Goal: Task Accomplishment & Management: Manage account settings

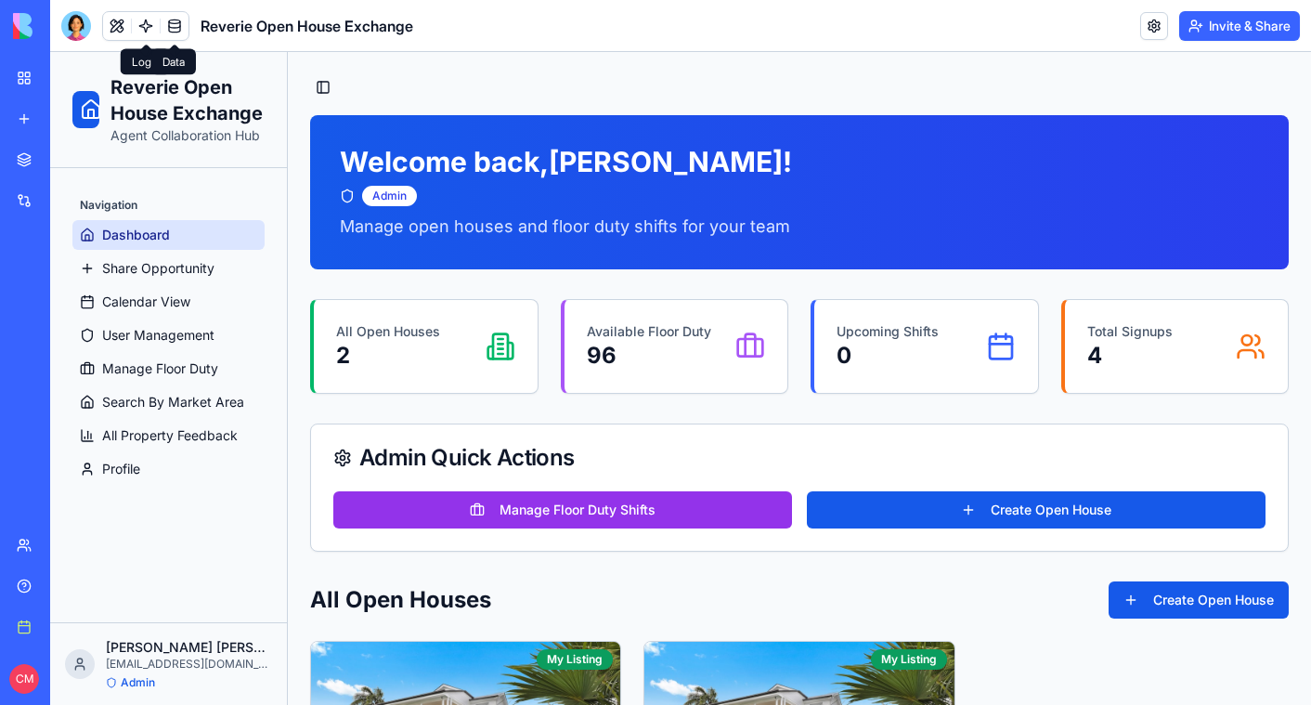
click at [173, 33] on link at bounding box center [175, 26] width 28 height 28
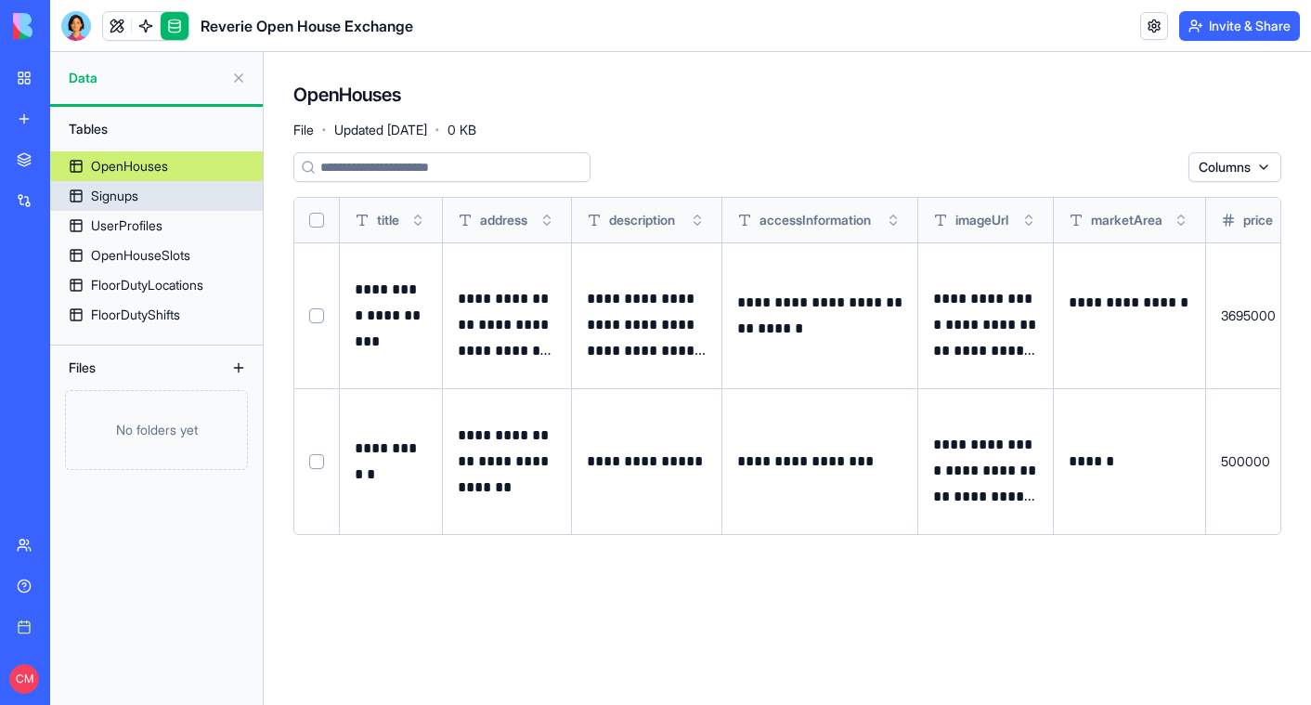
click at [145, 199] on link "Signups" at bounding box center [156, 196] width 213 height 30
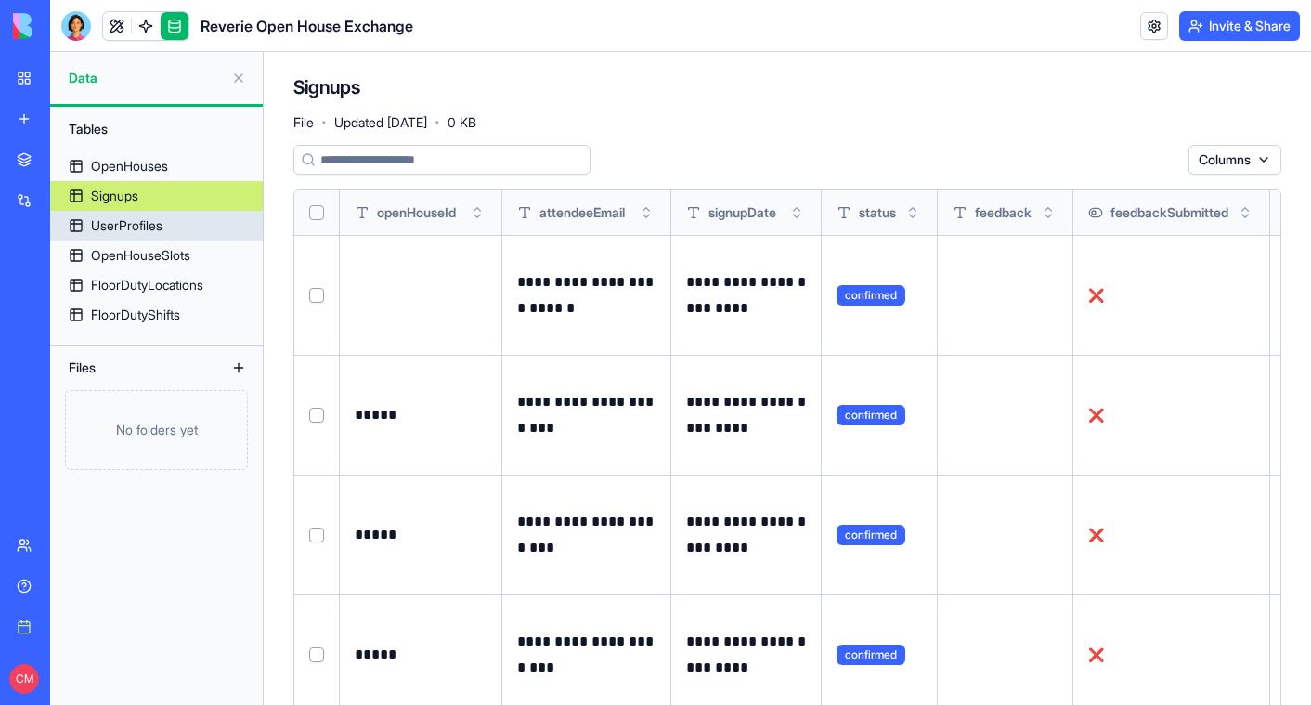
click at [153, 231] on div "UserProfiles" at bounding box center [126, 225] width 71 height 19
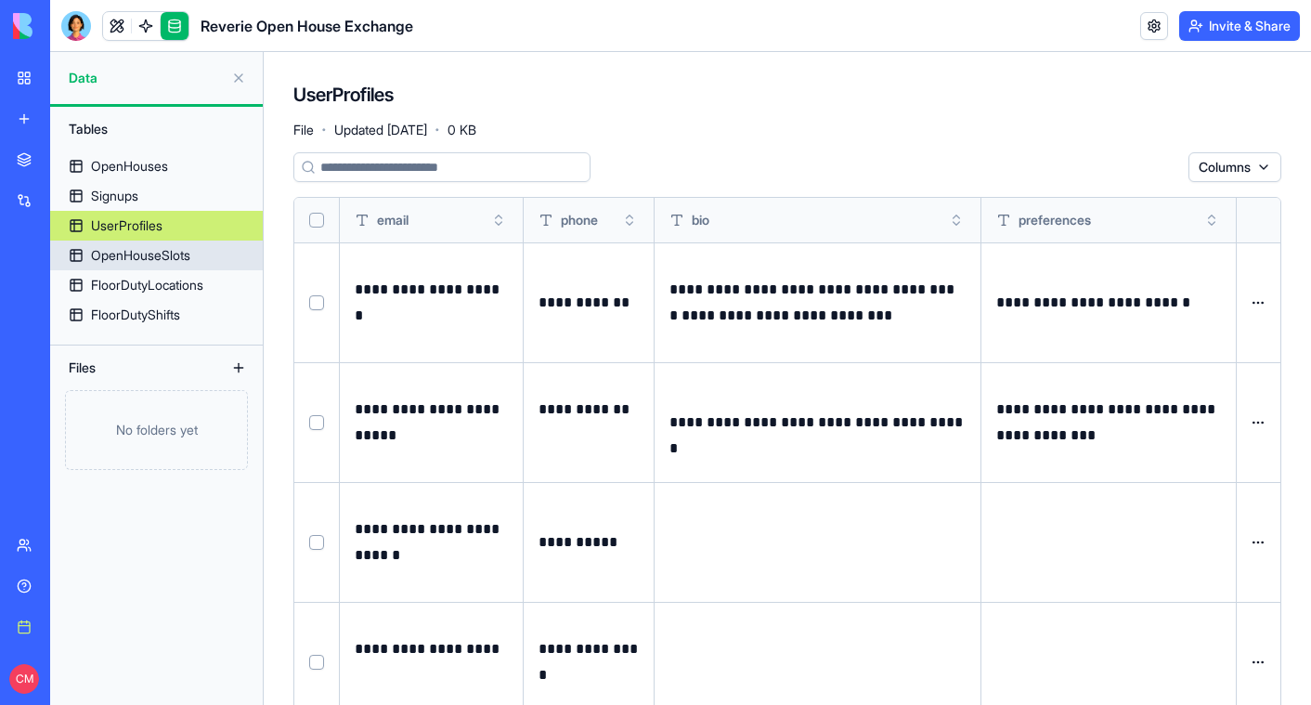
click at [133, 249] on div "OpenHouseSlots" at bounding box center [140, 255] width 99 height 19
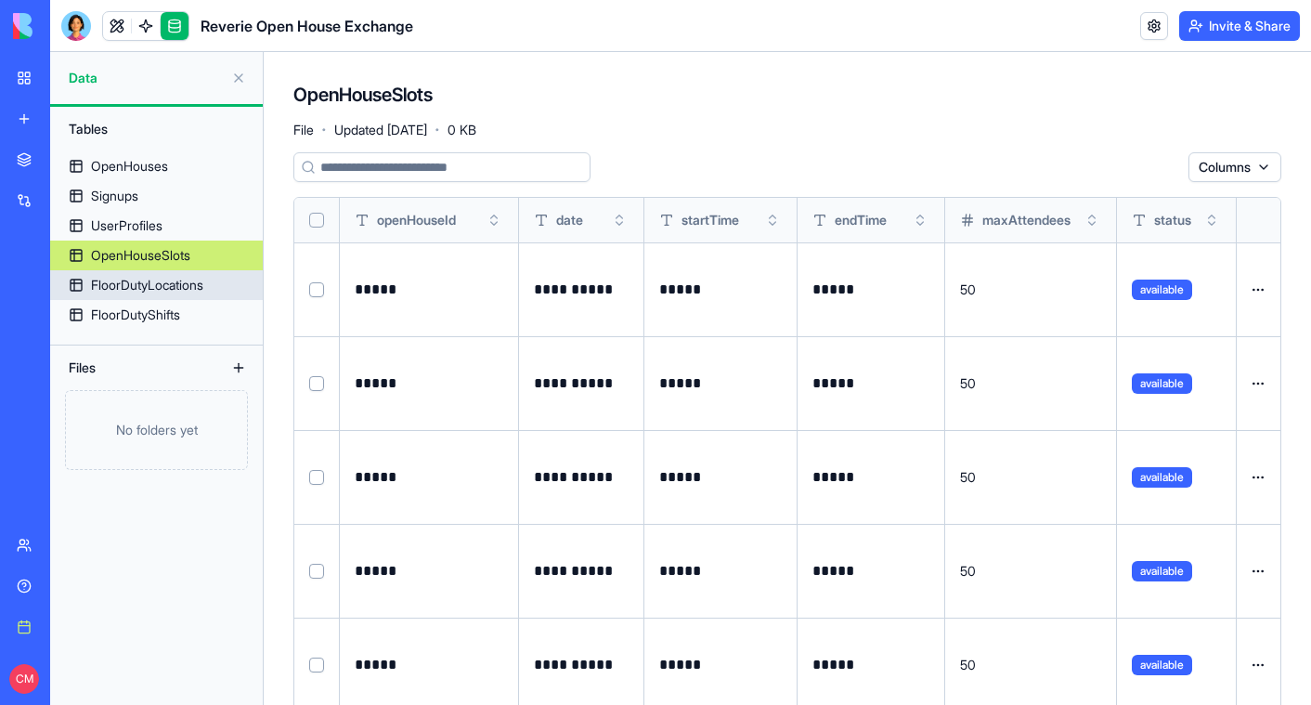
click at [156, 287] on div "FloorDutyLocations" at bounding box center [147, 285] width 112 height 19
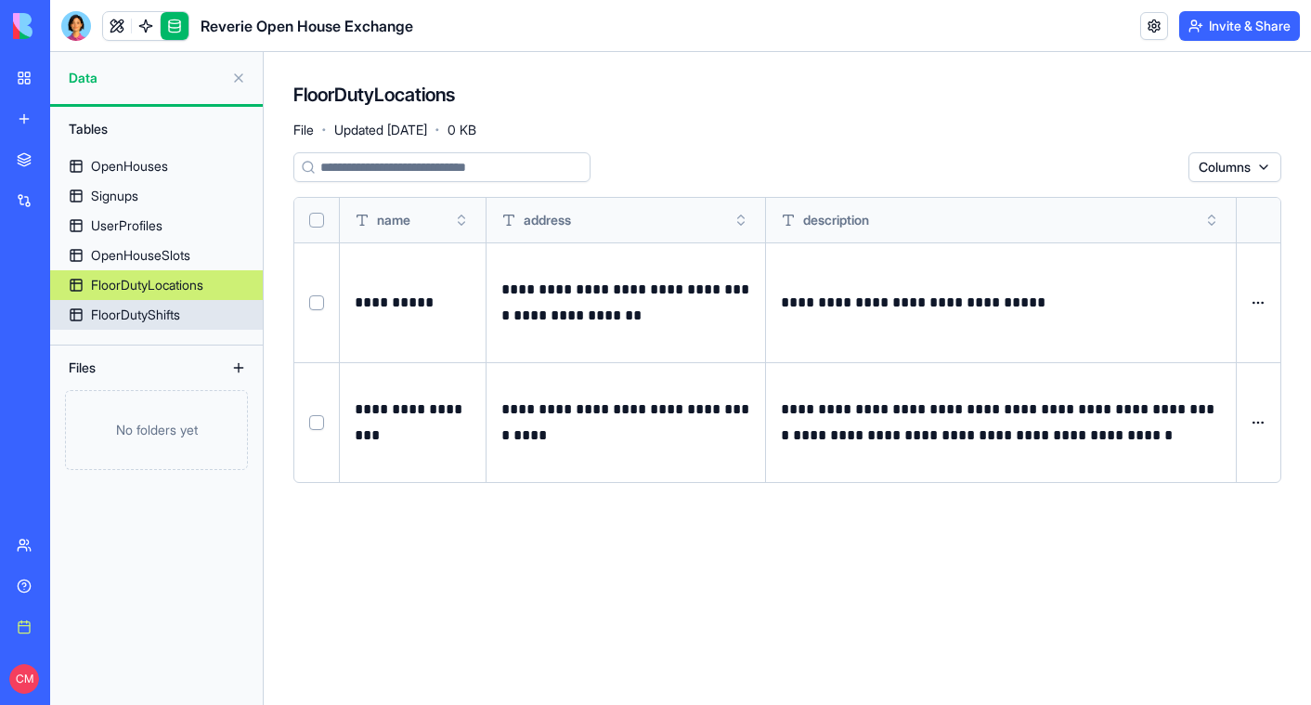
click at [158, 324] on link "FloorDutyShifts" at bounding box center [156, 315] width 213 height 30
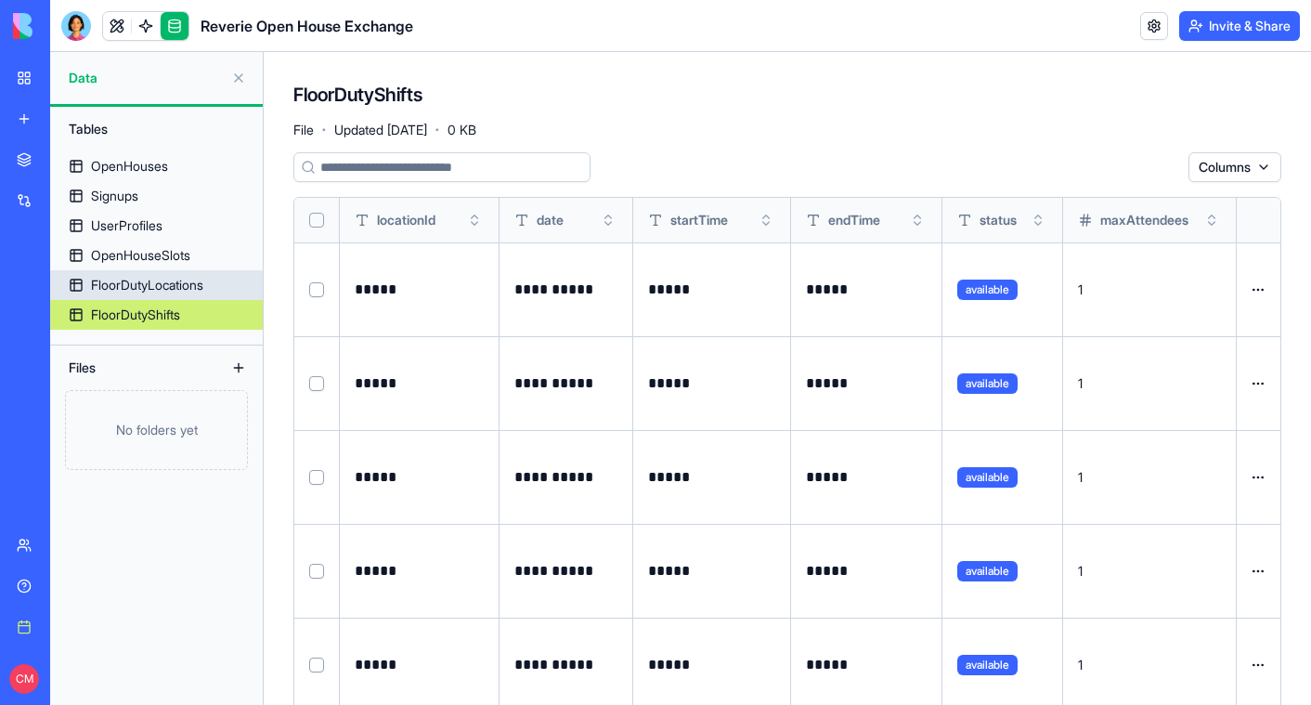
click at [160, 283] on div "FloorDutyLocations" at bounding box center [147, 285] width 112 height 19
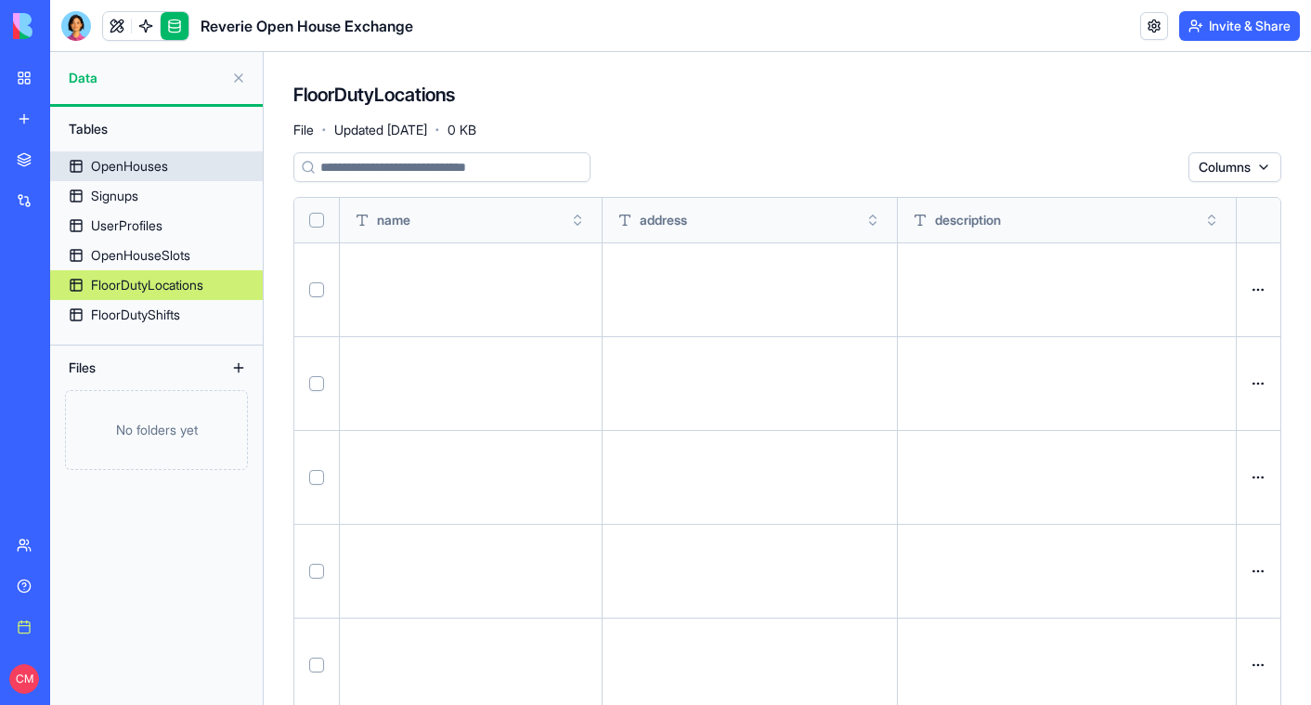
click at [134, 166] on div "OpenHouses" at bounding box center [129, 166] width 77 height 19
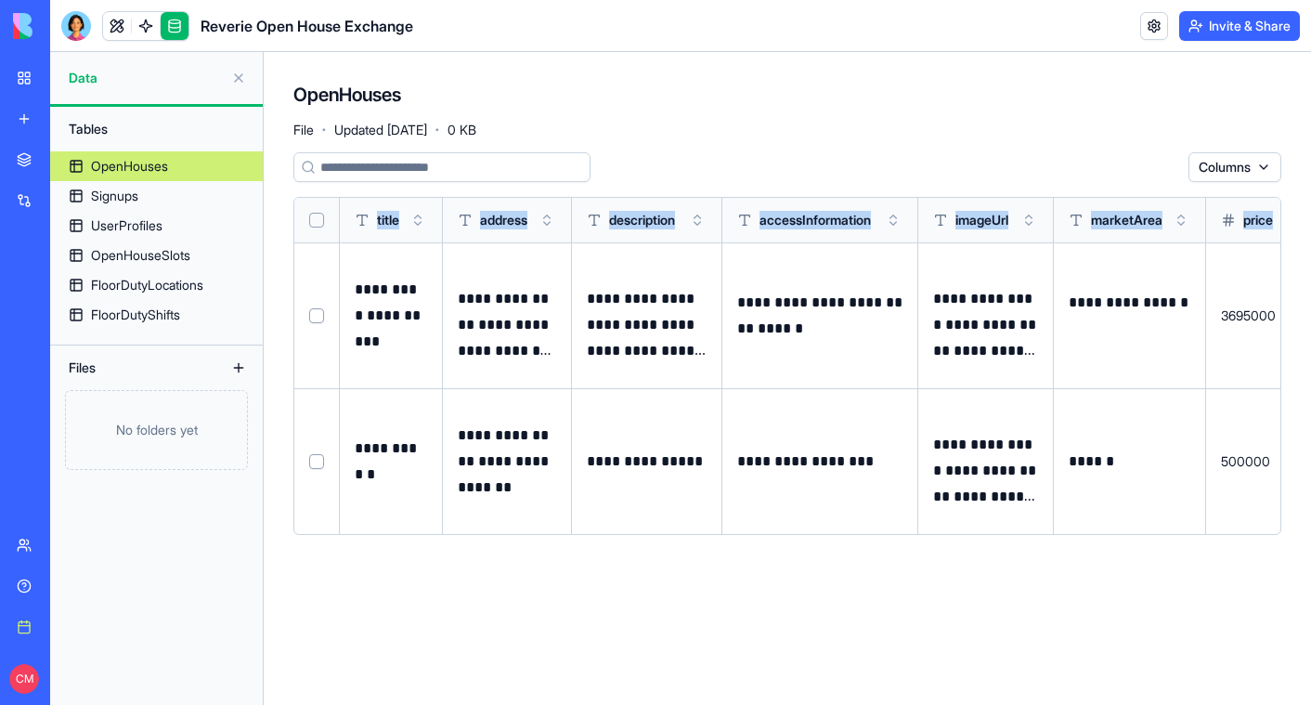
scroll to position [0, 372]
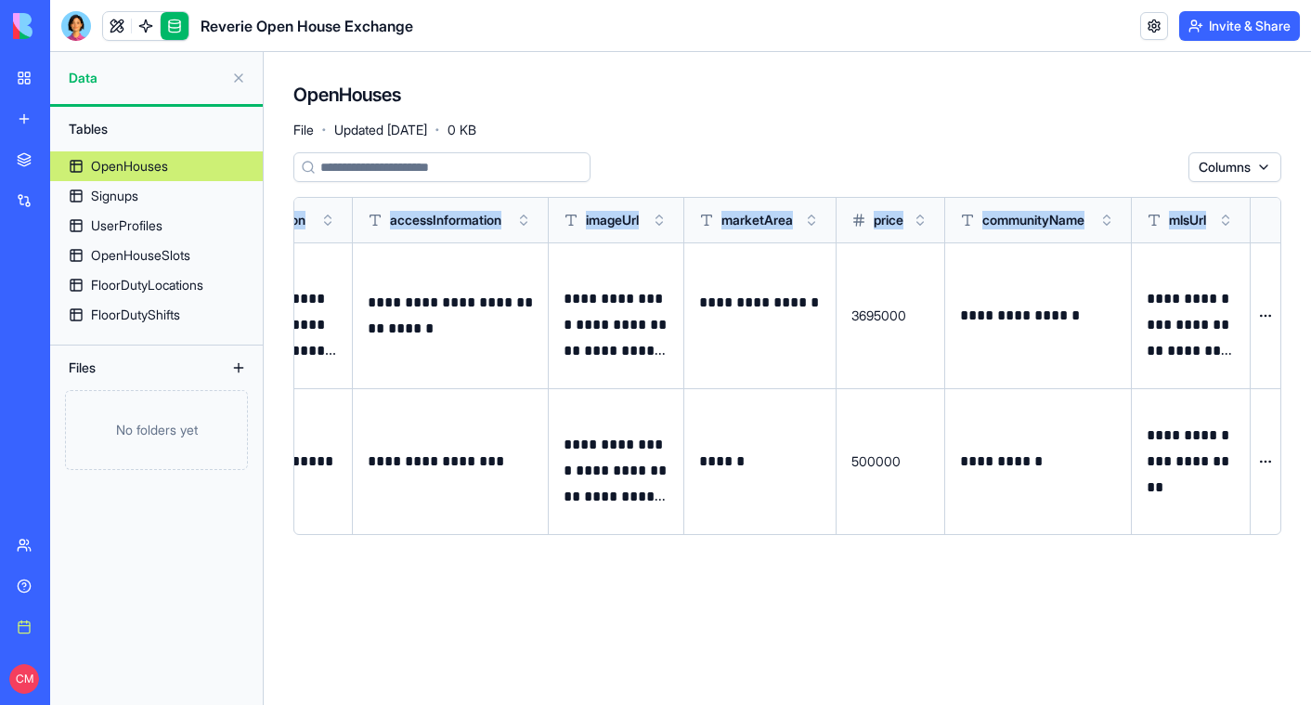
drag, startPoint x: 350, startPoint y: 229, endPoint x: 1221, endPoint y: 213, distance: 871.1
click at [1221, 213] on tr "title address description accessInformation imageUrl marketArea price community…" at bounding box center [603, 220] width 1356 height 45
click at [1101, 164] on div "Columns" at bounding box center [787, 167] width 988 height 30
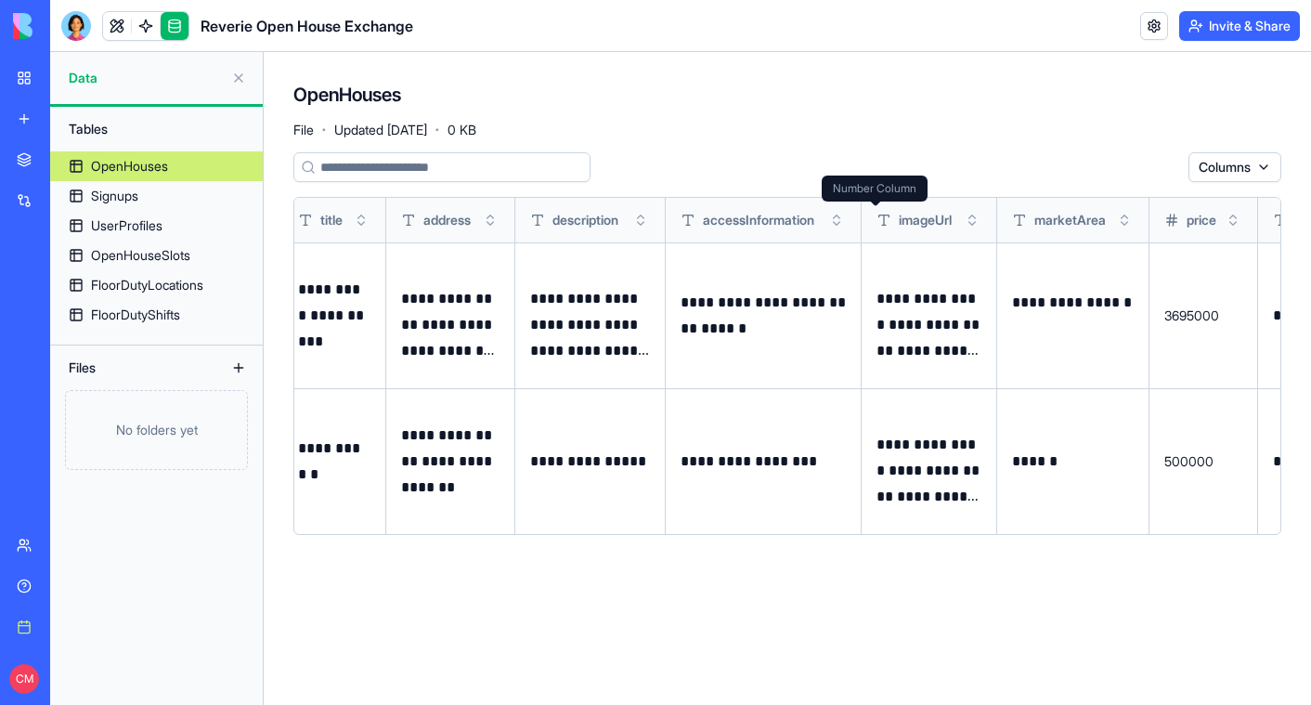
scroll to position [0, 0]
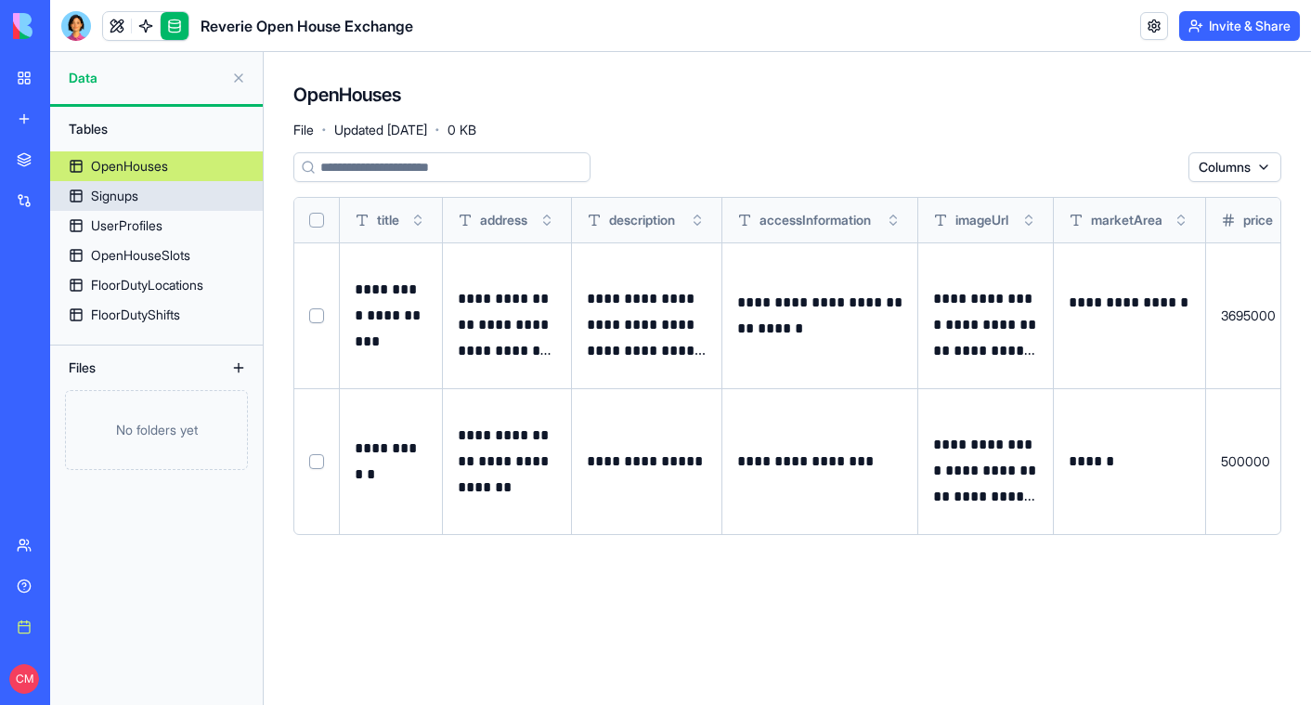
click at [96, 198] on div "Signups" at bounding box center [114, 196] width 47 height 19
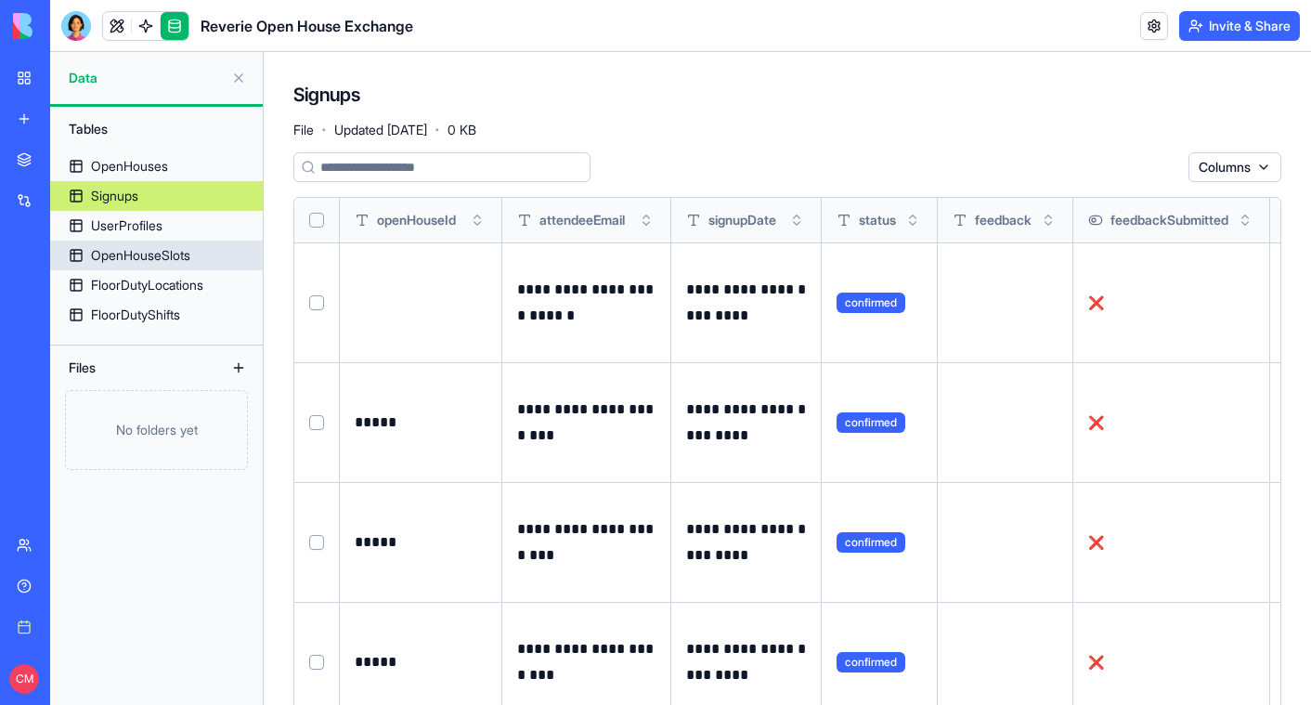
click at [113, 263] on div "OpenHouseSlots" at bounding box center [140, 255] width 99 height 19
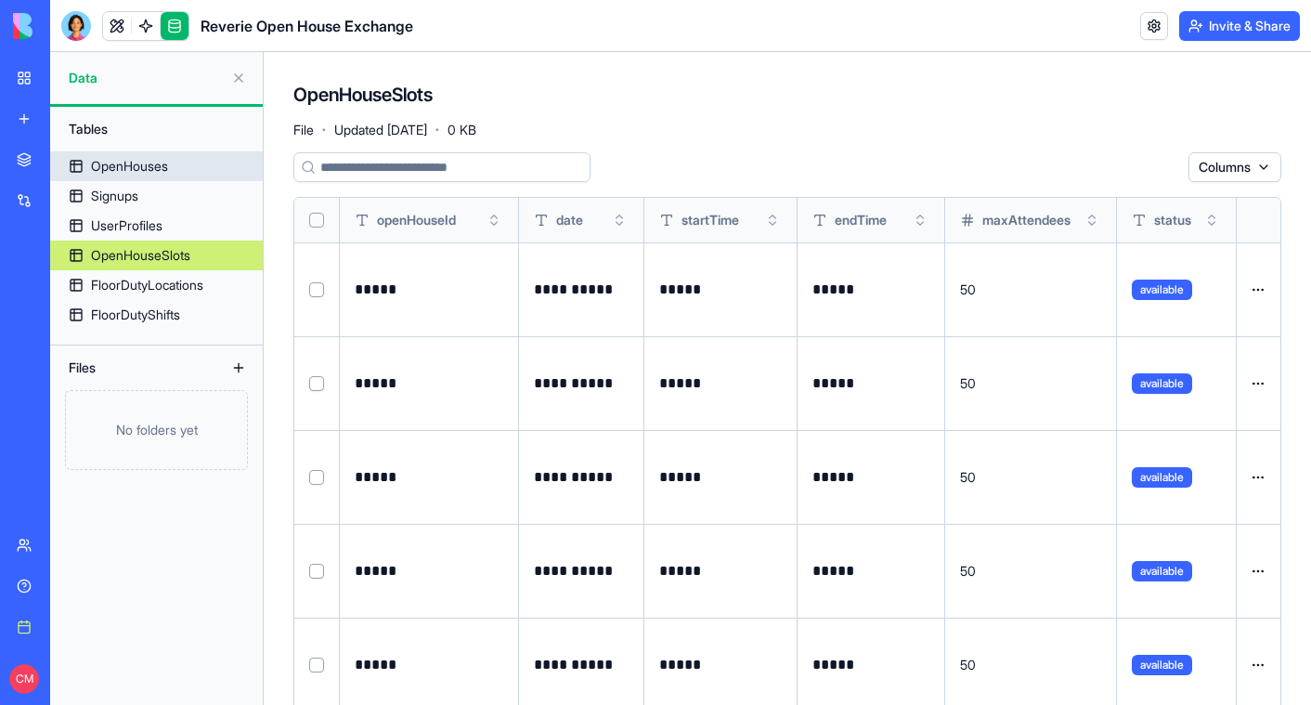
click at [155, 171] on div "OpenHouses" at bounding box center [129, 166] width 77 height 19
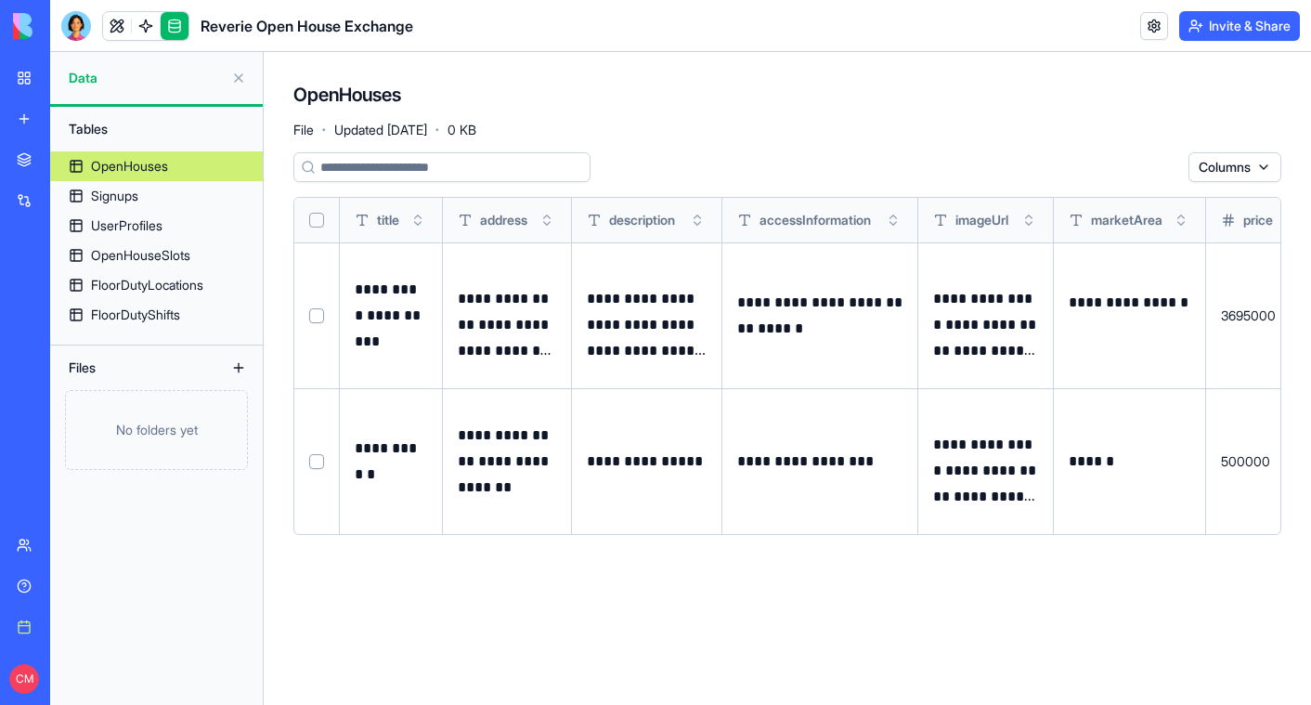
click at [236, 368] on button at bounding box center [239, 368] width 30 height 30
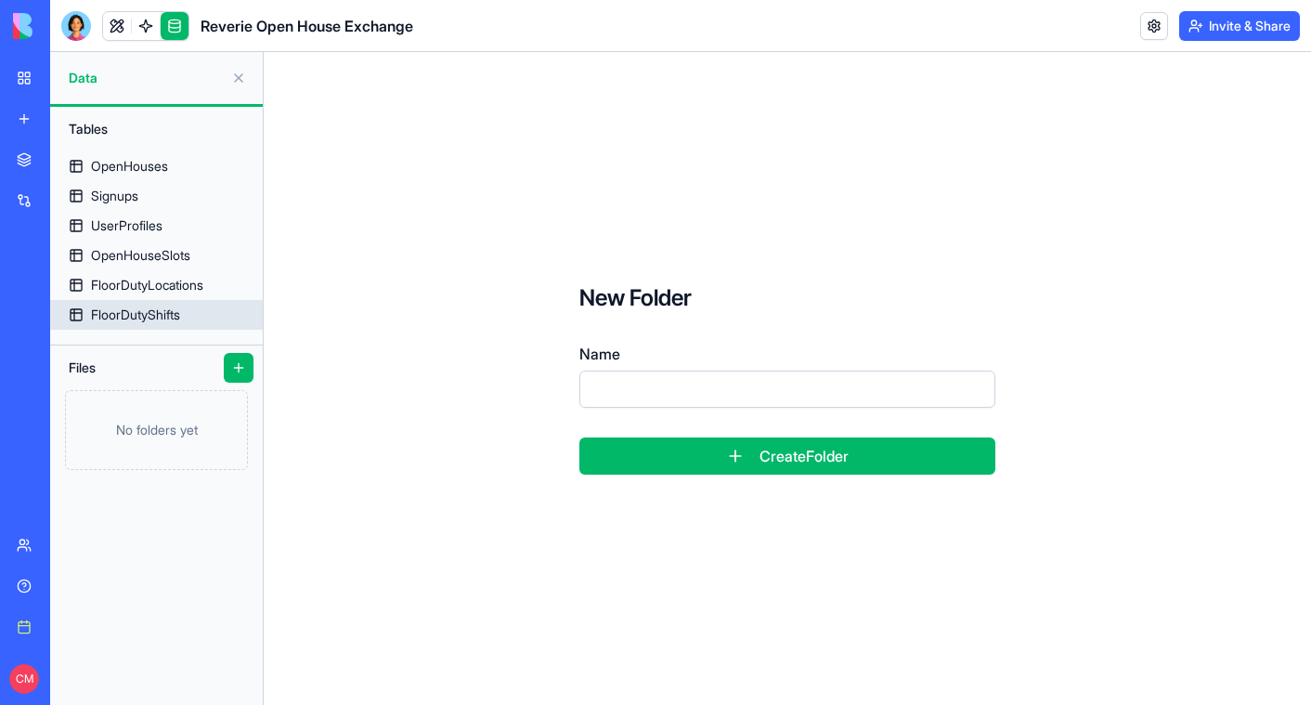
click at [179, 303] on link "FloorDutyShifts" at bounding box center [156, 315] width 213 height 30
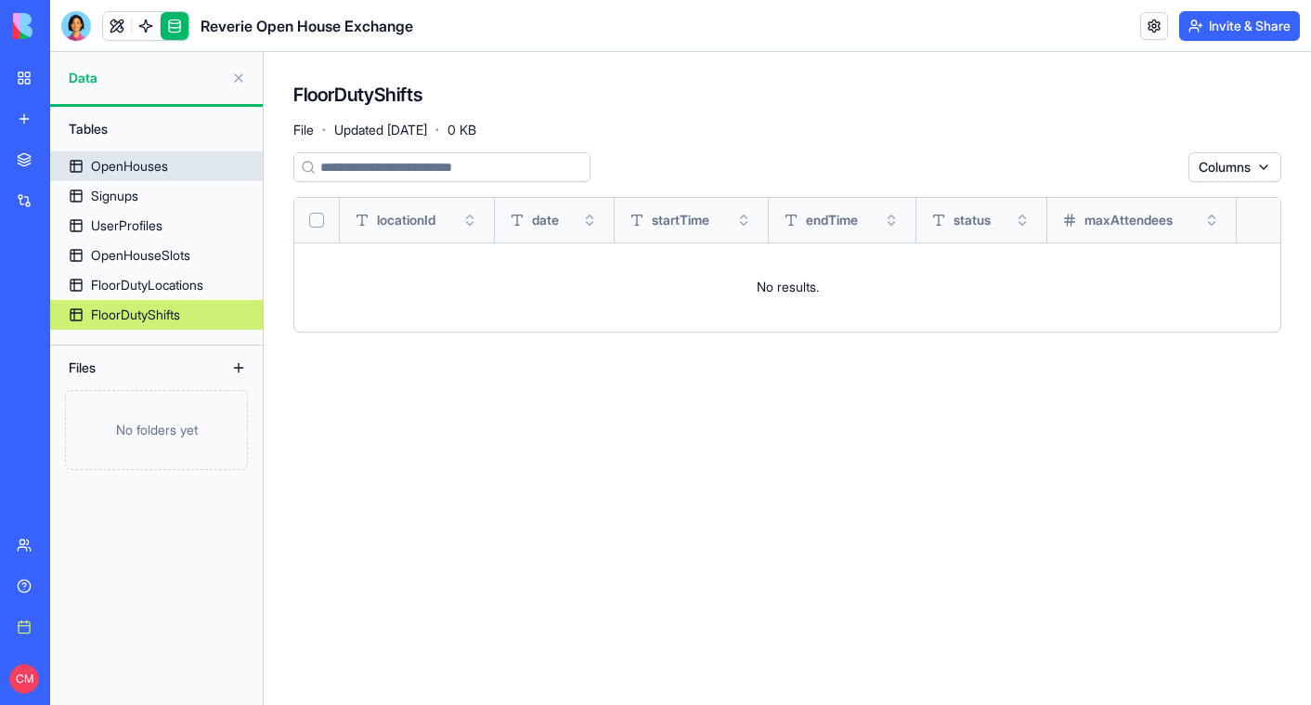
click at [156, 173] on div "OpenHouses" at bounding box center [129, 166] width 77 height 19
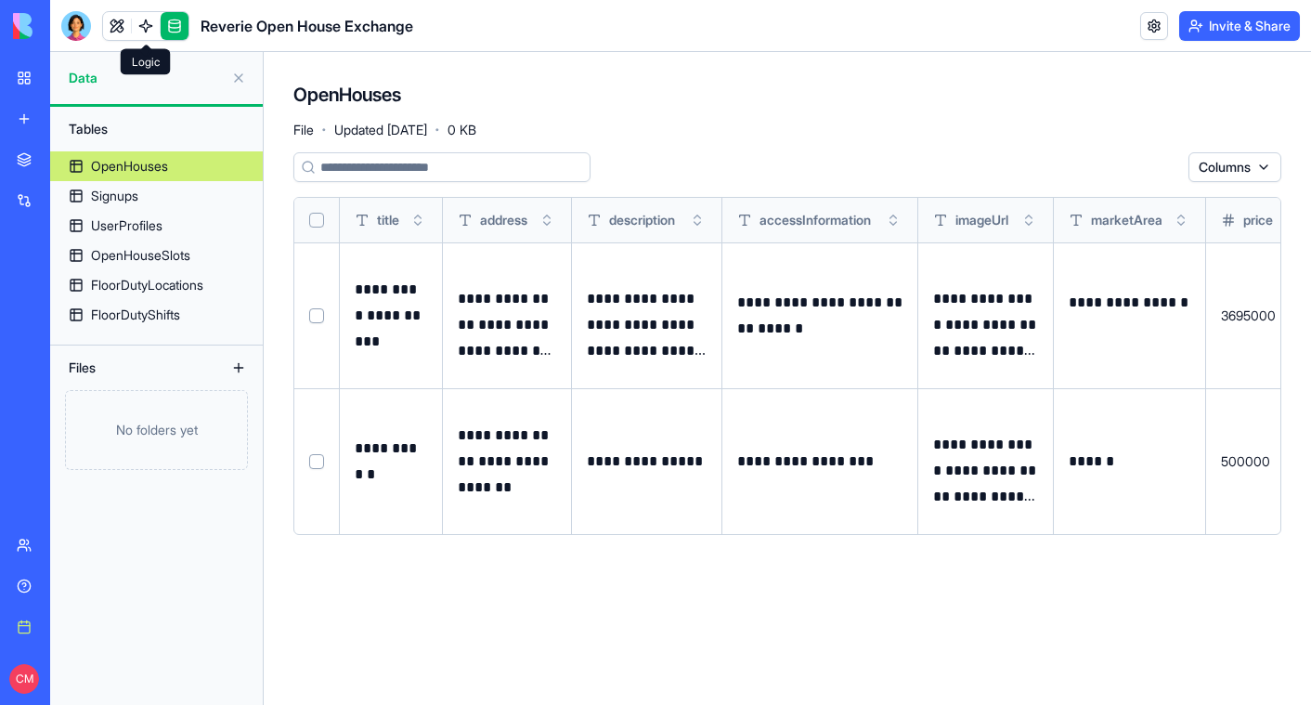
click at [148, 25] on link at bounding box center [146, 26] width 28 height 28
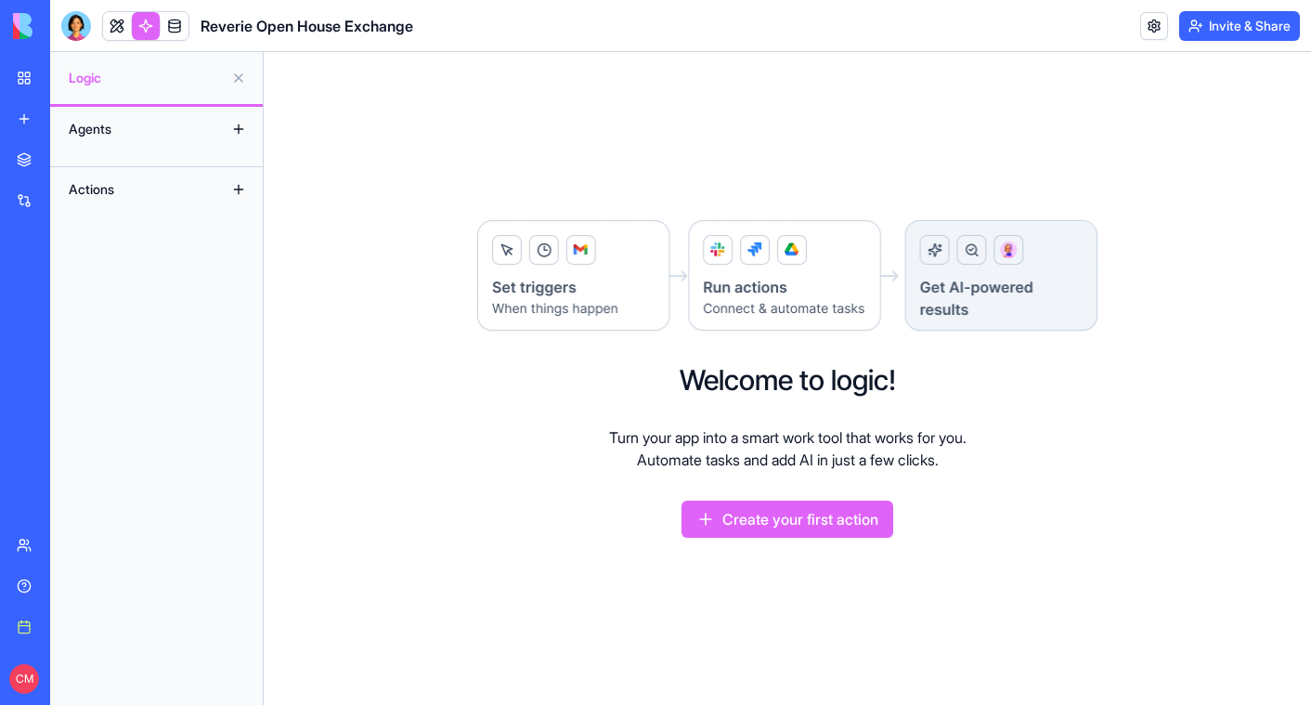
click at [125, 136] on div "Agents" at bounding box center [133, 129] width 149 height 30
click at [81, 132] on div "Agents" at bounding box center [133, 129] width 149 height 30
click at [234, 129] on button at bounding box center [239, 129] width 30 height 30
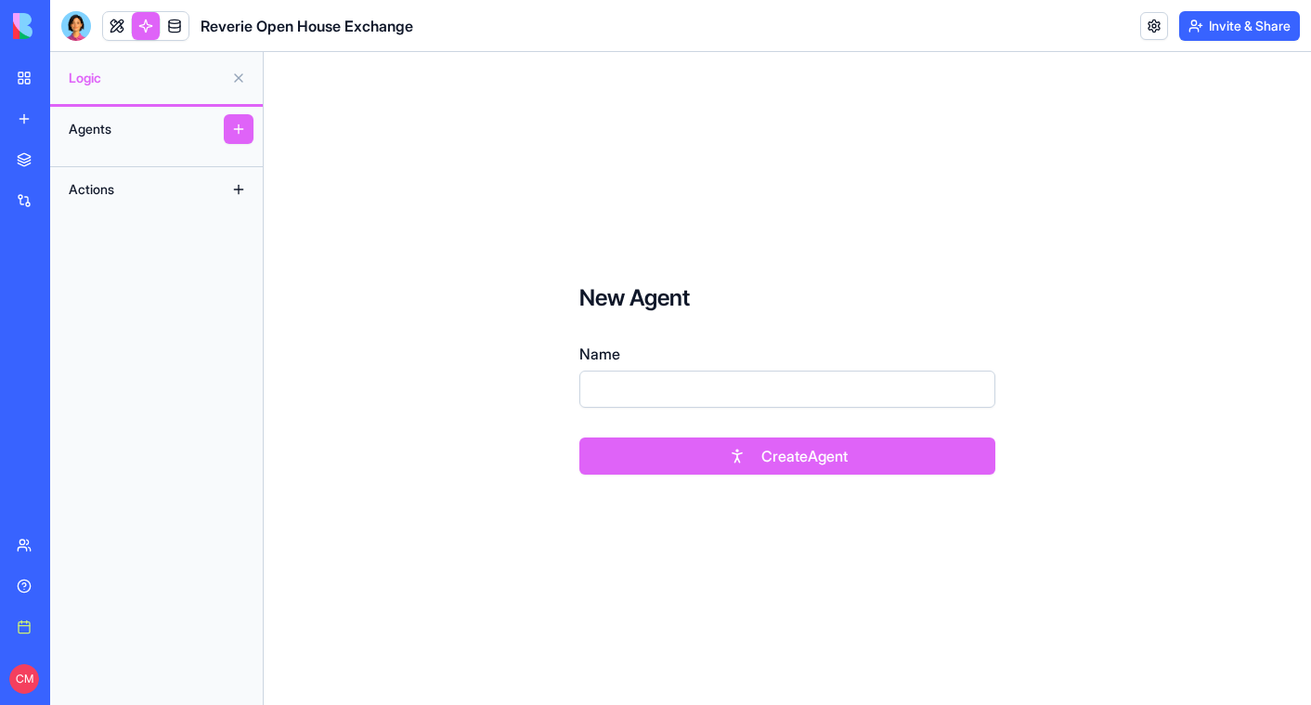
click at [126, 224] on div "Agents Actions" at bounding box center [156, 406] width 213 height 598
click at [110, 198] on div "Actions" at bounding box center [133, 190] width 149 height 30
click at [108, 188] on div "Actions" at bounding box center [133, 190] width 149 height 30
click at [234, 189] on button at bounding box center [239, 190] width 30 height 30
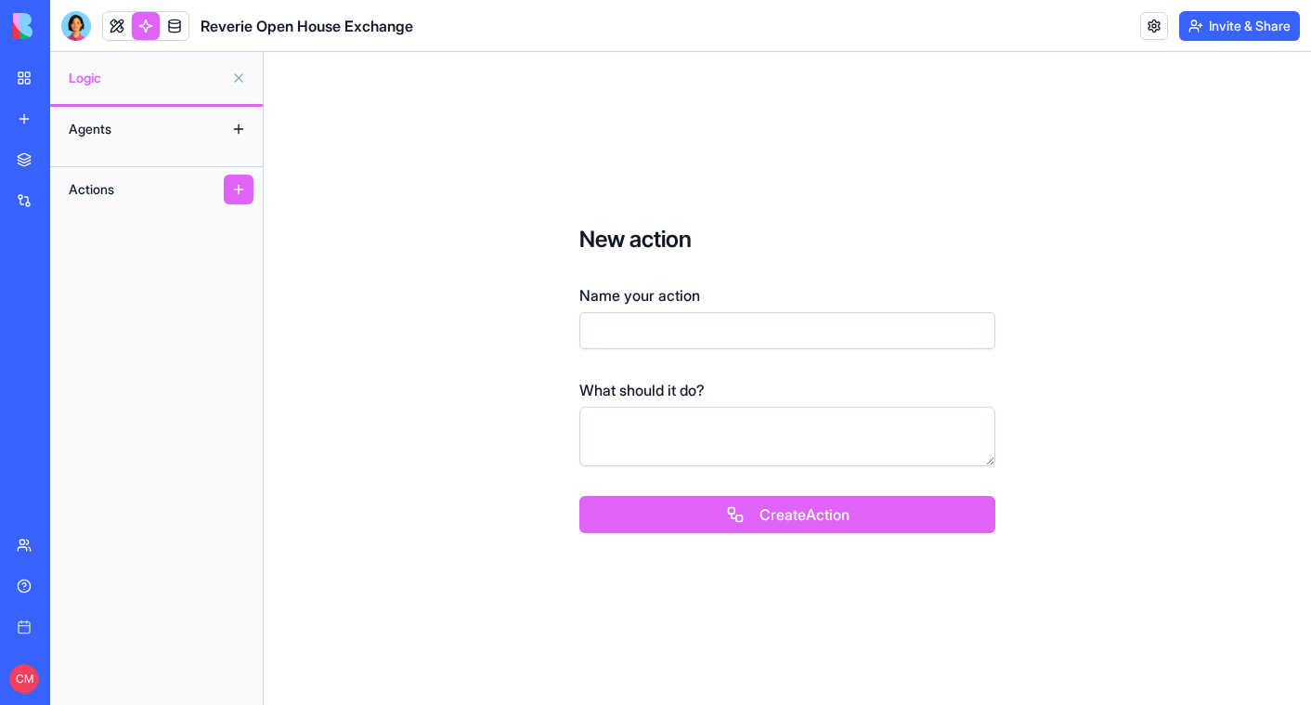
click at [110, 72] on span "Logic" at bounding box center [146, 78] width 155 height 19
click at [126, 20] on link at bounding box center [117, 26] width 28 height 28
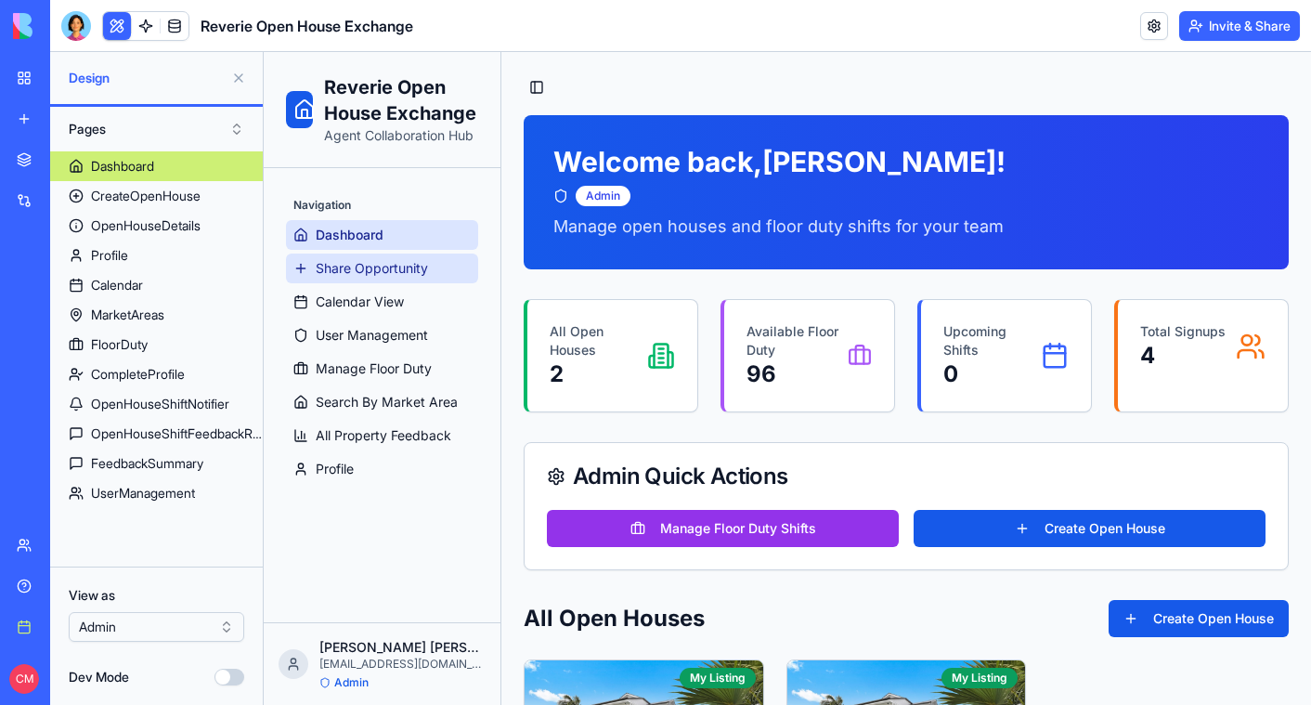
click at [364, 261] on span "Share Opportunity" at bounding box center [372, 268] width 112 height 19
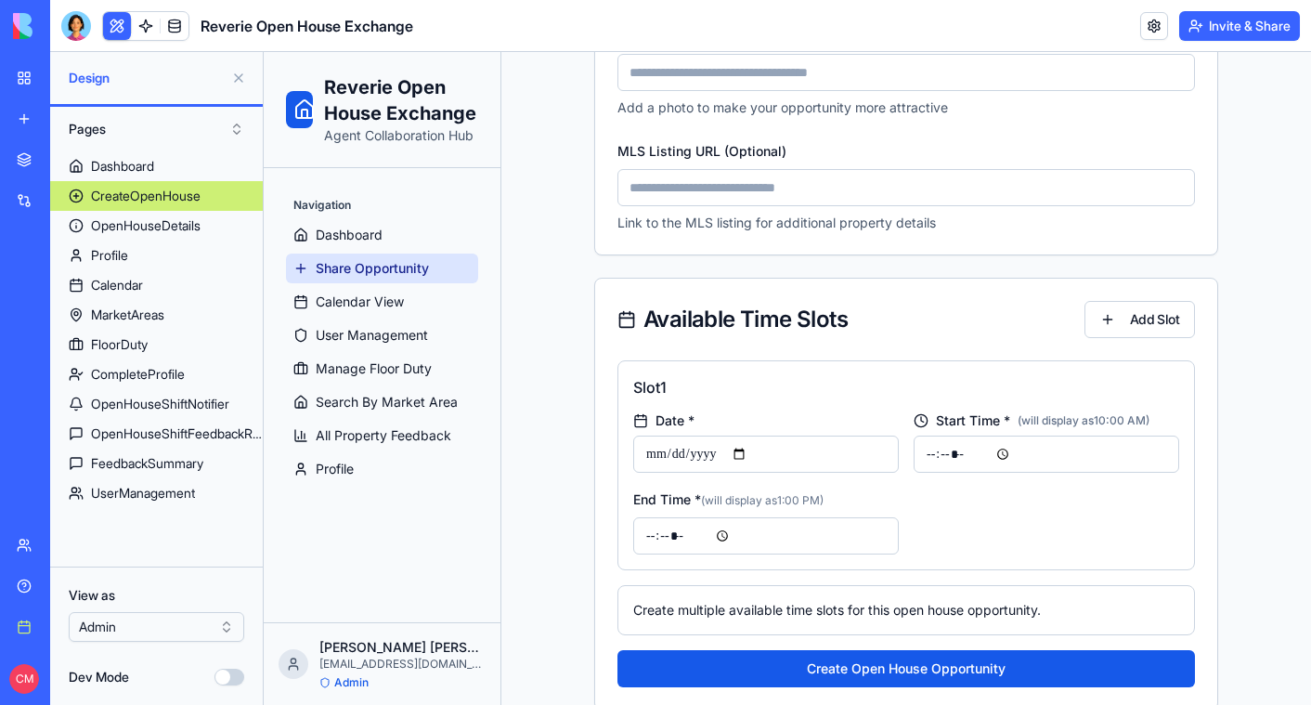
scroll to position [1091, 0]
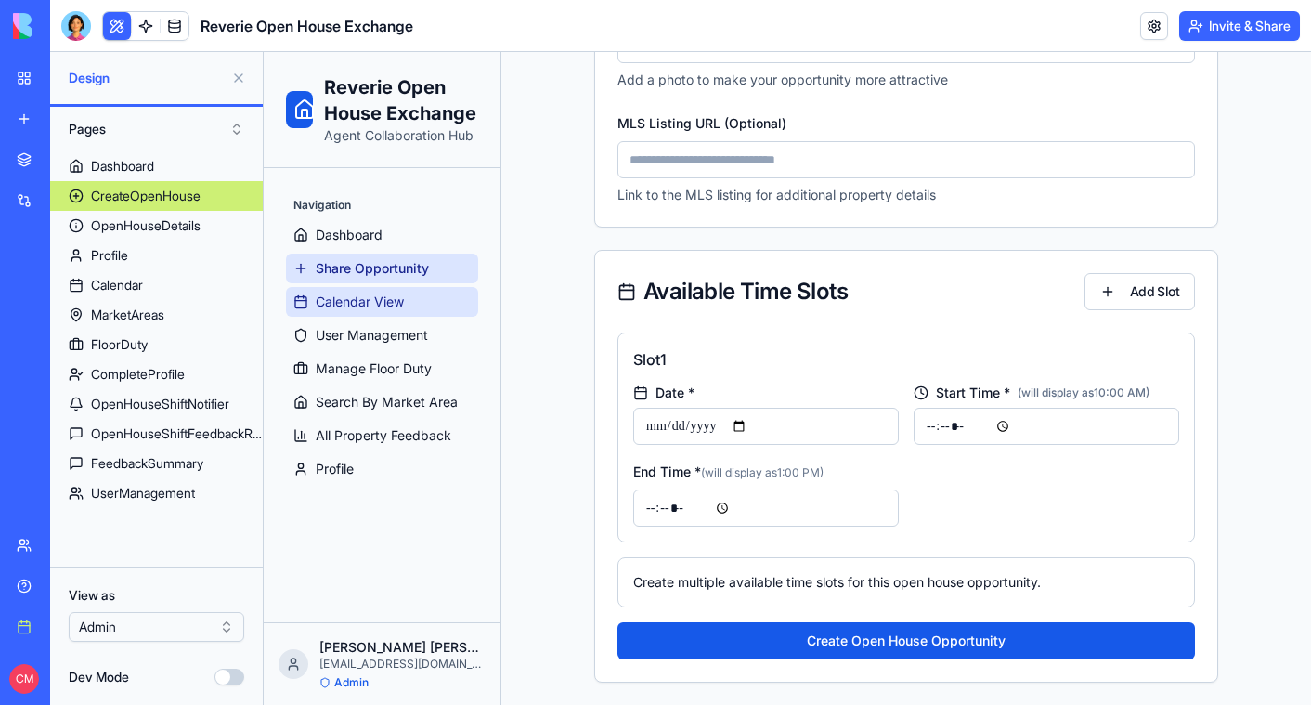
click at [361, 304] on span "Calendar View" at bounding box center [360, 301] width 88 height 19
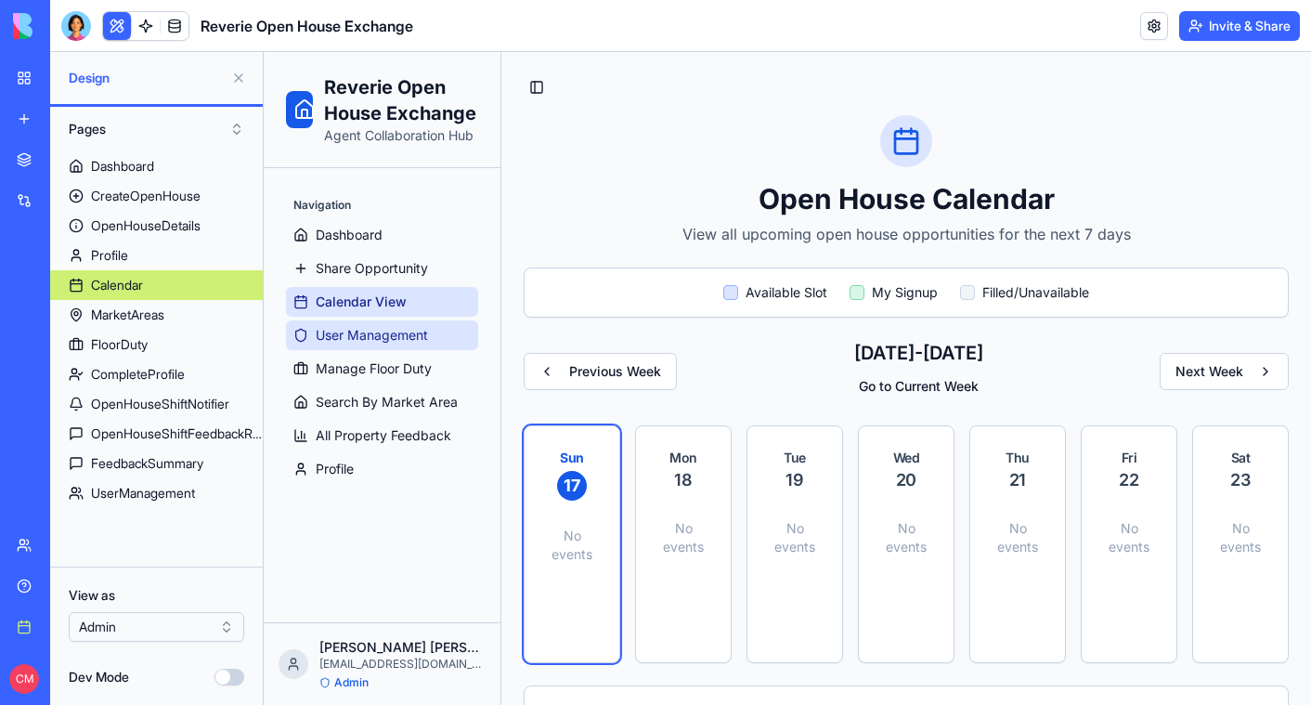
click at [362, 343] on span "User Management" at bounding box center [372, 335] width 112 height 19
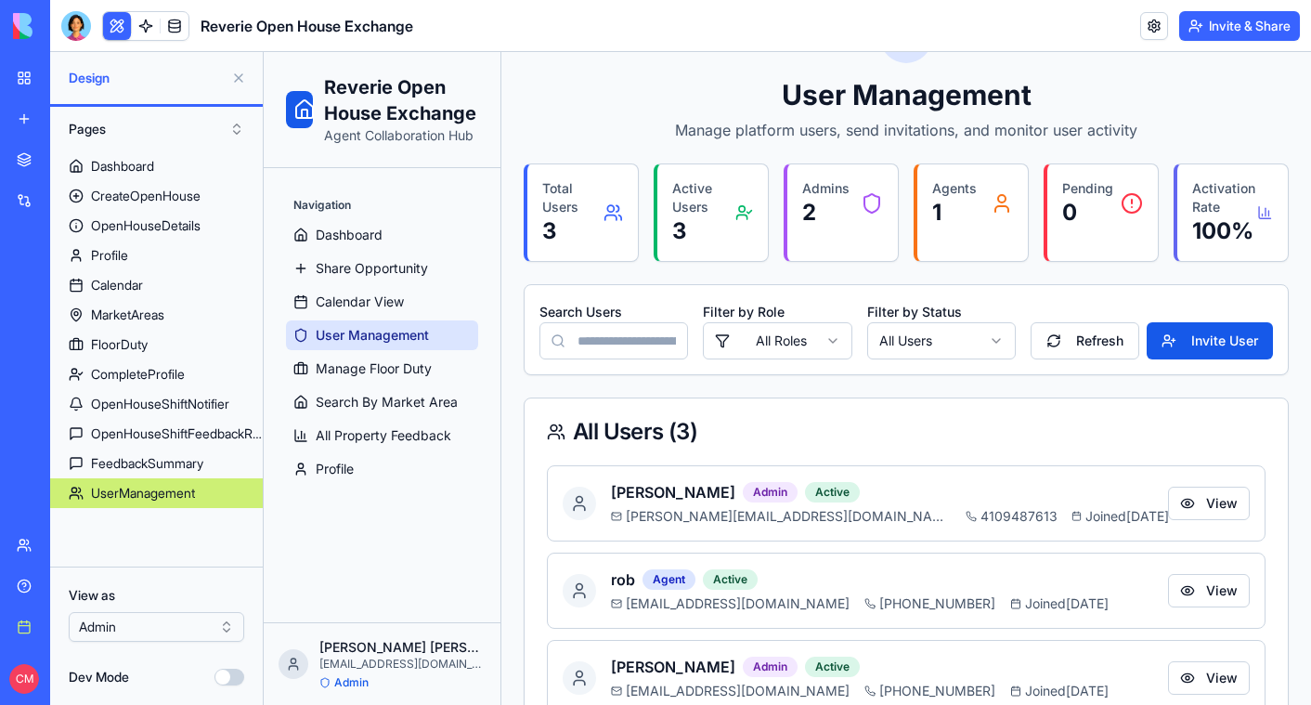
scroll to position [161, 0]
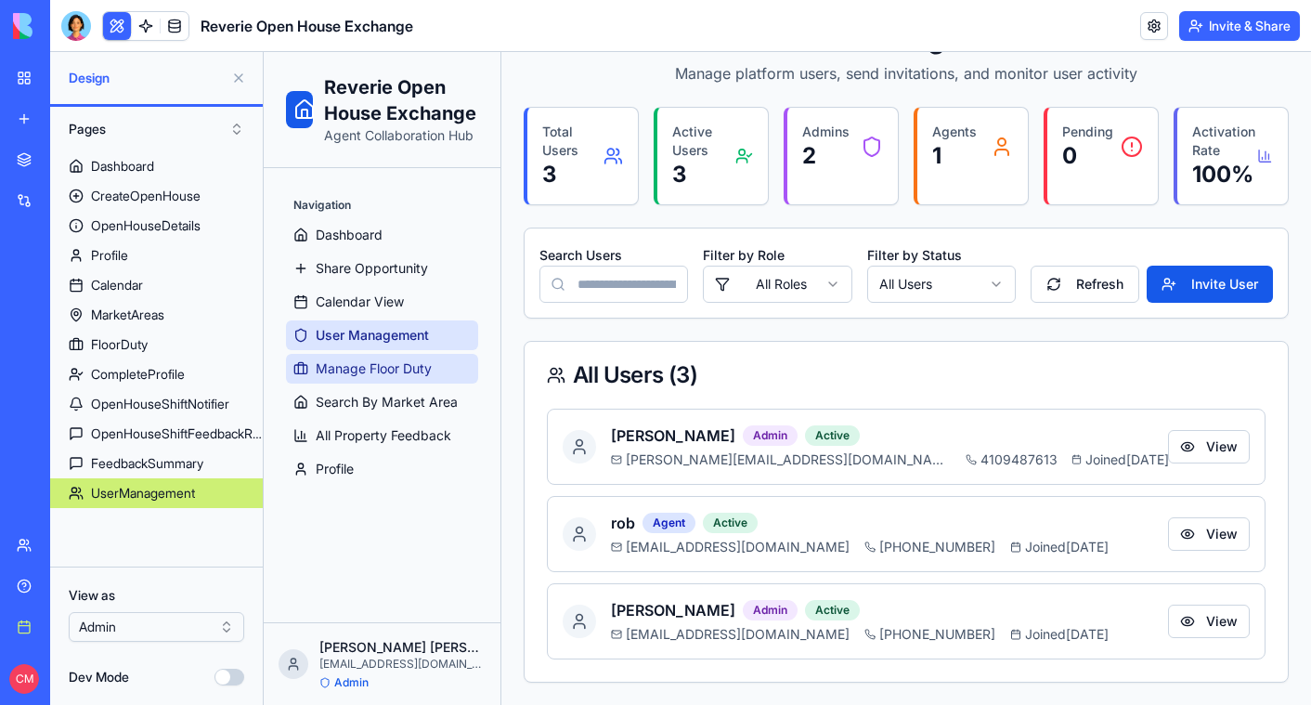
click at [403, 369] on span "Manage Floor Duty" at bounding box center [374, 368] width 116 height 19
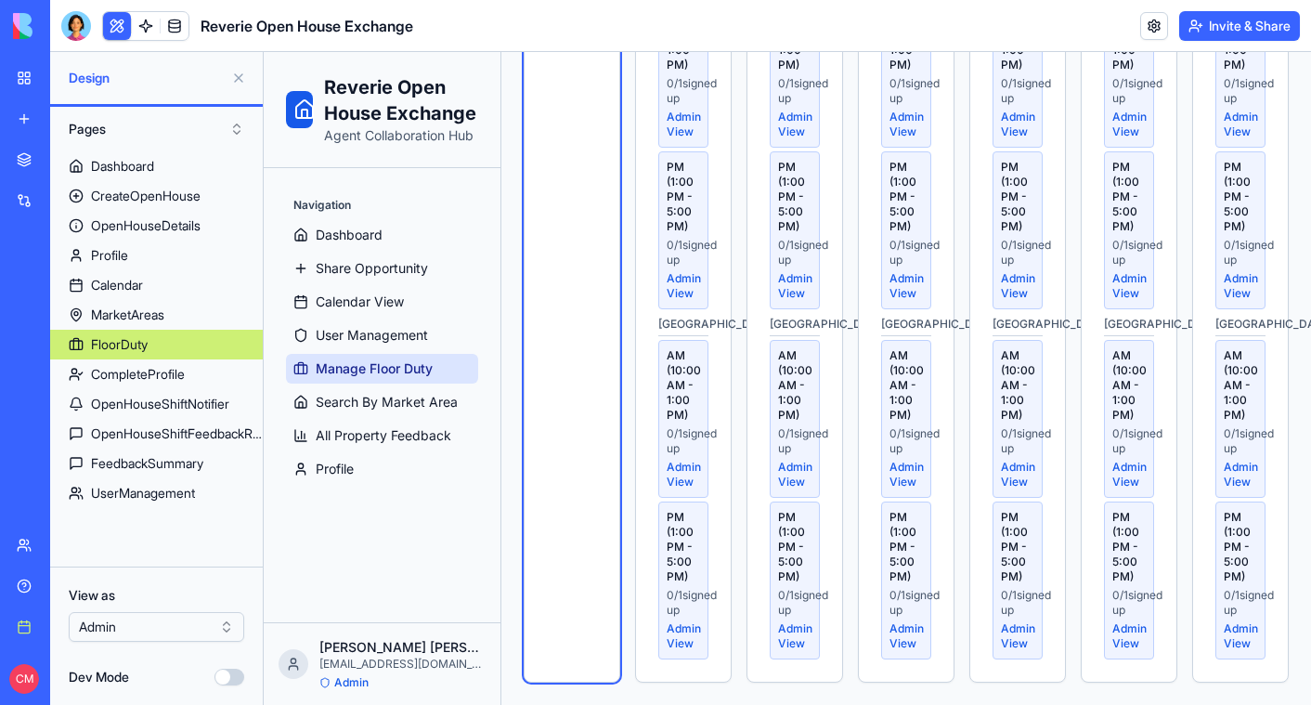
scroll to position [950, 0]
click at [407, 410] on span "Search By Market Area" at bounding box center [387, 402] width 142 height 19
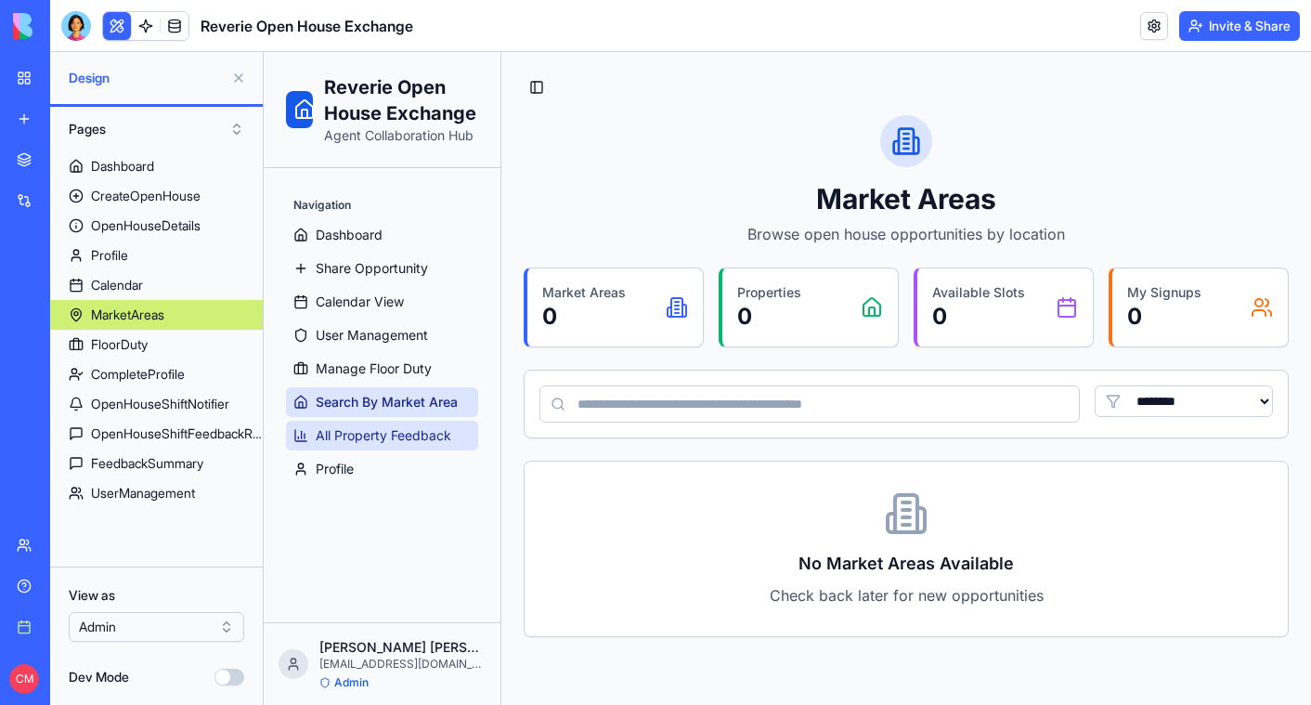
click at [408, 433] on span "All Property Feedback" at bounding box center [384, 435] width 136 height 19
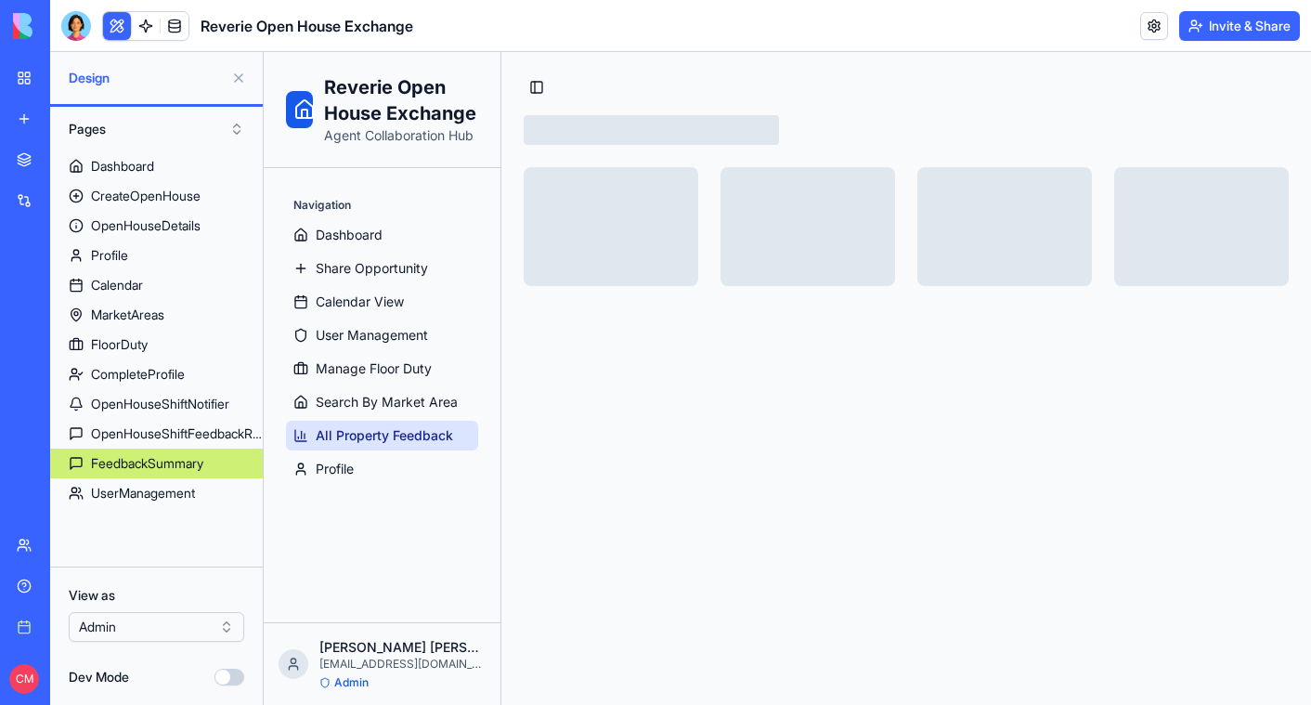
select select "**"
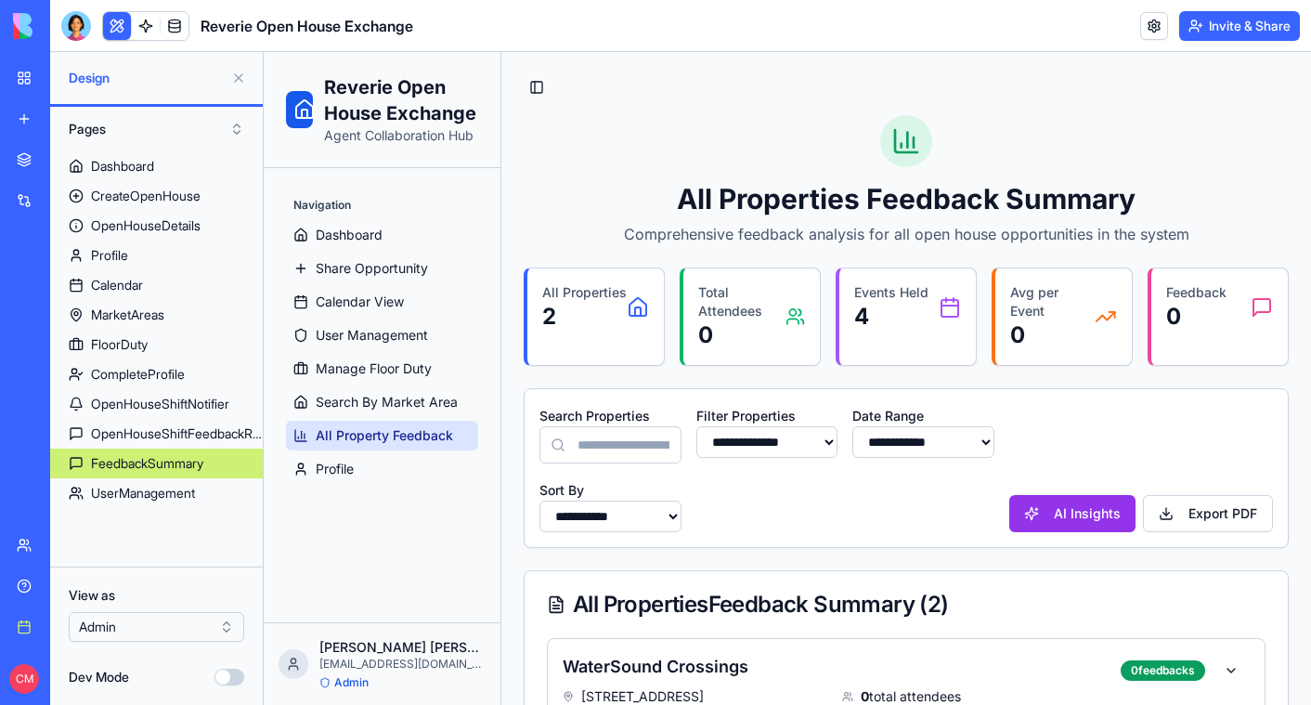
scroll to position [293, 0]
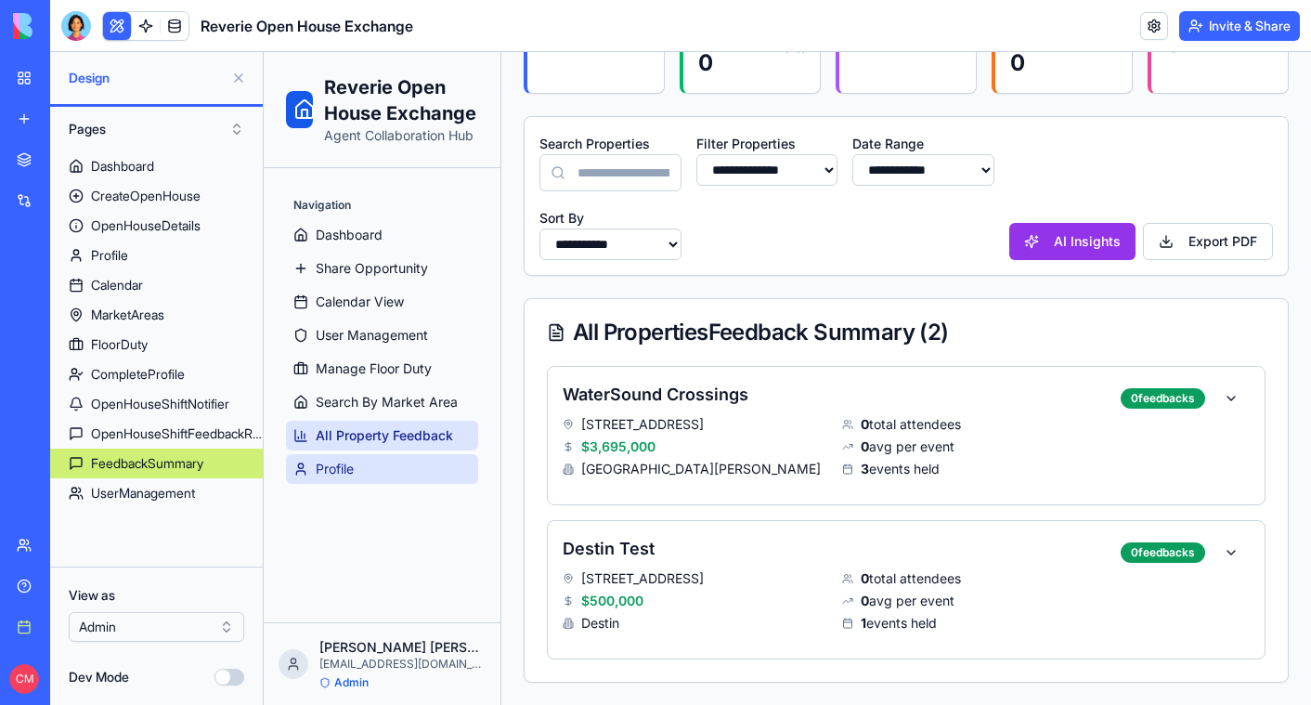
click at [366, 473] on link "Profile" at bounding box center [382, 469] width 192 height 30
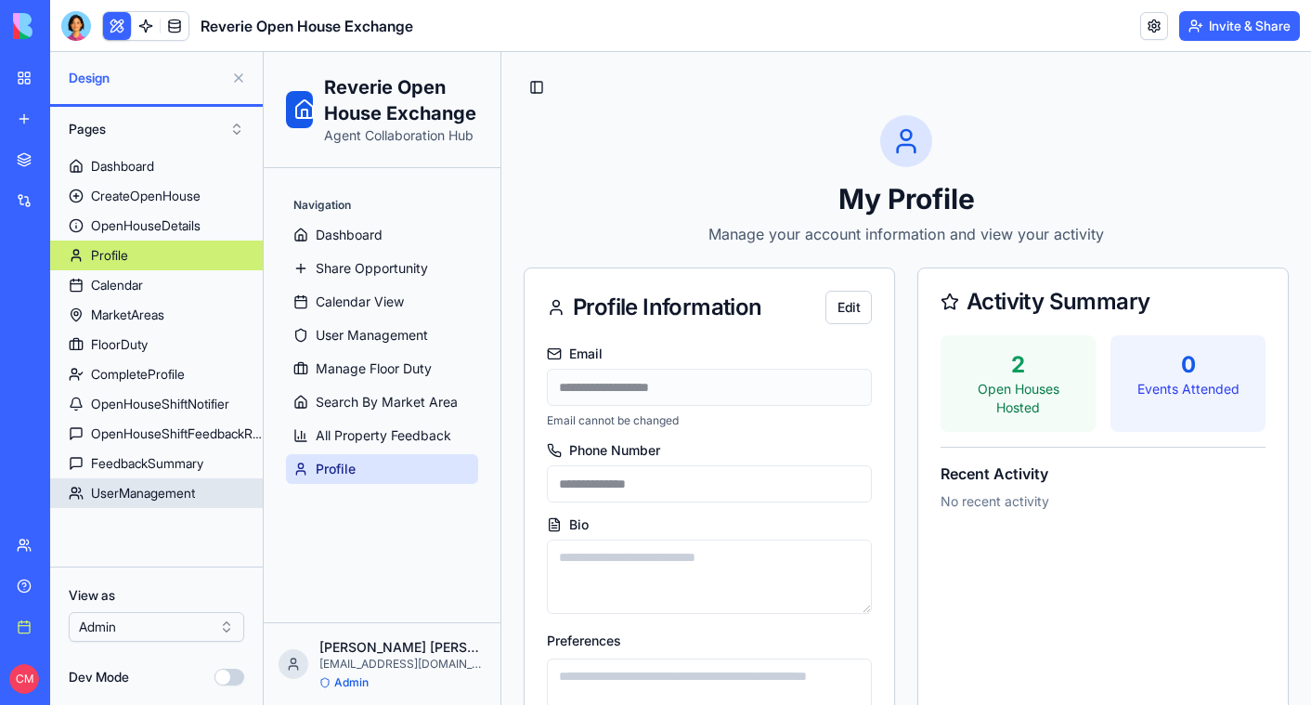
click at [162, 502] on link "UserManagement" at bounding box center [156, 493] width 213 height 30
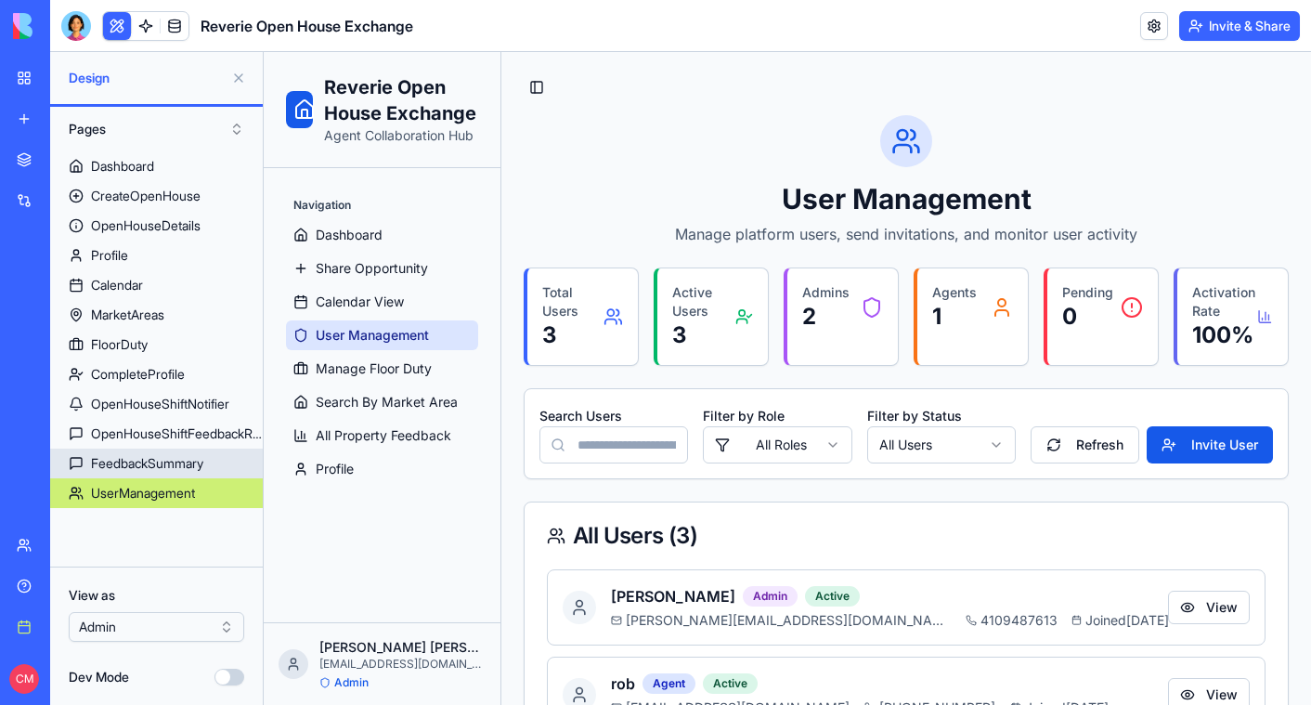
click at [161, 461] on div "FeedbackSummary" at bounding box center [147, 463] width 112 height 19
select select "**"
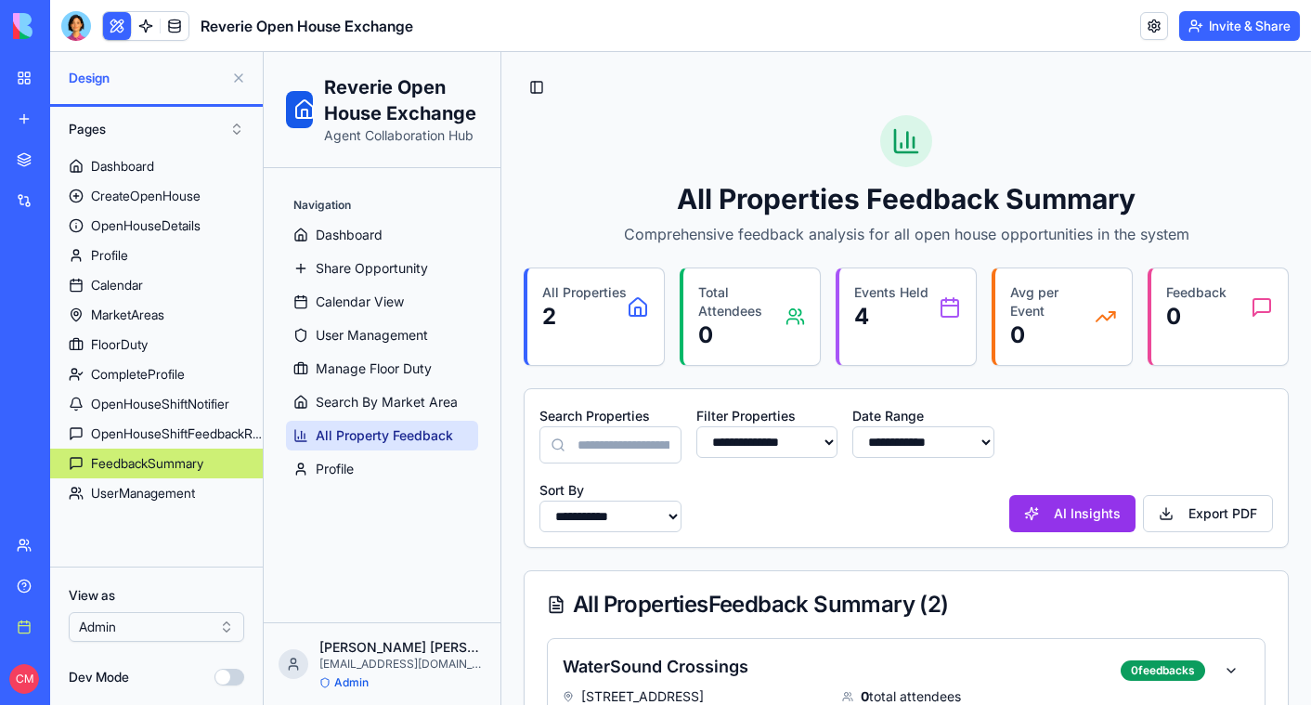
scroll to position [293, 0]
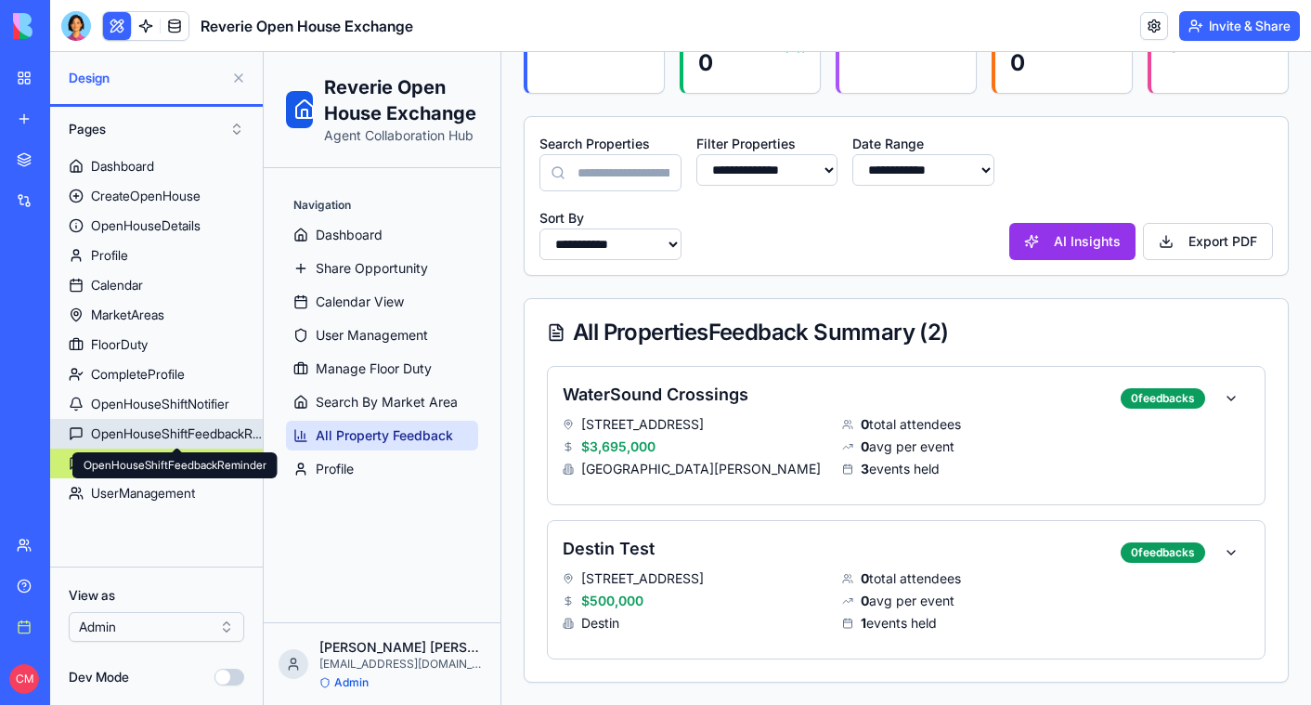
click at [117, 427] on div "OpenHouseShiftFeedbackReminder" at bounding box center [177, 433] width 172 height 19
select select "*"
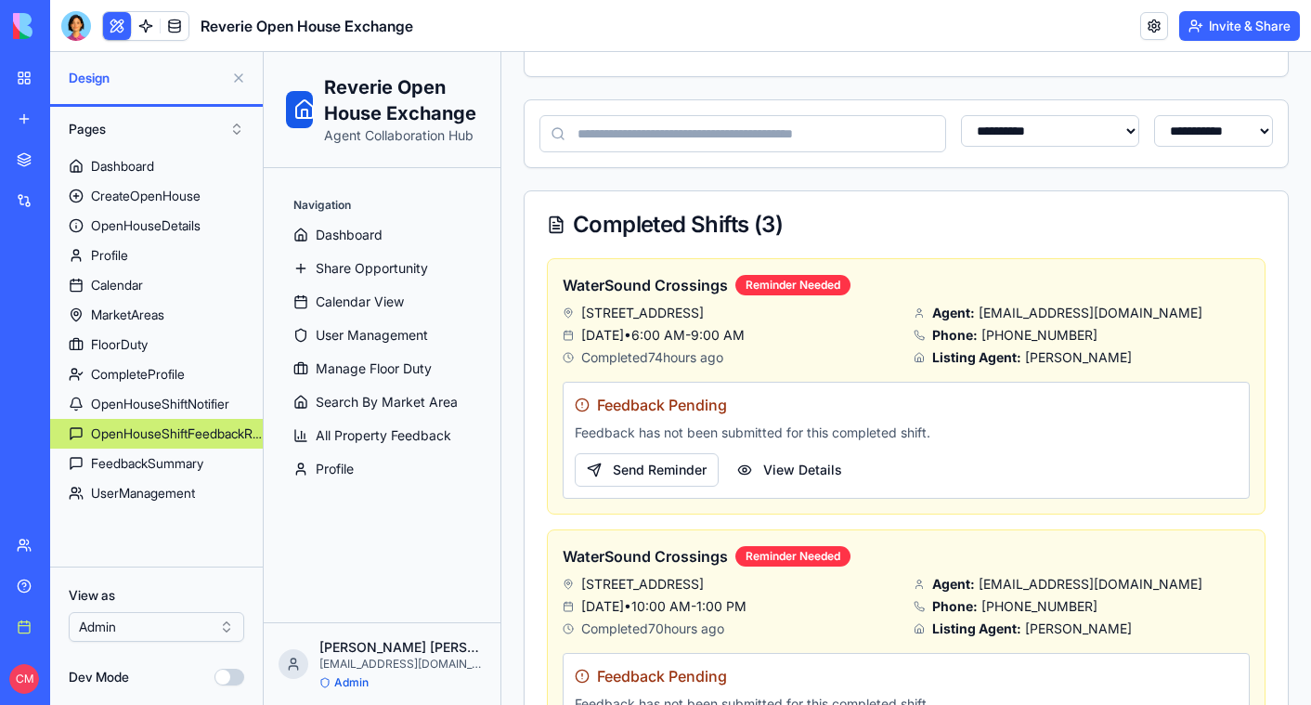
scroll to position [453, 0]
click at [623, 464] on button "Send Reminder" at bounding box center [647, 470] width 144 height 33
click at [790, 474] on button "View Details" at bounding box center [789, 470] width 127 height 33
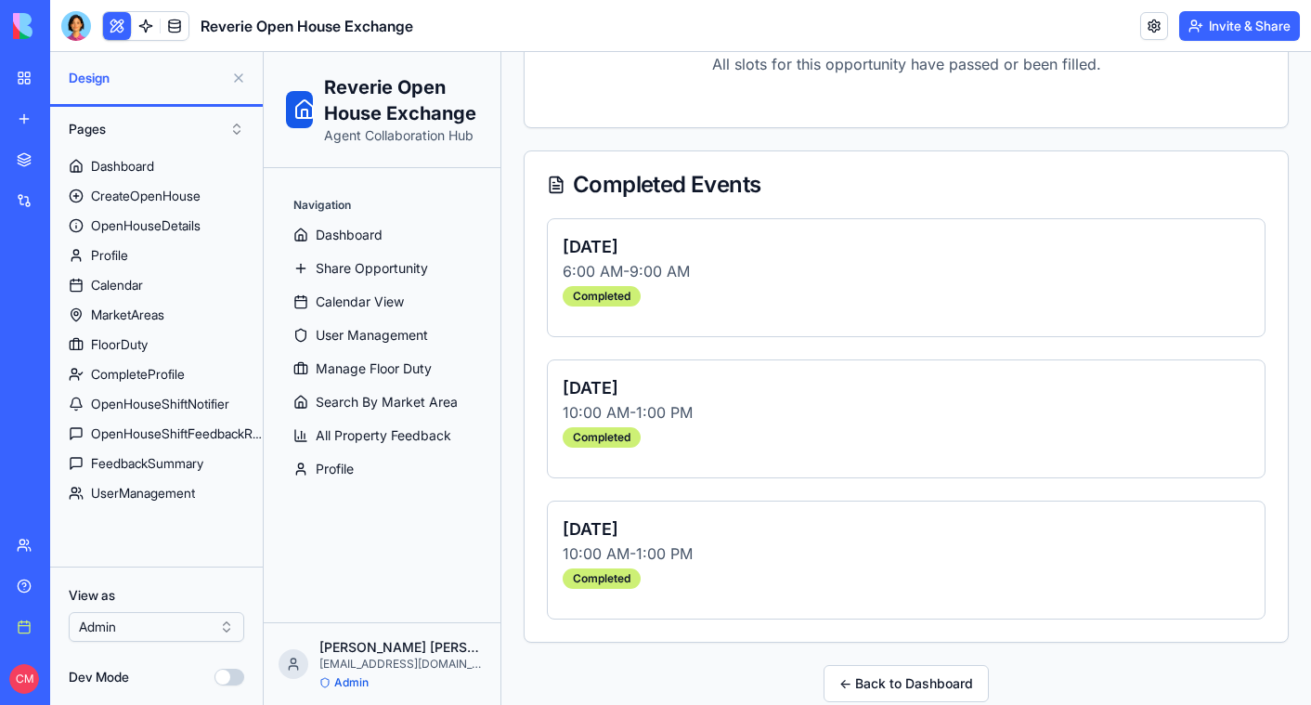
scroll to position [1168, 0]
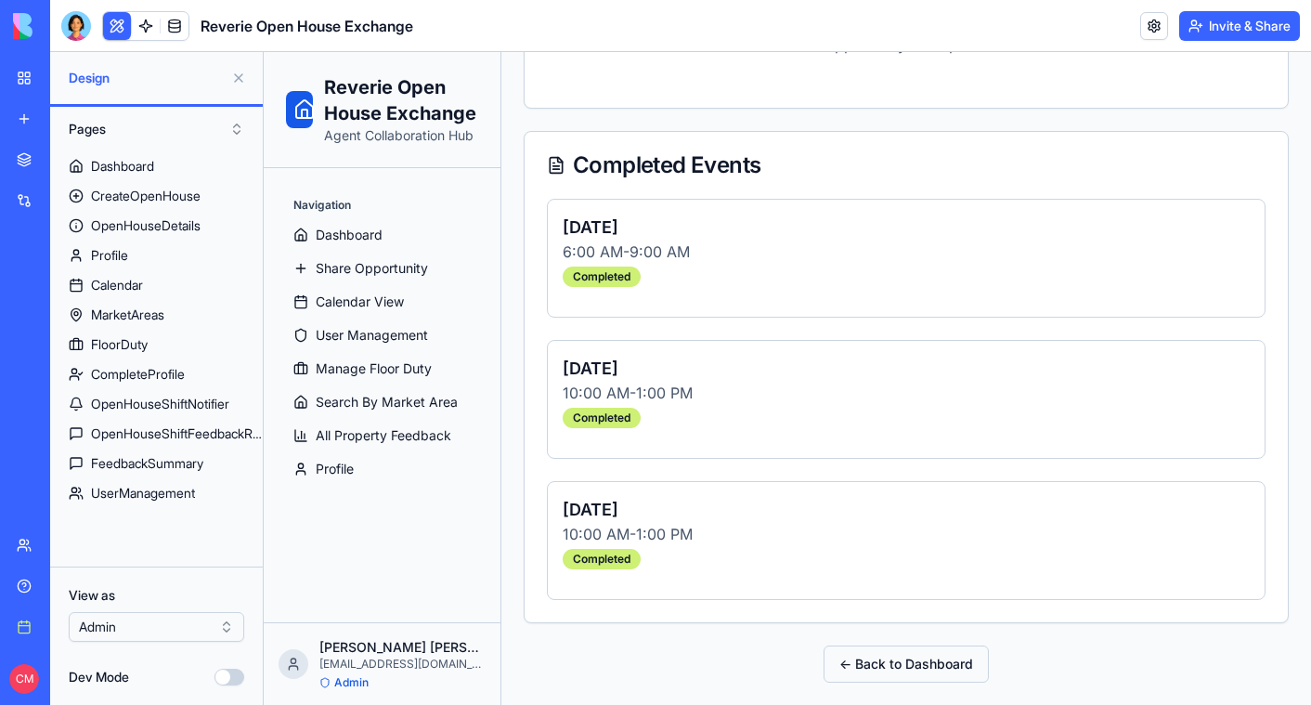
click at [887, 674] on button "← Back to Dashboard" at bounding box center [906, 663] width 165 height 37
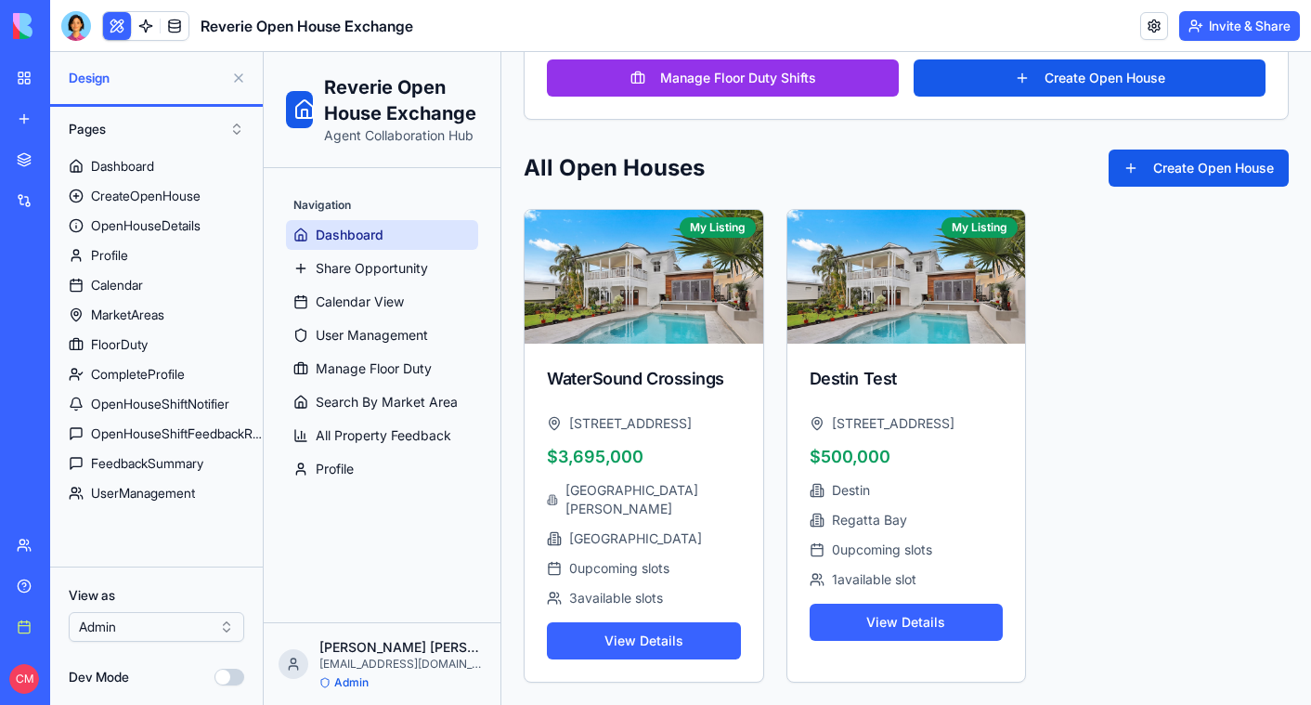
scroll to position [451, 0]
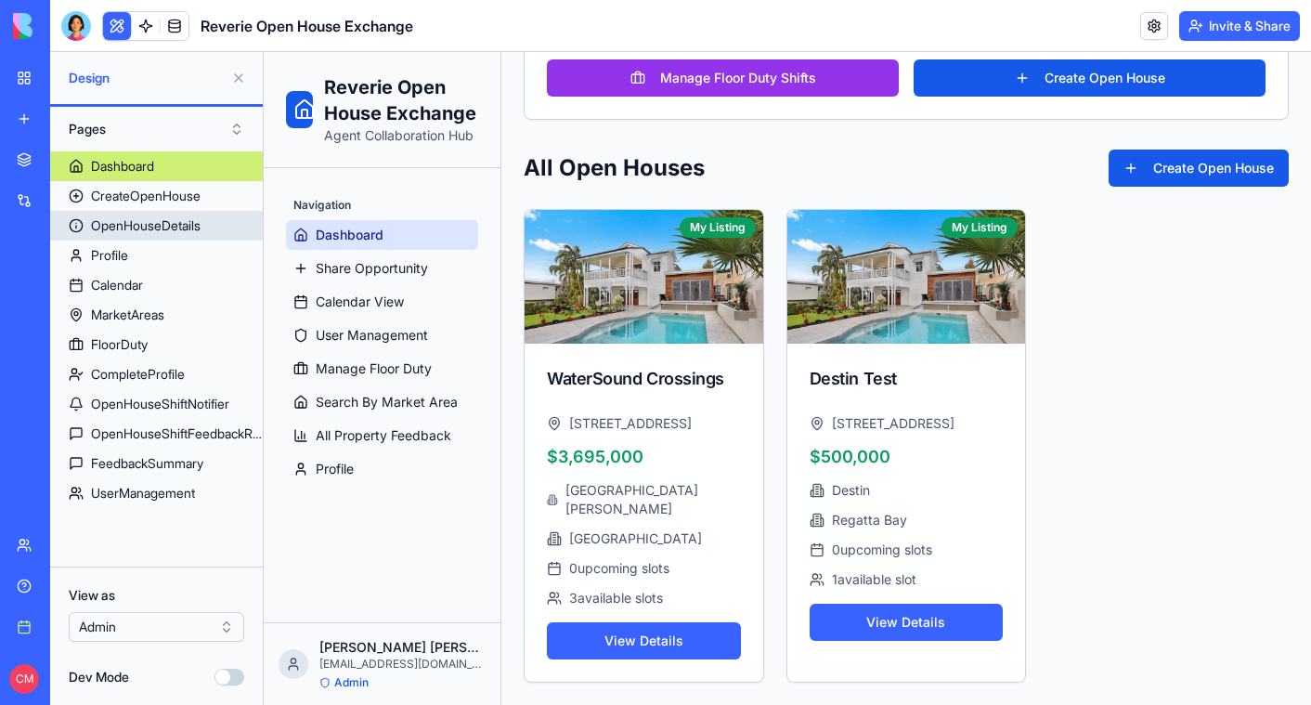
click at [166, 227] on div "OpenHouseDetails" at bounding box center [146, 225] width 110 height 19
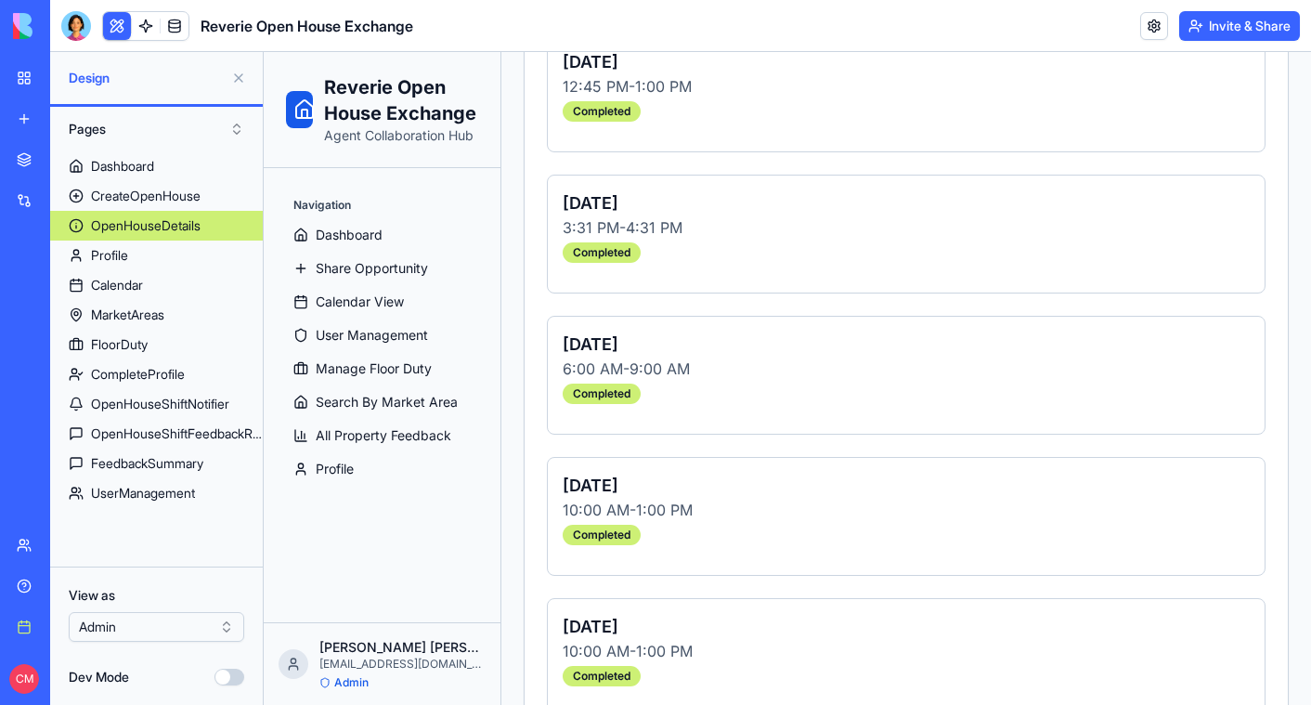
scroll to position [1592, 0]
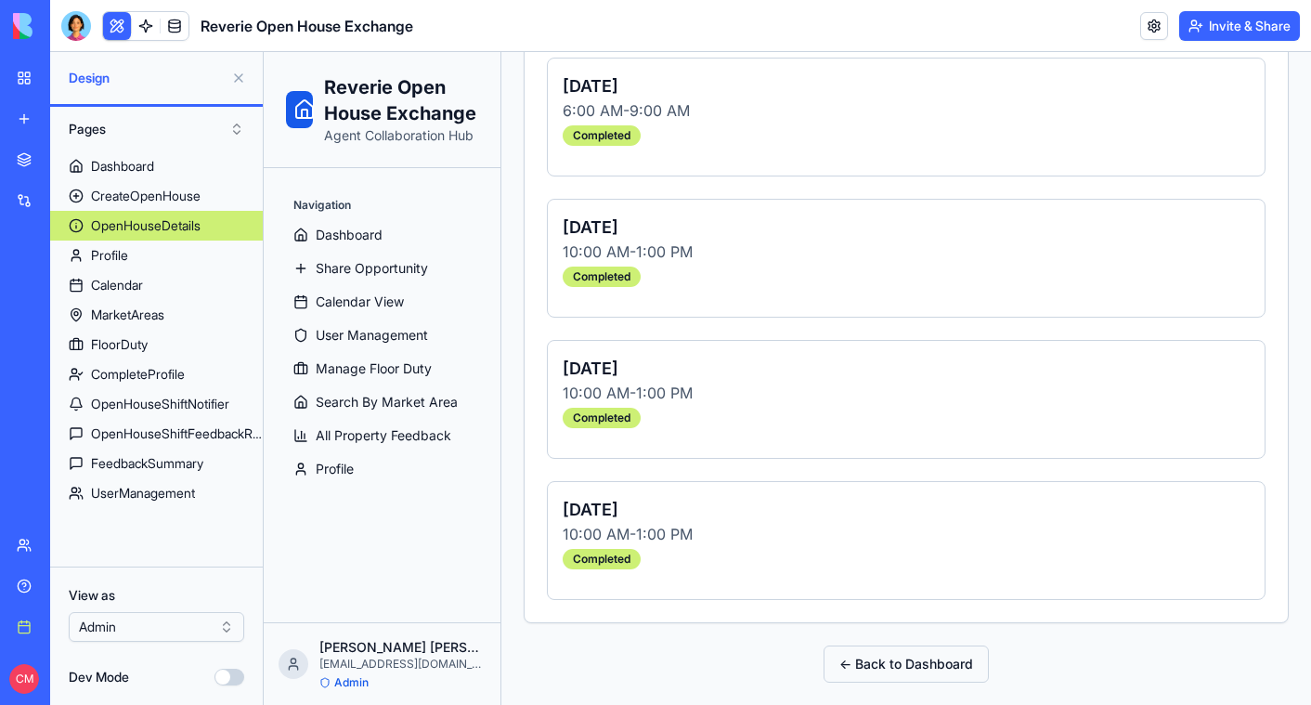
click at [908, 663] on button "← Back to Dashboard" at bounding box center [906, 663] width 165 height 37
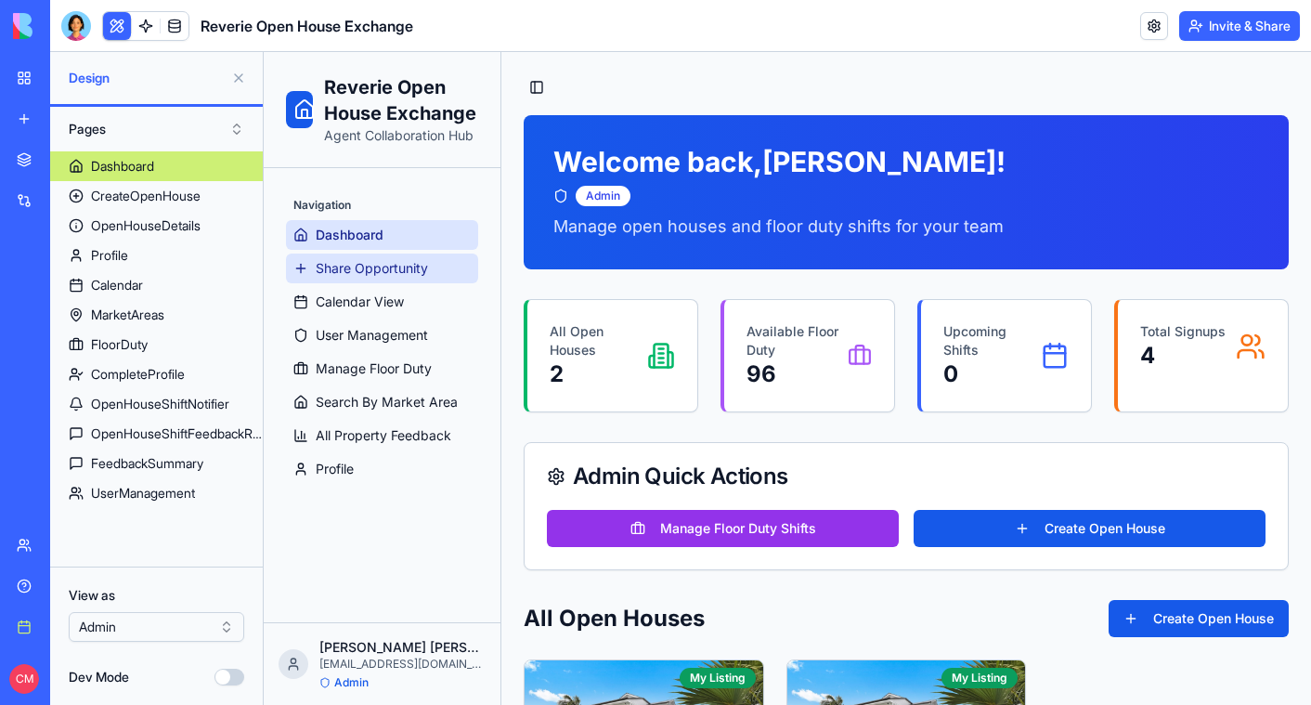
click at [339, 262] on span "Share Opportunity" at bounding box center [372, 268] width 112 height 19
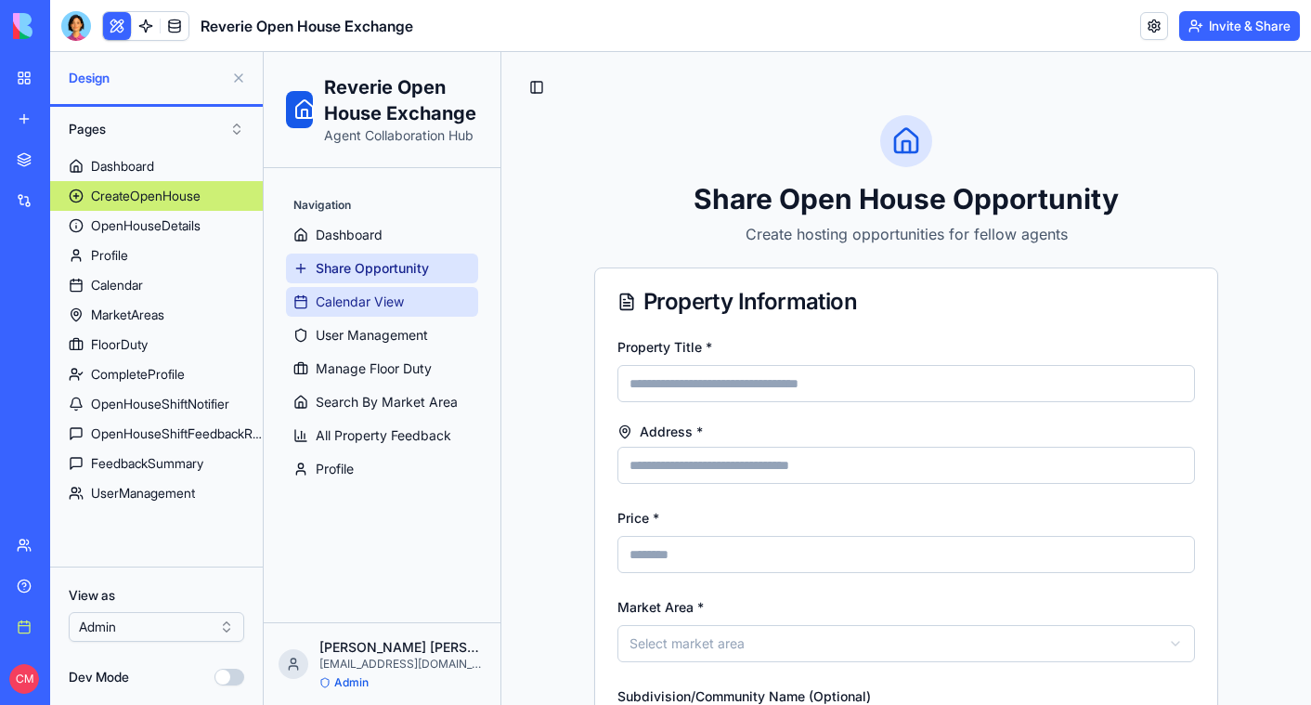
click at [359, 307] on span "Calendar View" at bounding box center [360, 301] width 88 height 19
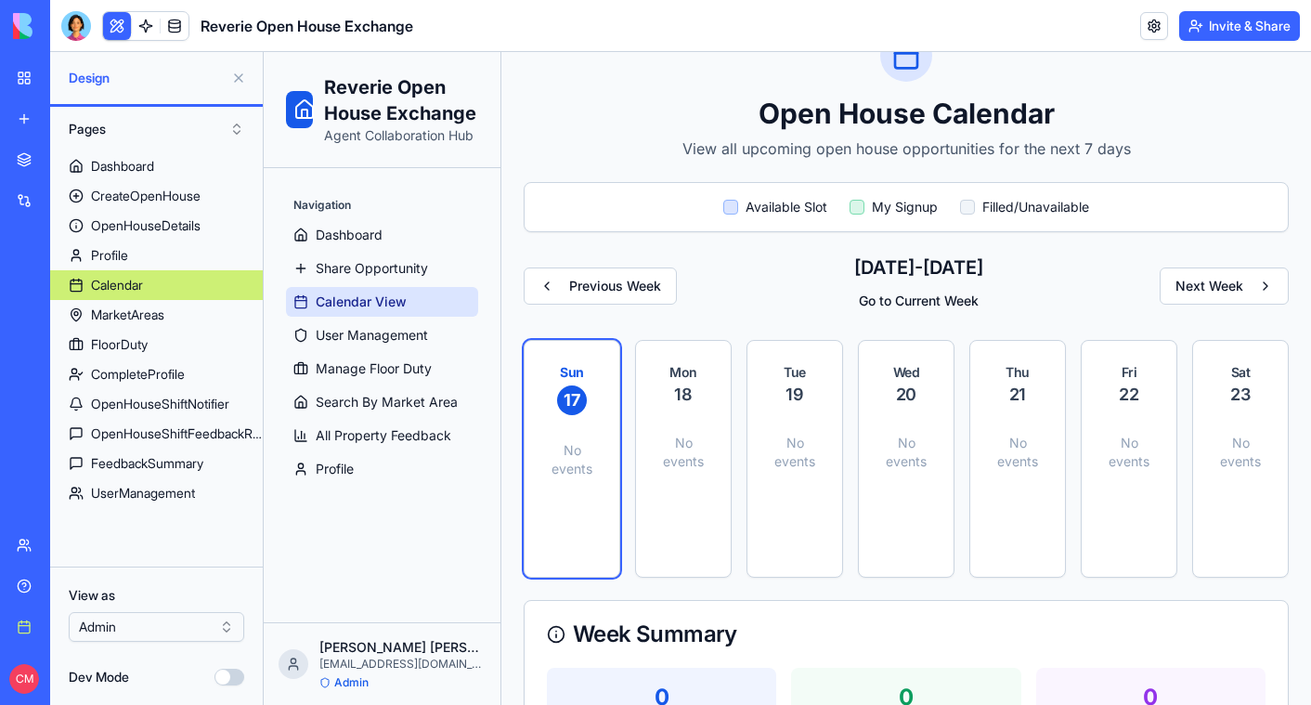
scroll to position [172, 0]
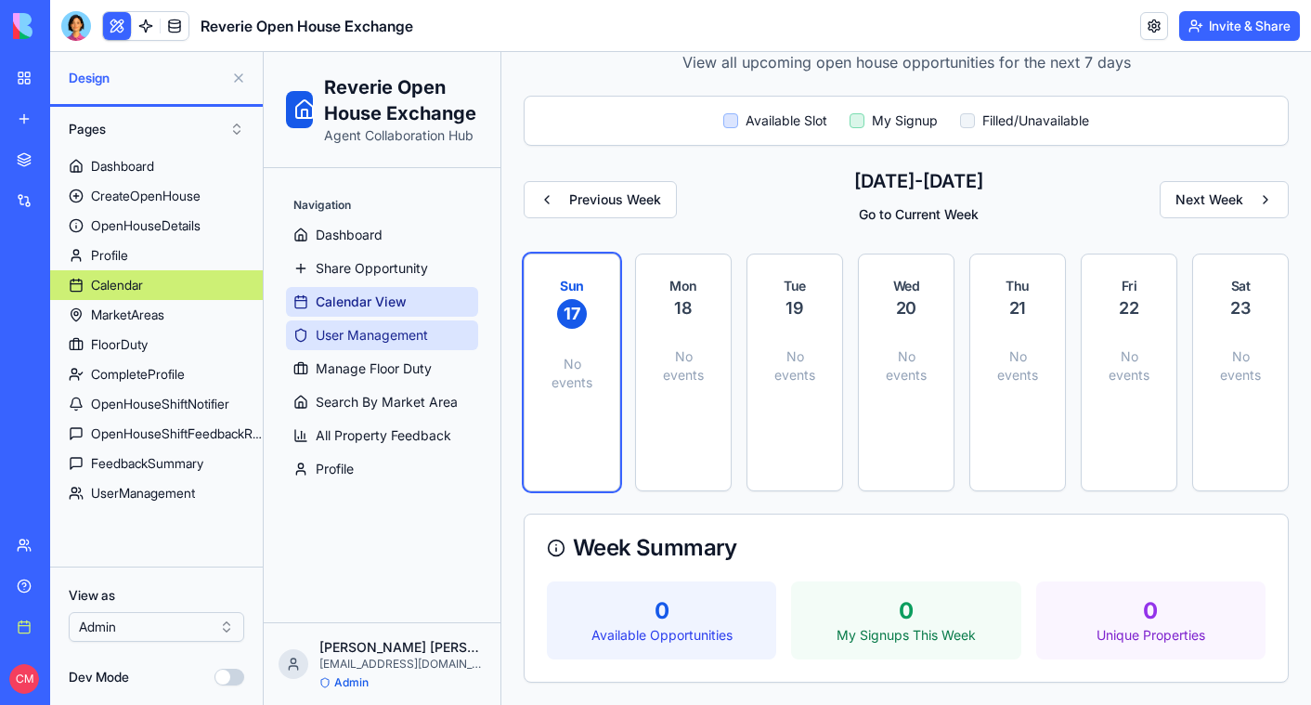
click at [404, 334] on span "User Management" at bounding box center [372, 335] width 112 height 19
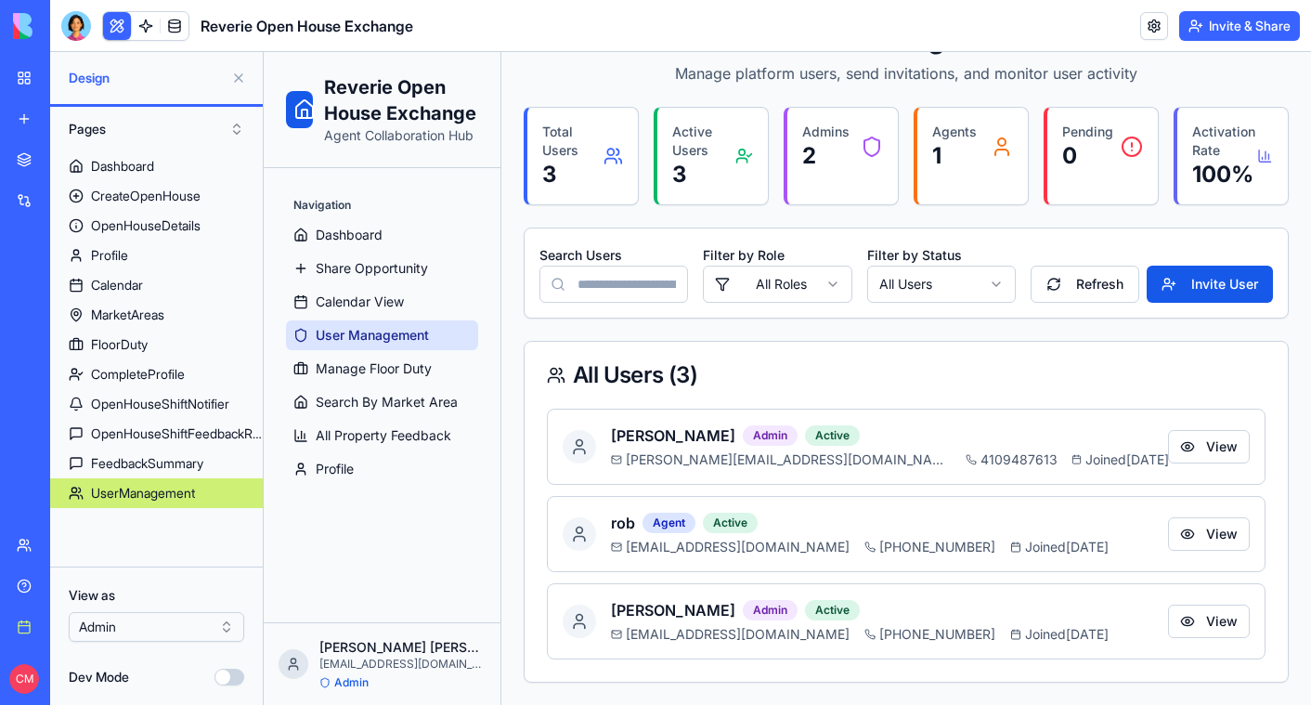
click at [404, 334] on span "User Management" at bounding box center [372, 335] width 113 height 19
click at [1219, 447] on button "View" at bounding box center [1209, 446] width 82 height 33
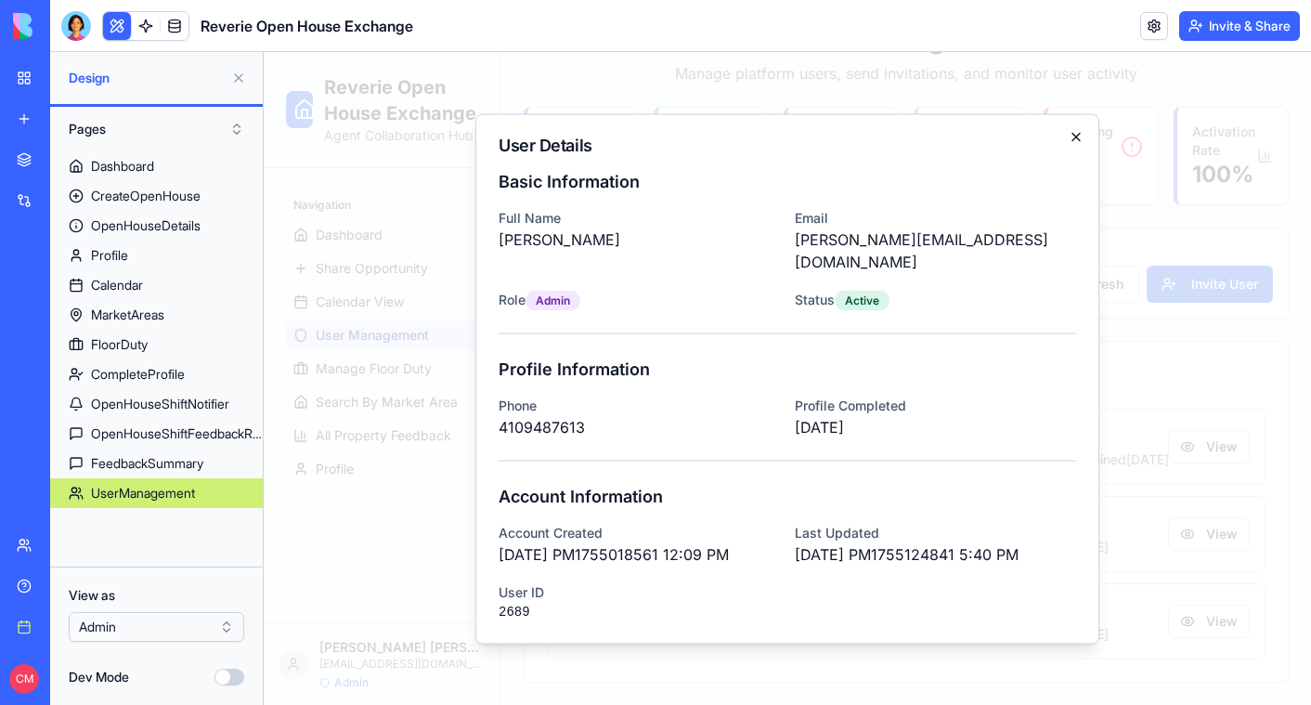
click at [1082, 144] on icon "button" at bounding box center [1076, 136] width 15 height 15
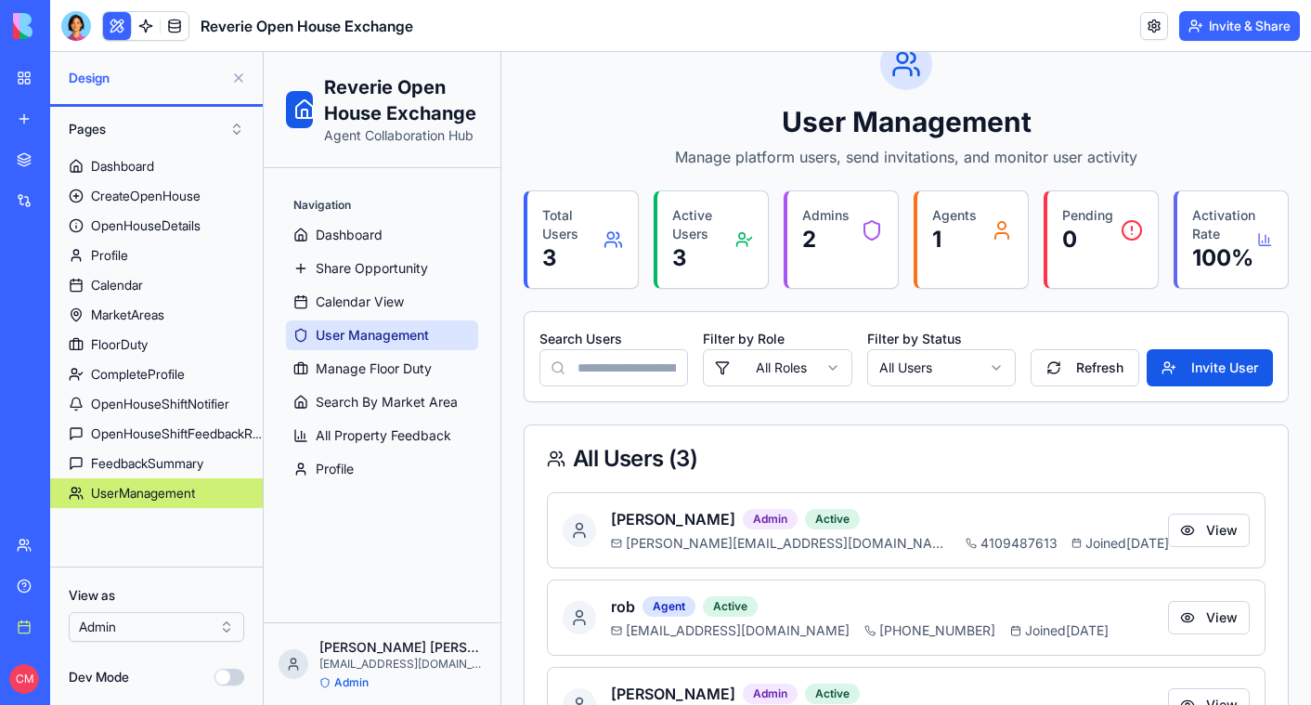
scroll to position [0, 0]
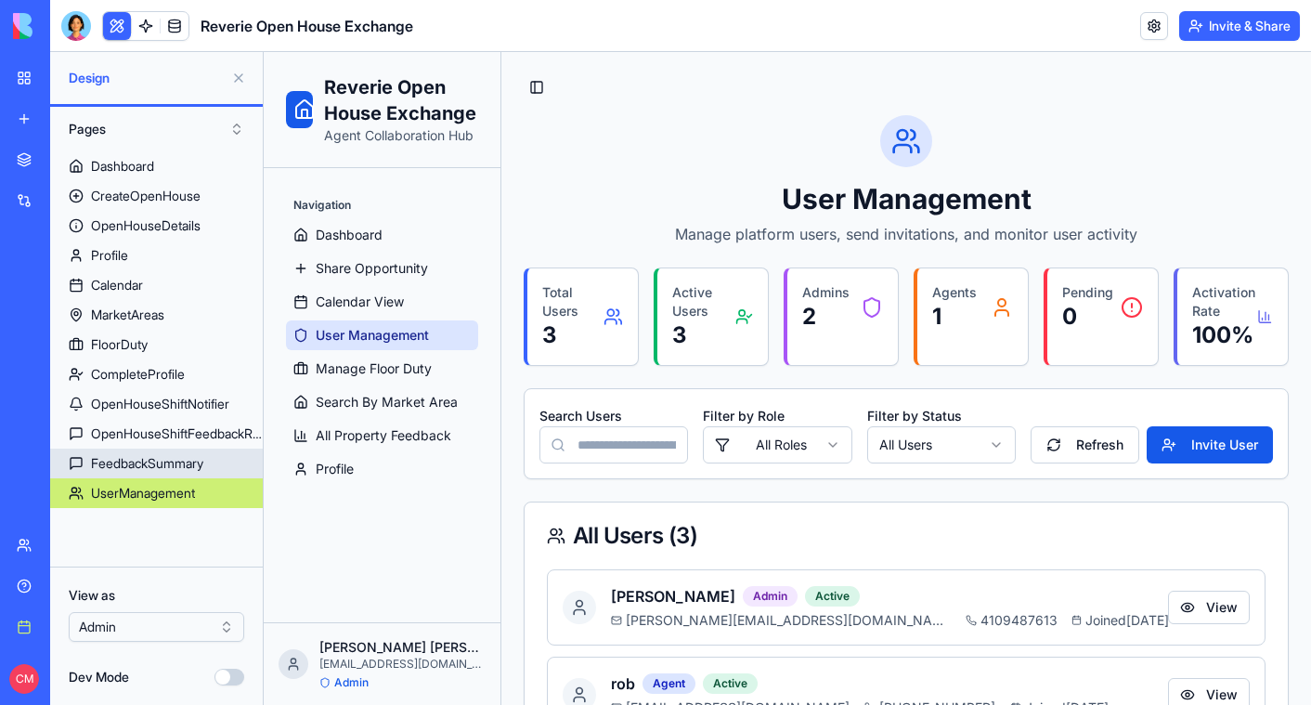
click at [105, 463] on div "FeedbackSummary" at bounding box center [147, 463] width 112 height 19
select select "**"
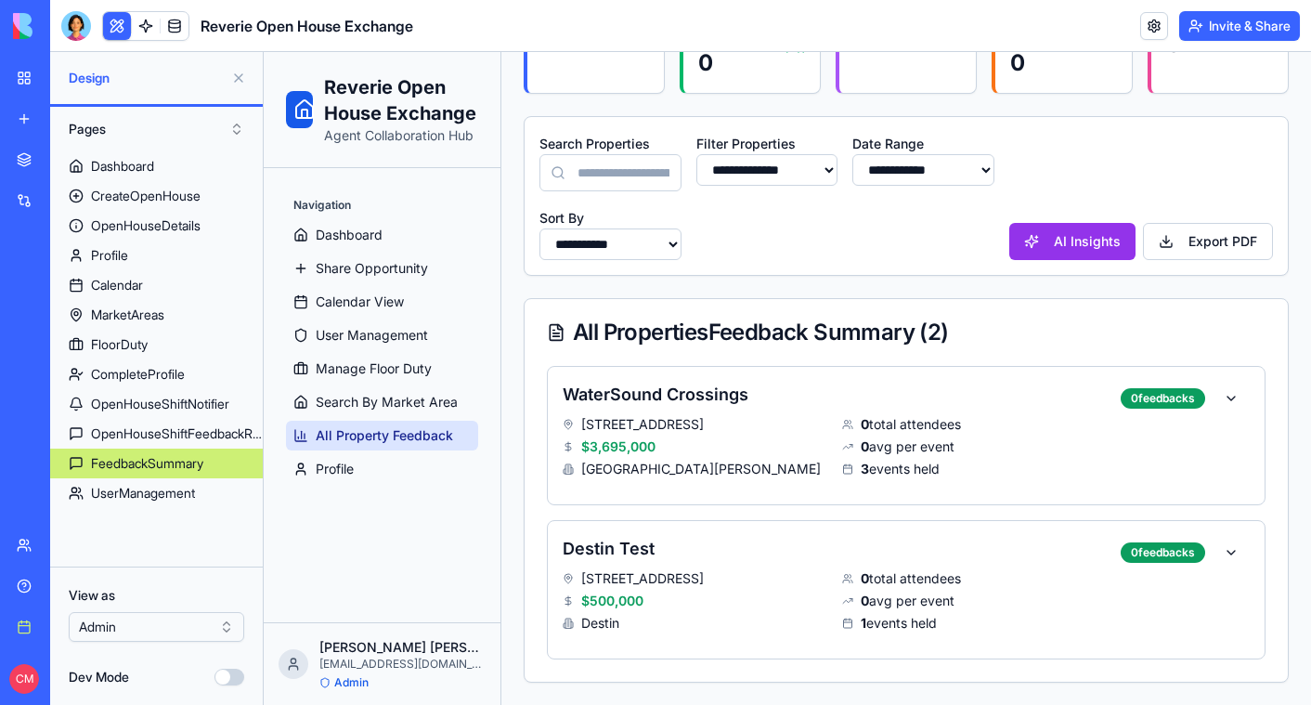
scroll to position [293, 0]
click at [354, 408] on span "Search By Market Area" at bounding box center [387, 402] width 142 height 19
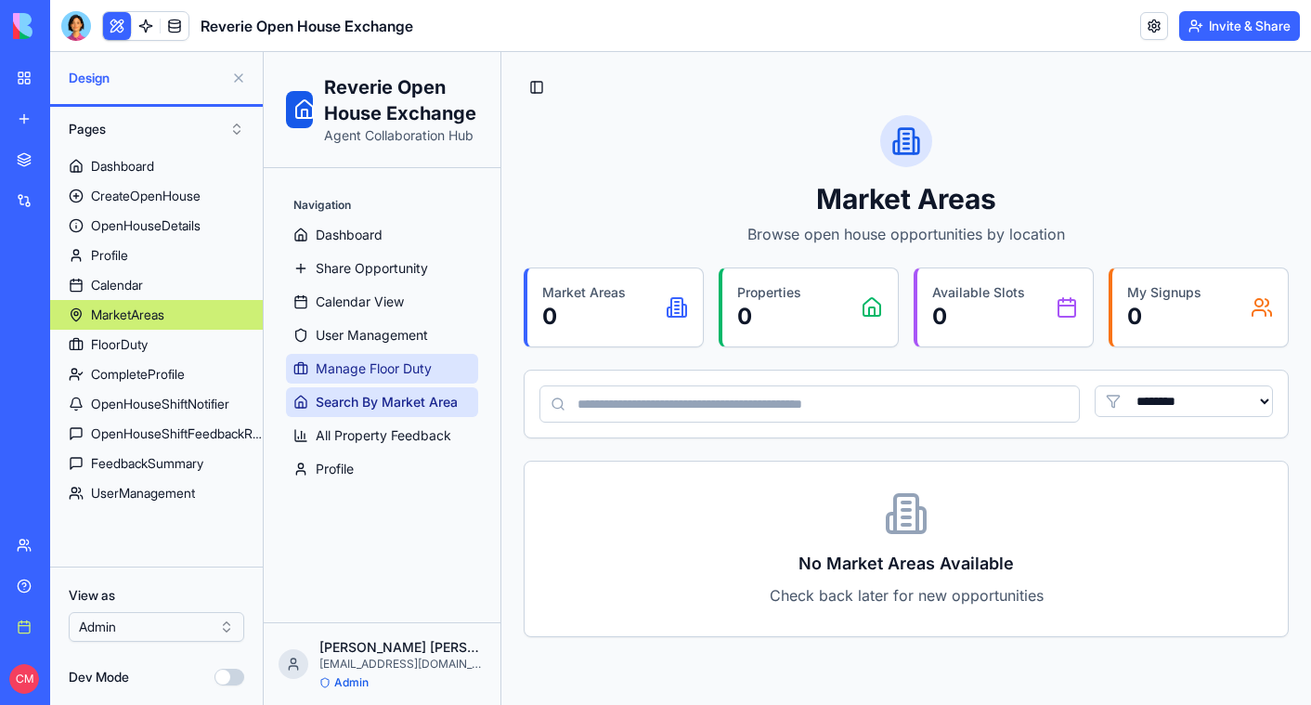
click at [374, 368] on span "Manage Floor Duty" at bounding box center [374, 368] width 116 height 19
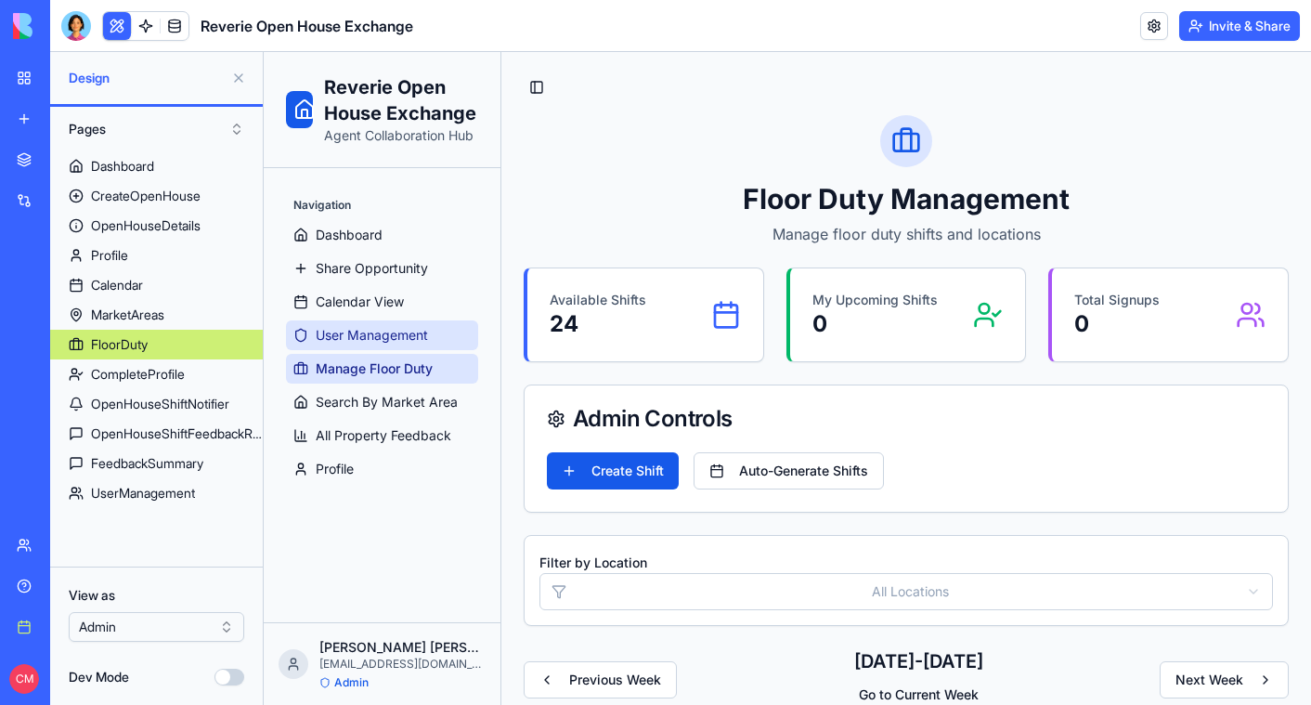
click at [383, 334] on span "User Management" at bounding box center [372, 335] width 112 height 19
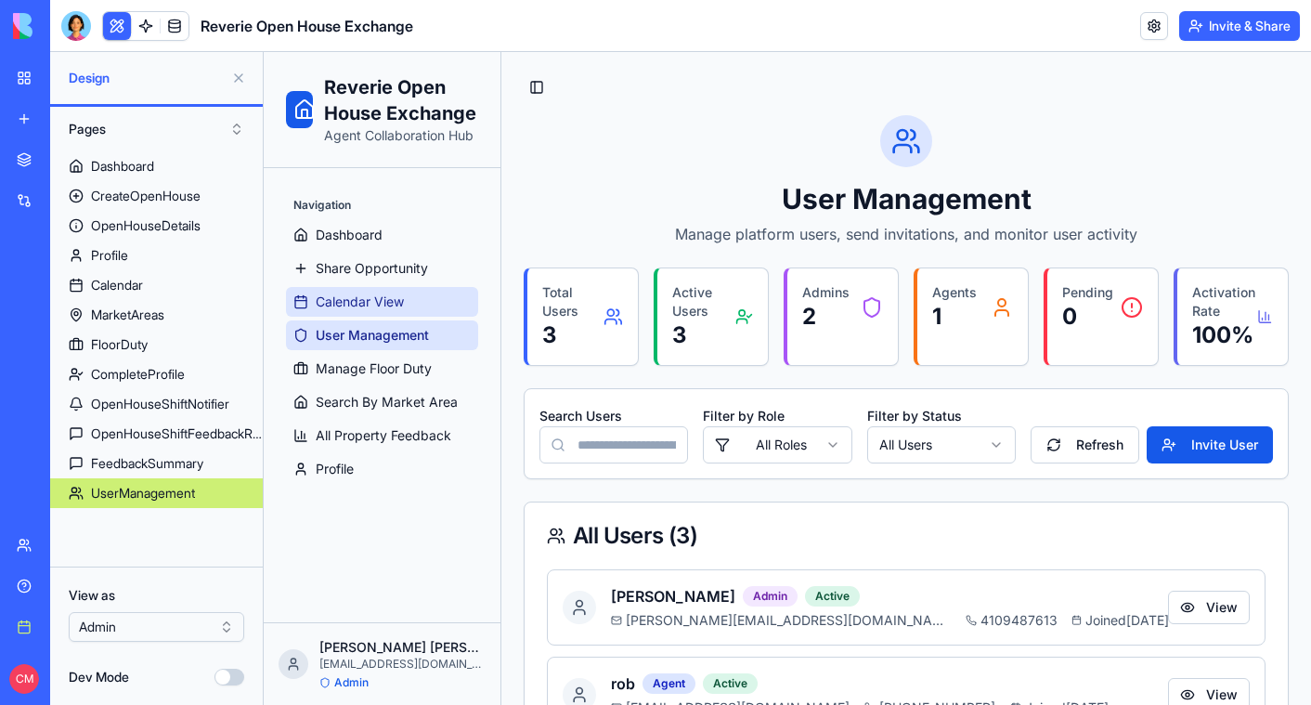
click at [373, 305] on span "Calendar View" at bounding box center [360, 301] width 88 height 19
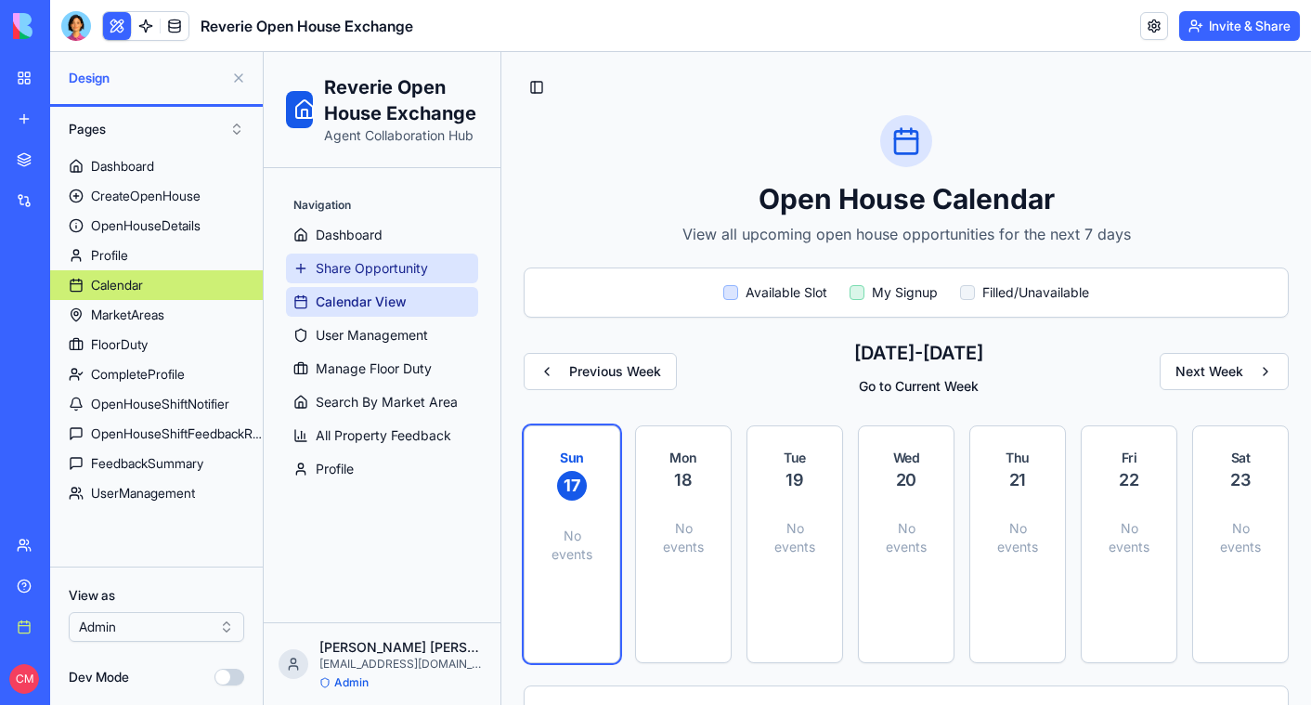
click at [373, 274] on span "Share Opportunity" at bounding box center [372, 268] width 112 height 19
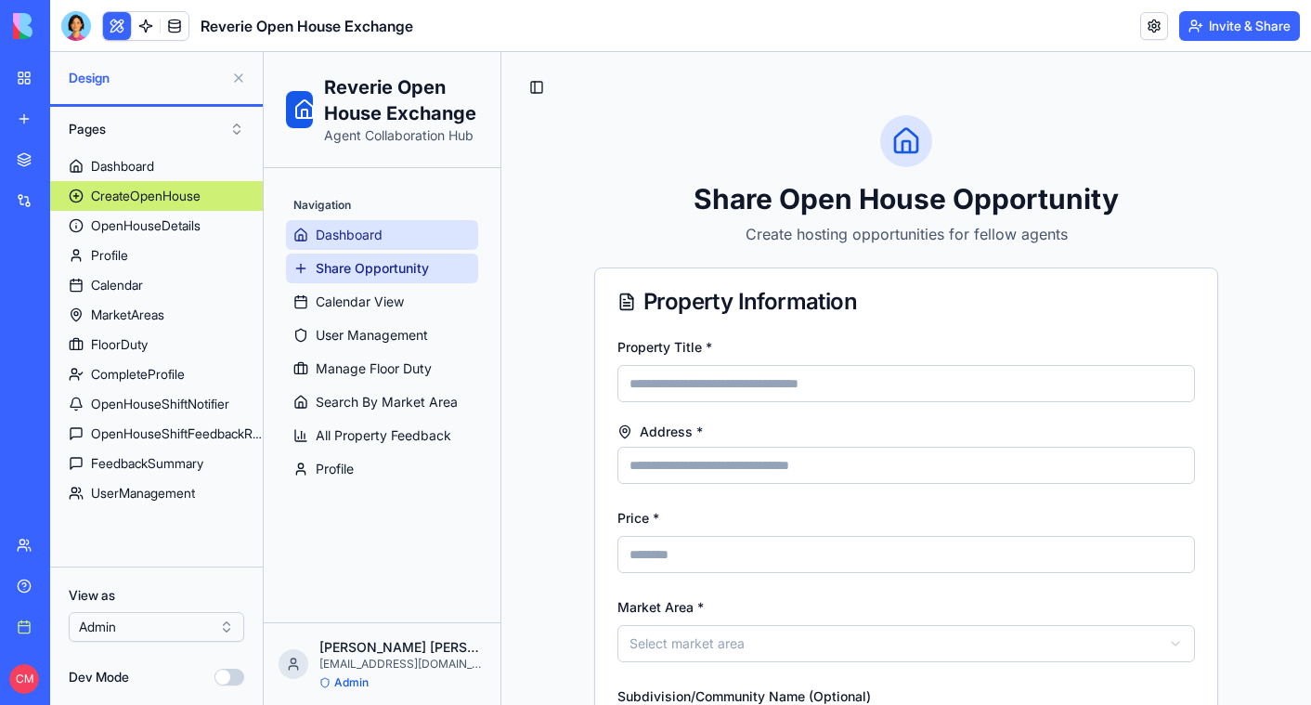
click at [387, 242] on link "Dashboard" at bounding box center [382, 235] width 192 height 30
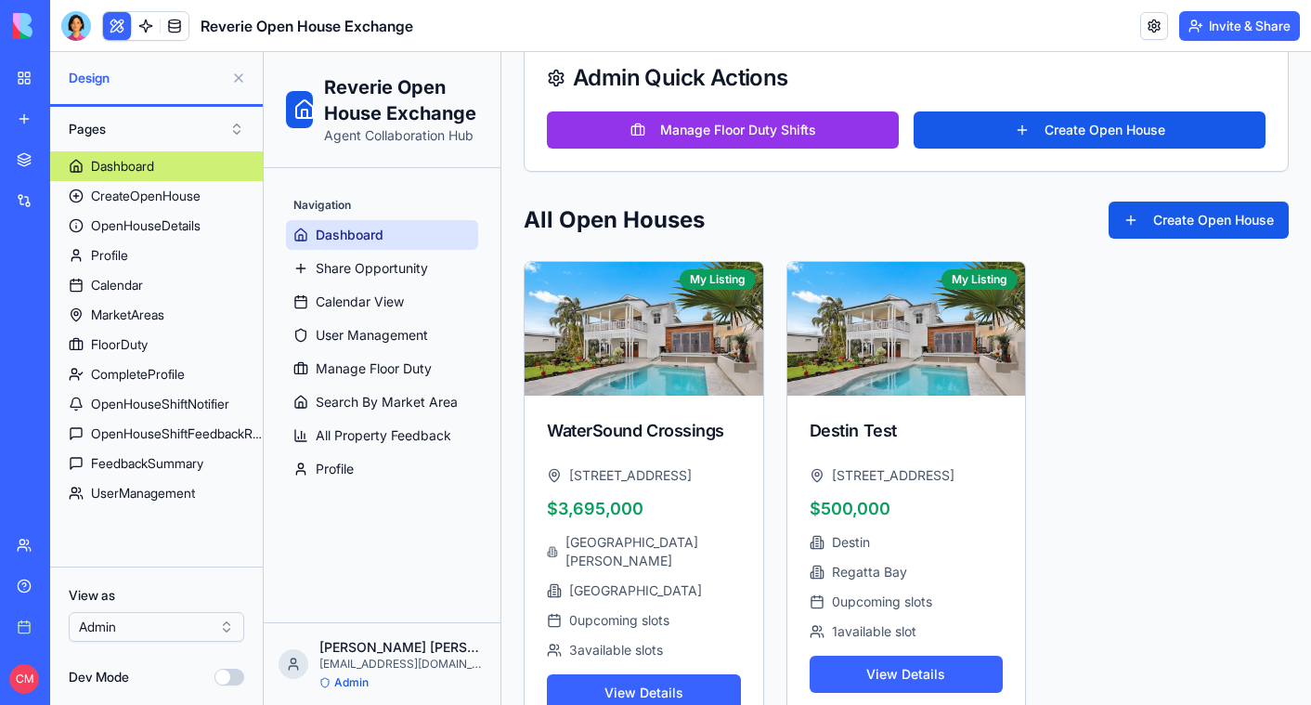
scroll to position [451, 0]
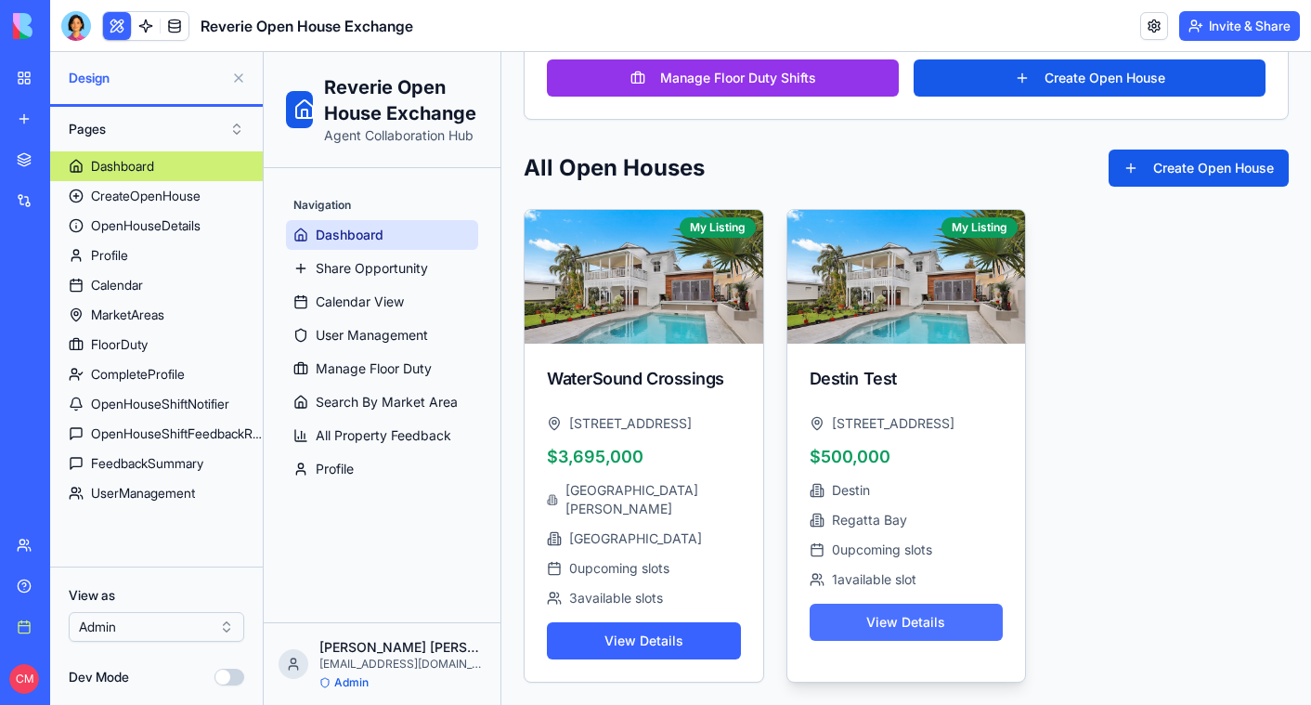
click at [888, 628] on button "View Details" at bounding box center [907, 622] width 194 height 37
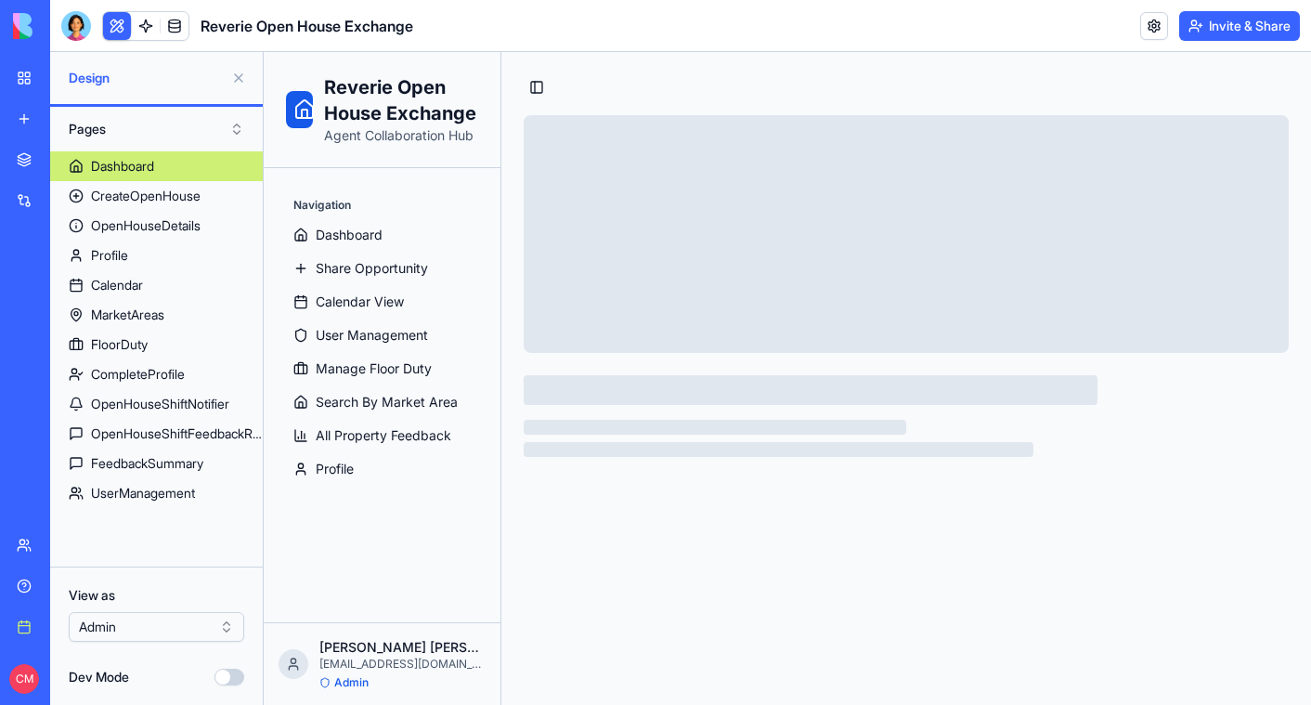
scroll to position [0, 0]
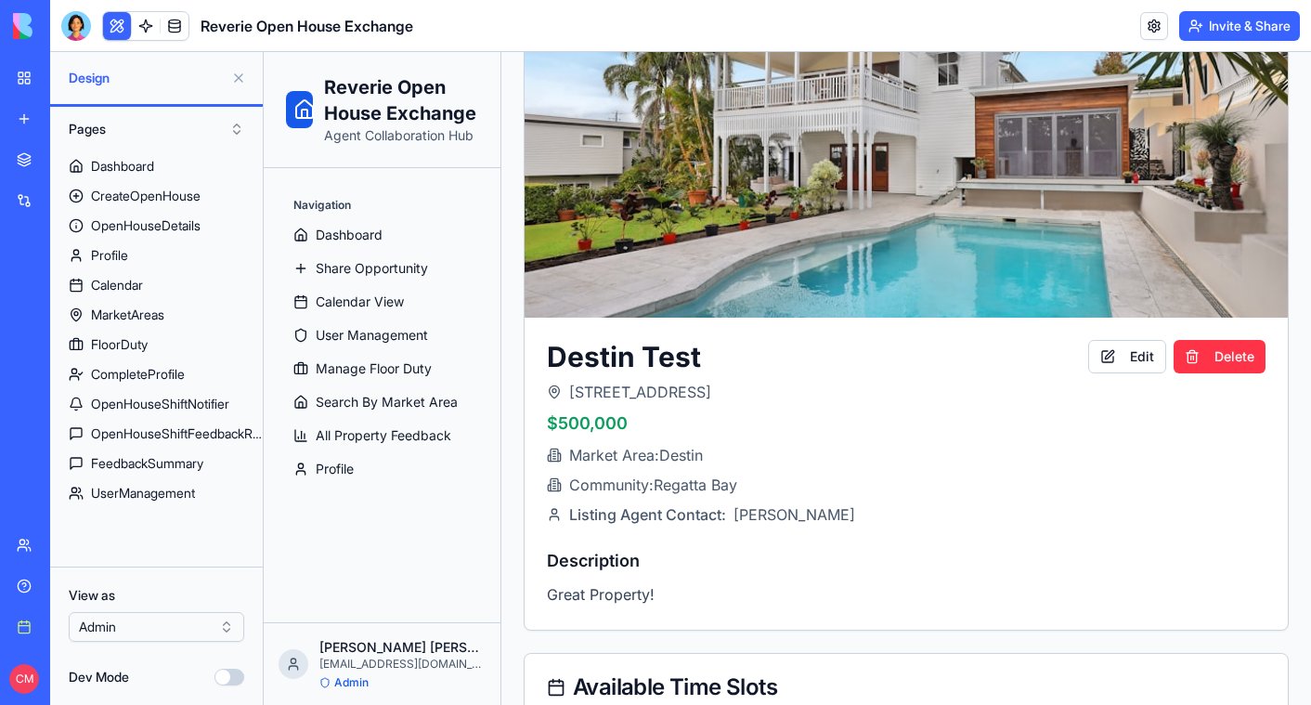
scroll to position [284, 0]
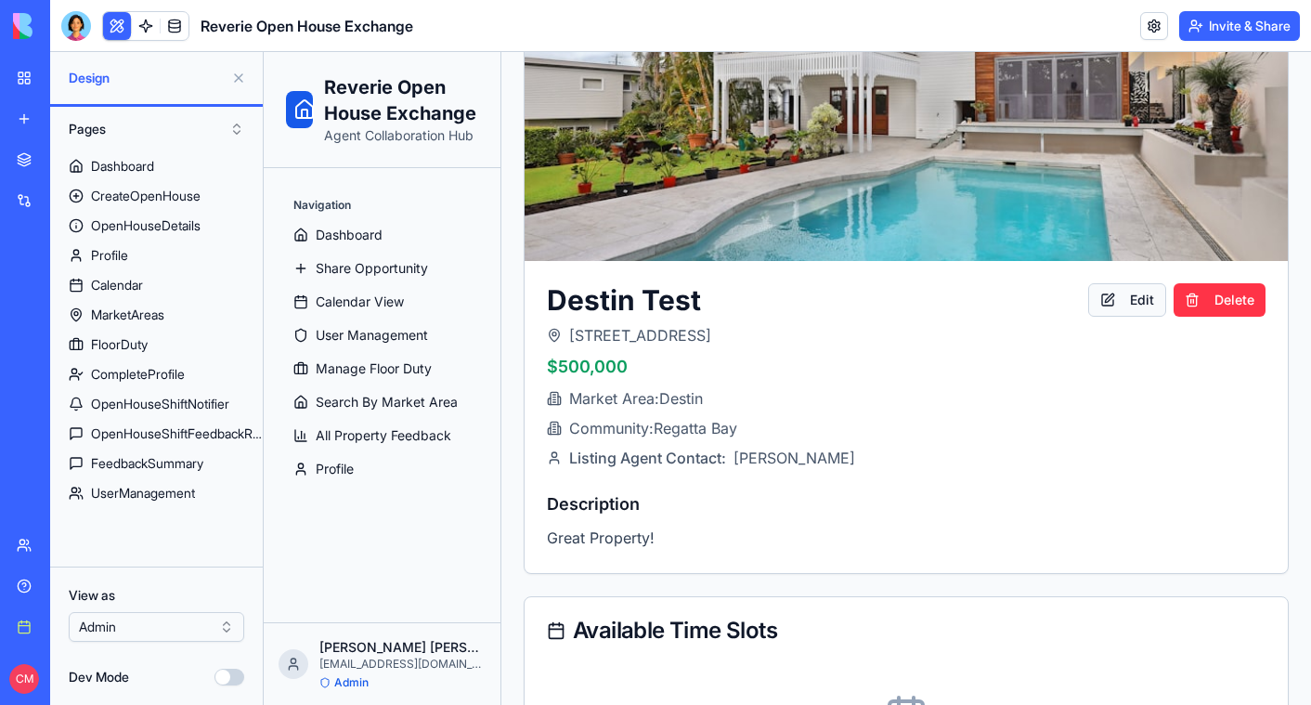
click at [1113, 294] on button "Edit" at bounding box center [1127, 299] width 78 height 33
click at [1112, 301] on button "Edit" at bounding box center [1127, 299] width 78 height 33
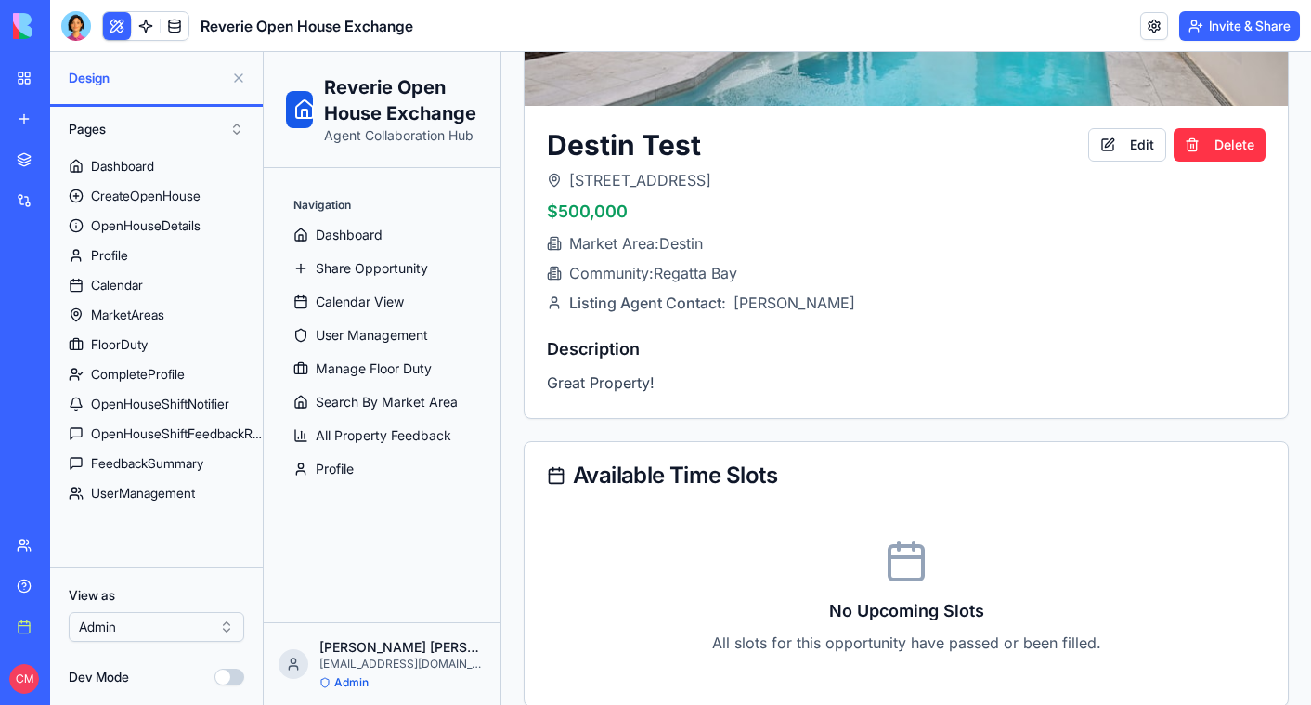
scroll to position [0, 0]
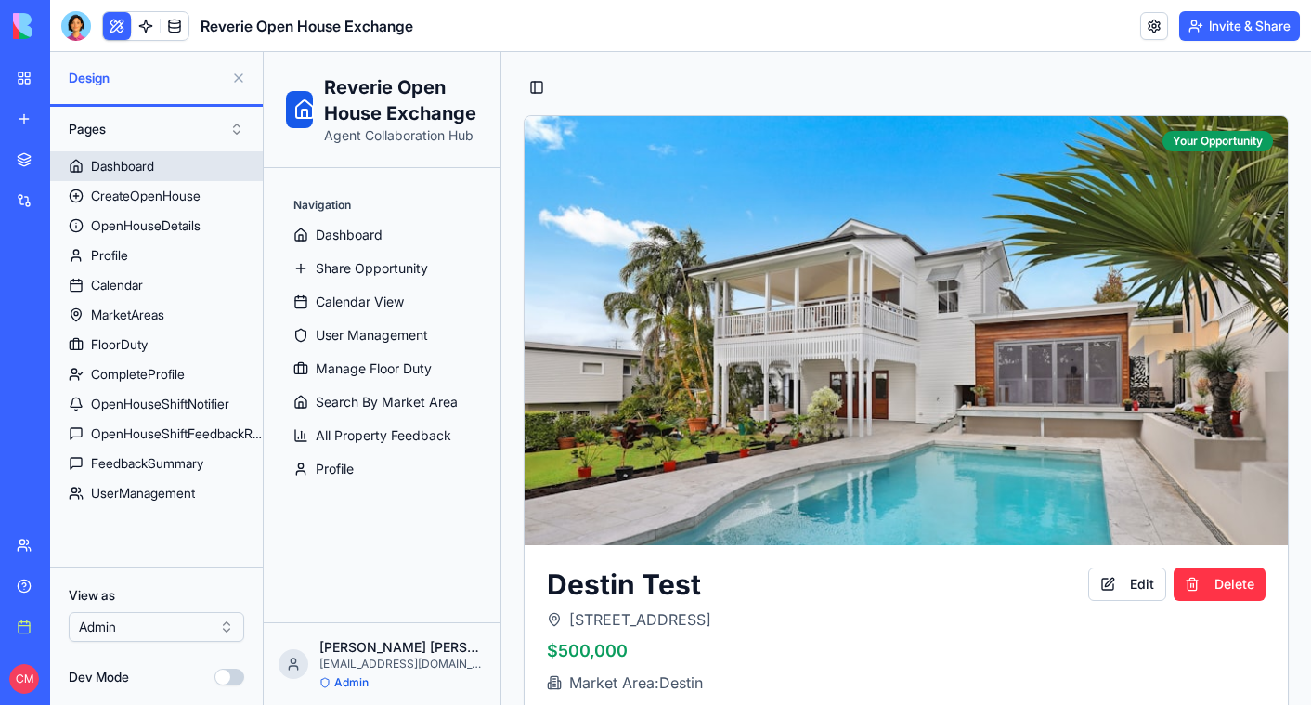
click at [144, 151] on link "Dashboard" at bounding box center [156, 166] width 213 height 30
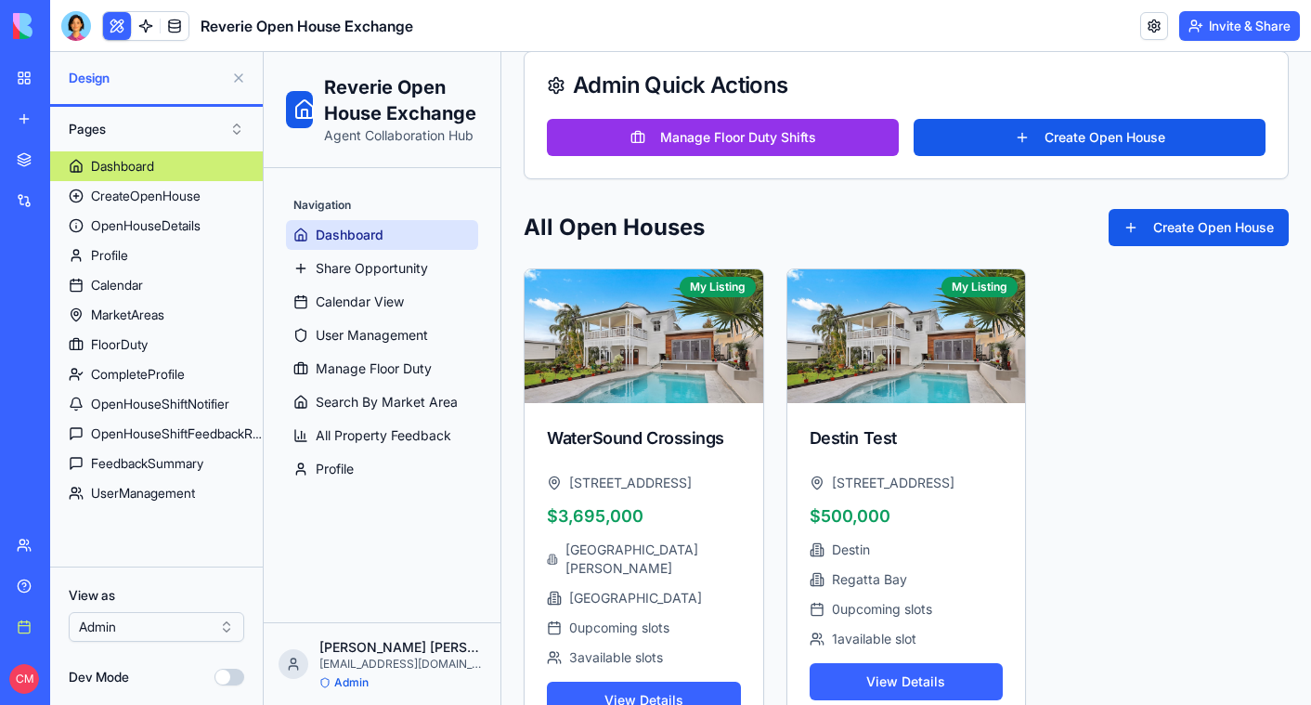
scroll to position [451, 0]
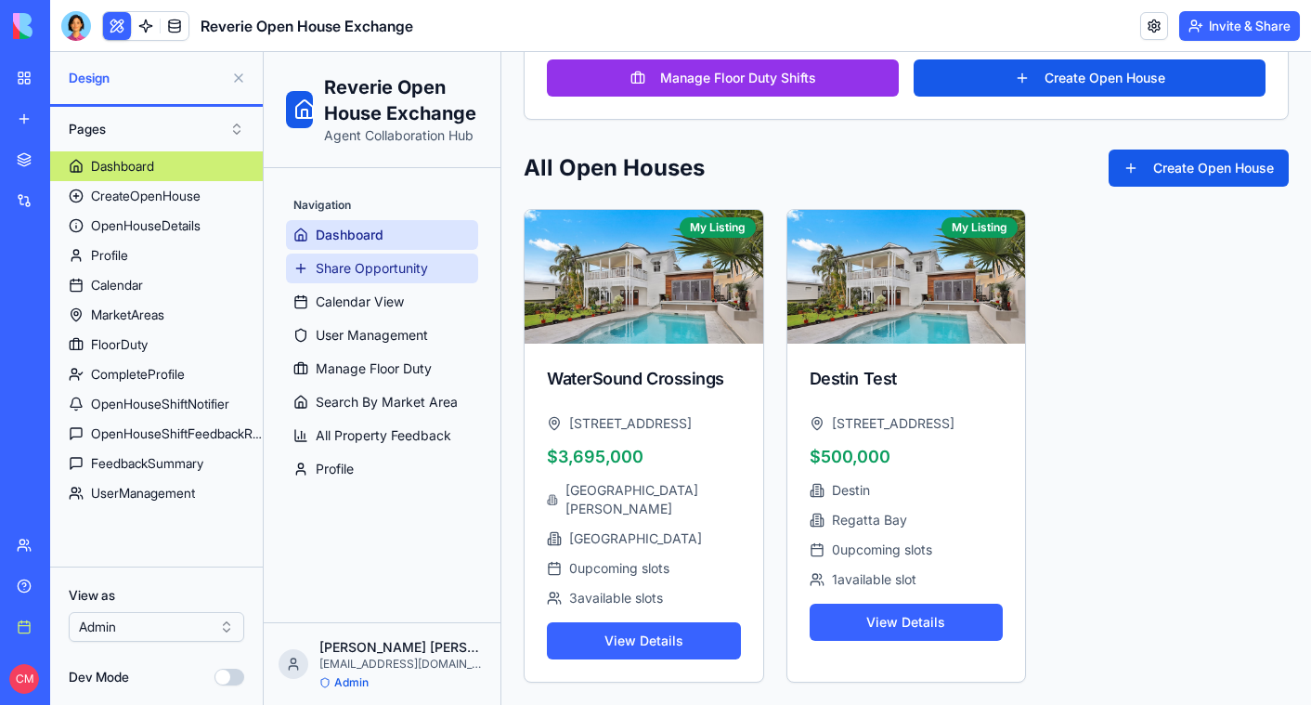
click at [402, 266] on span "Share Opportunity" at bounding box center [372, 268] width 112 height 19
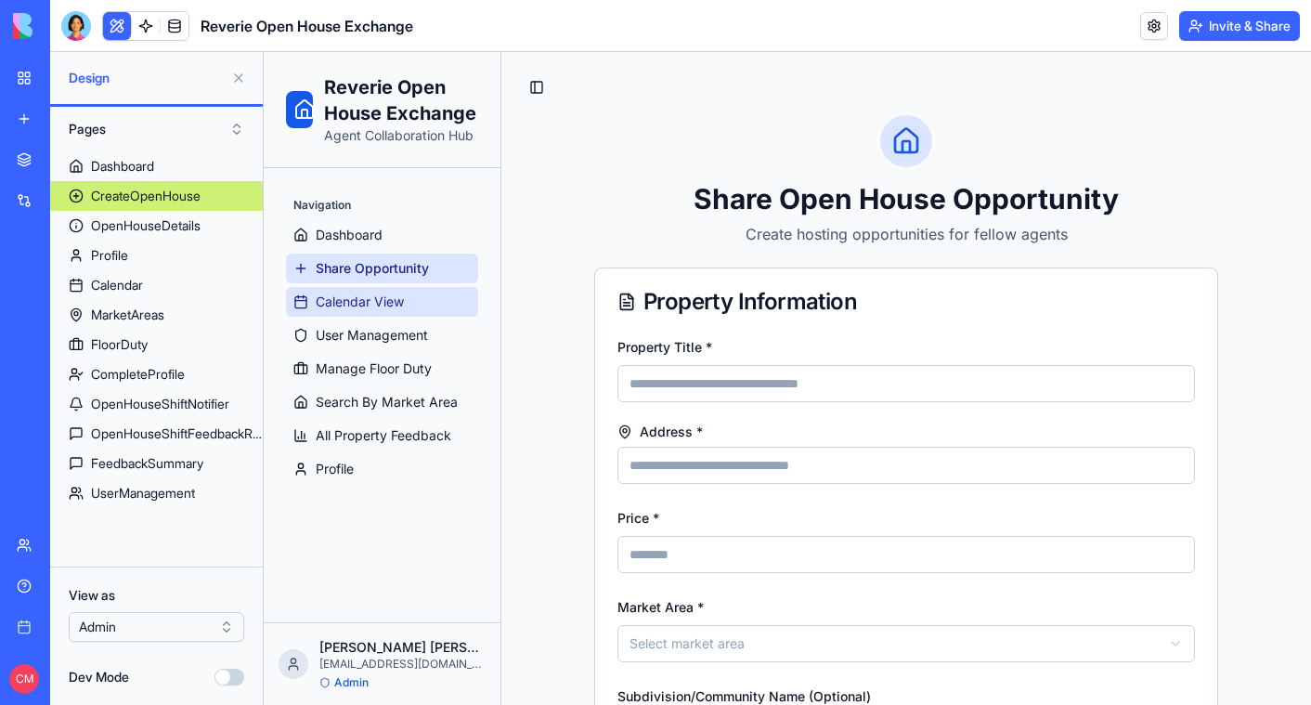
click at [385, 297] on span "Calendar View" at bounding box center [360, 301] width 88 height 19
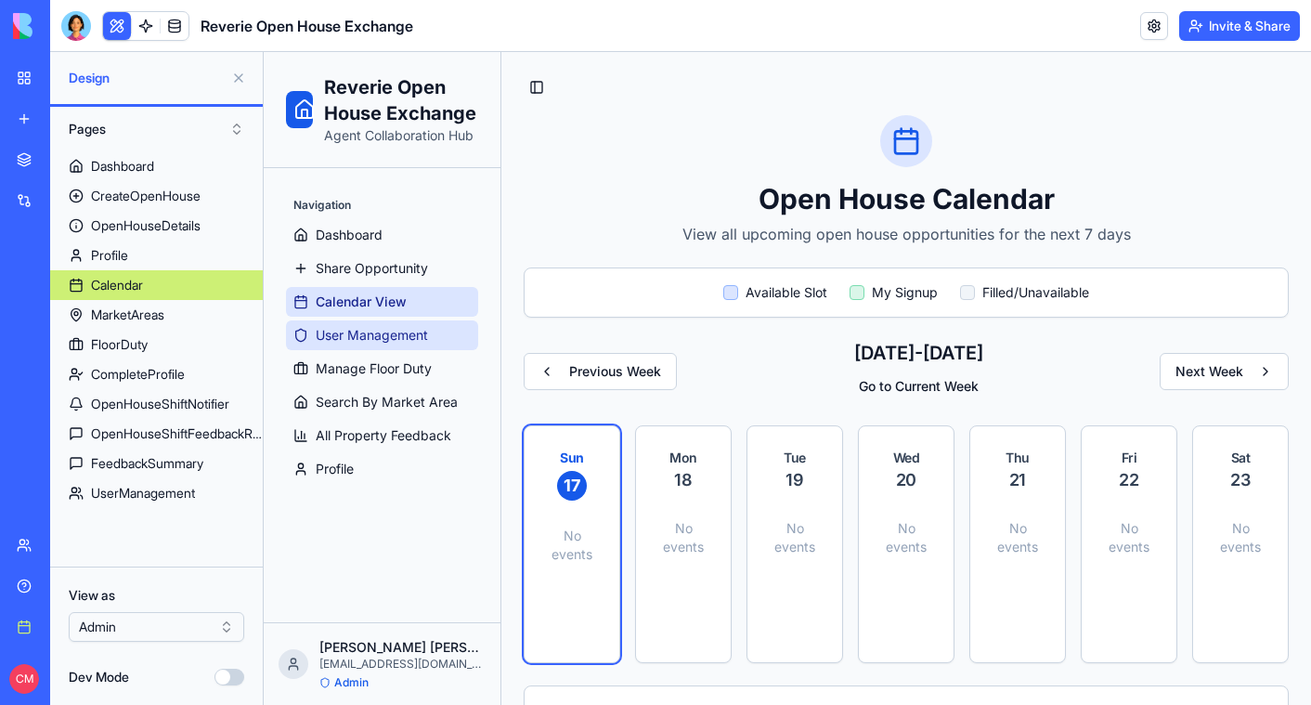
click at [387, 326] on span "User Management" at bounding box center [372, 335] width 112 height 19
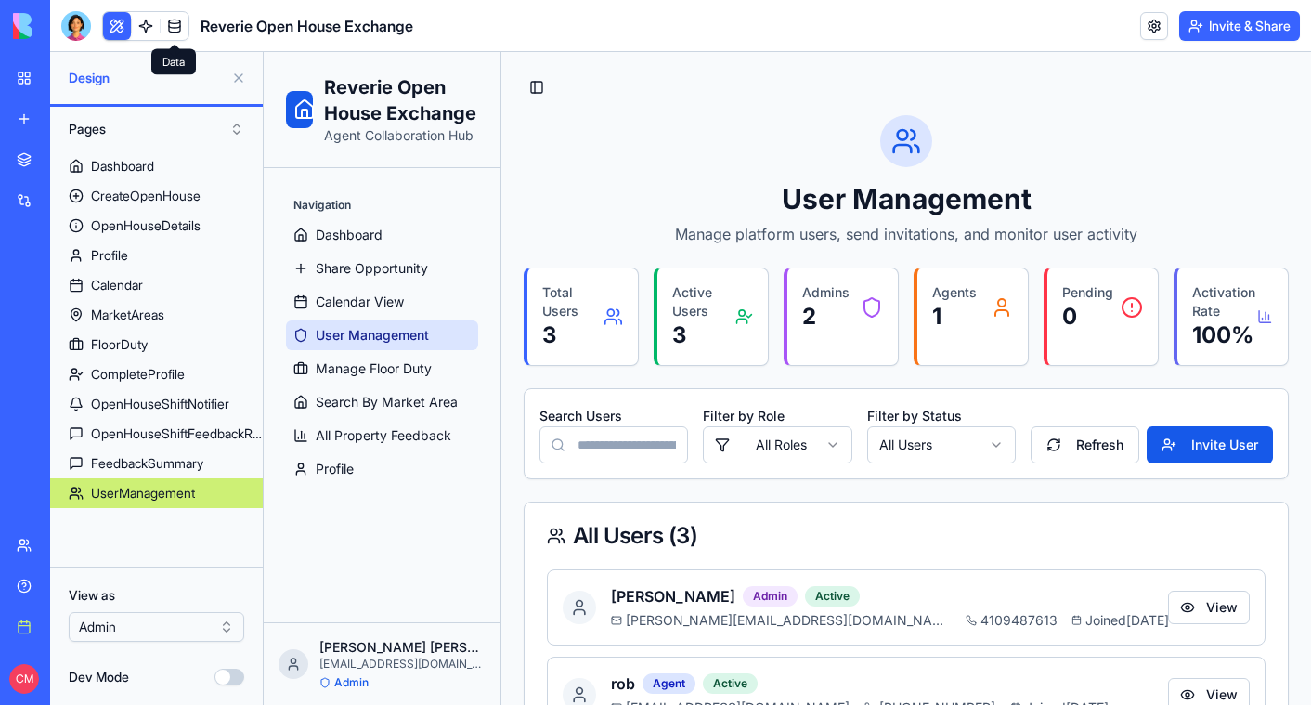
click at [179, 23] on link at bounding box center [175, 26] width 28 height 28
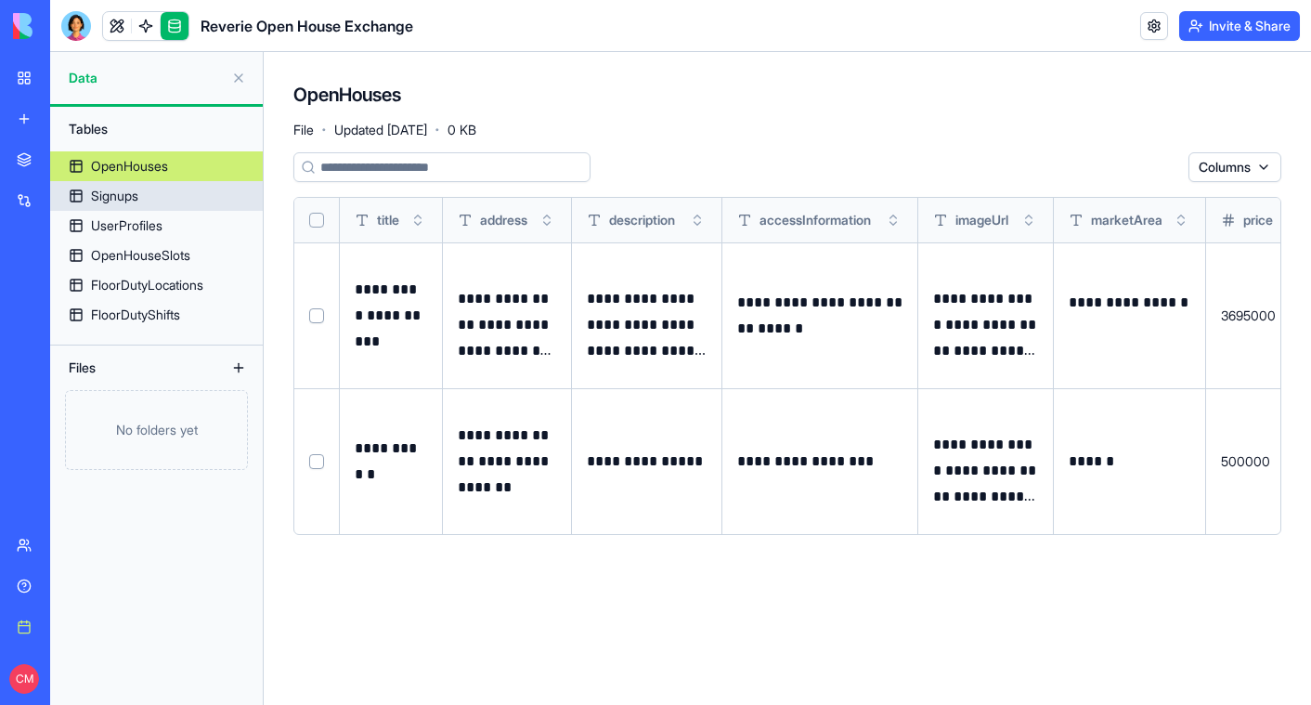
click at [134, 195] on div "Signups" at bounding box center [114, 196] width 47 height 19
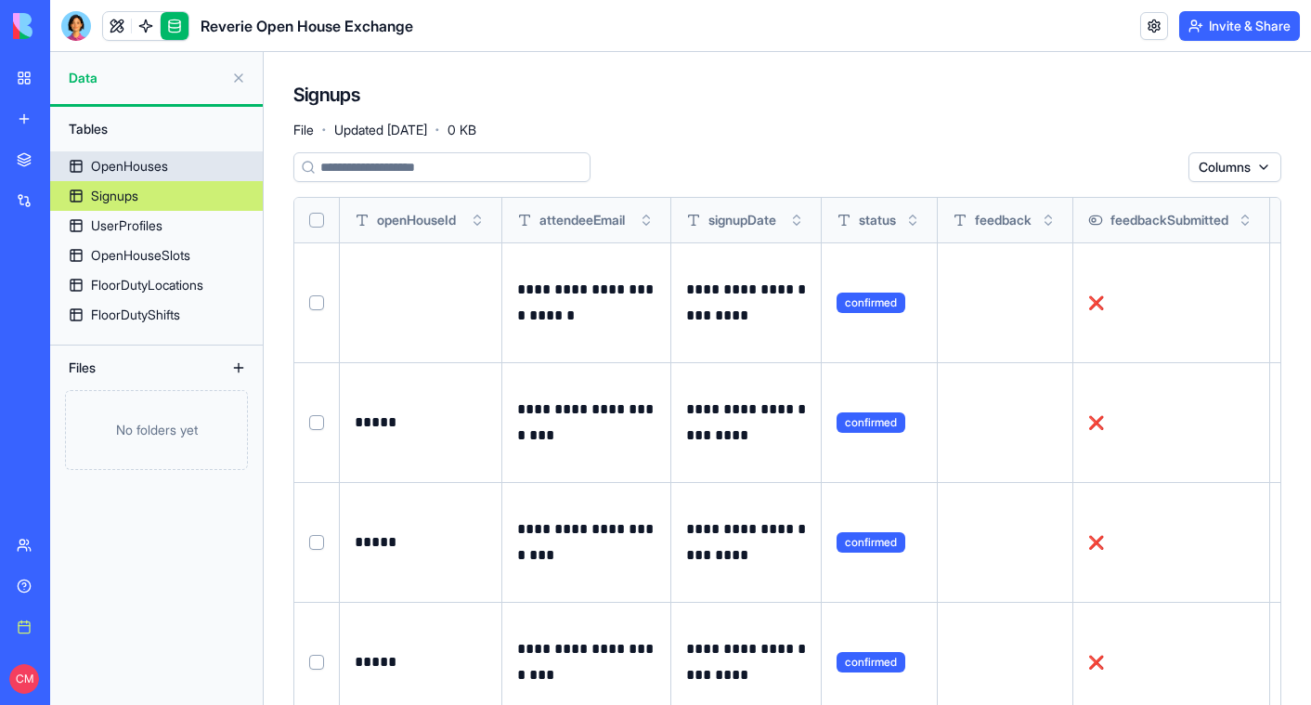
click at [135, 168] on div "OpenHouses" at bounding box center [129, 166] width 77 height 19
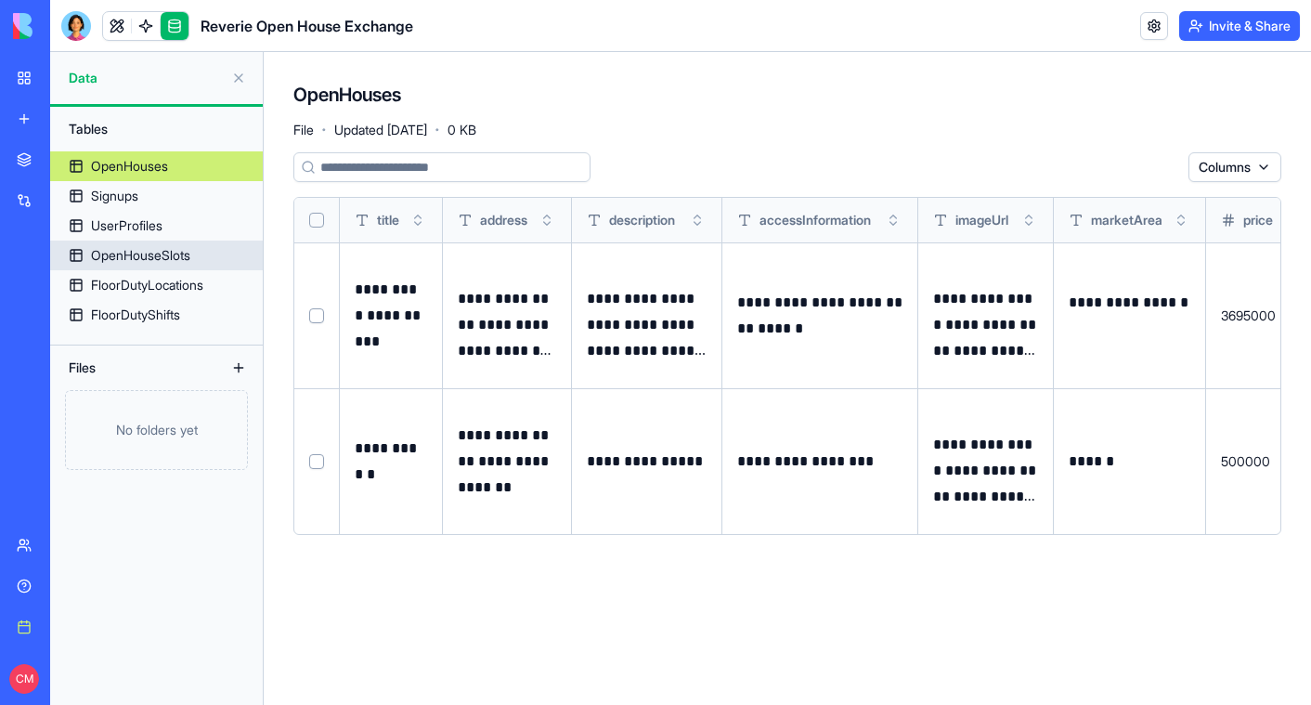
click at [149, 265] on link "OpenHouseSlots" at bounding box center [156, 255] width 213 height 30
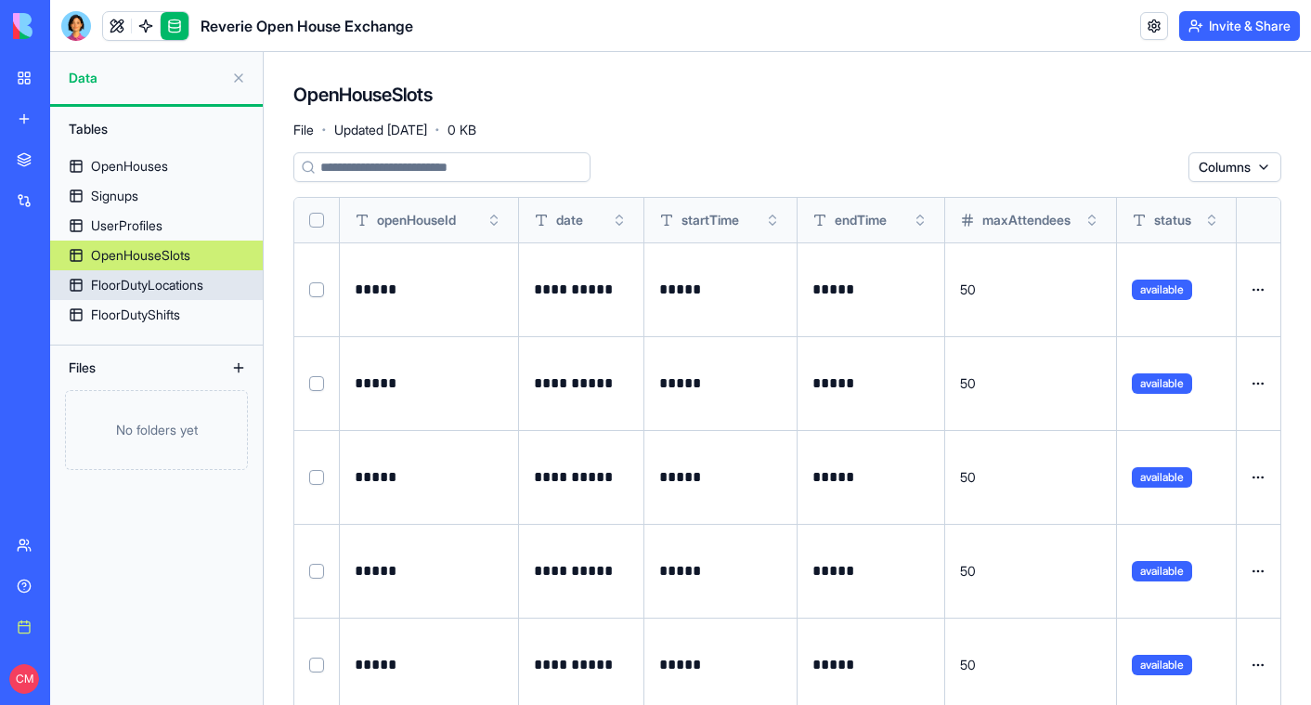
click at [175, 287] on div "FloorDutyLocations" at bounding box center [147, 285] width 112 height 19
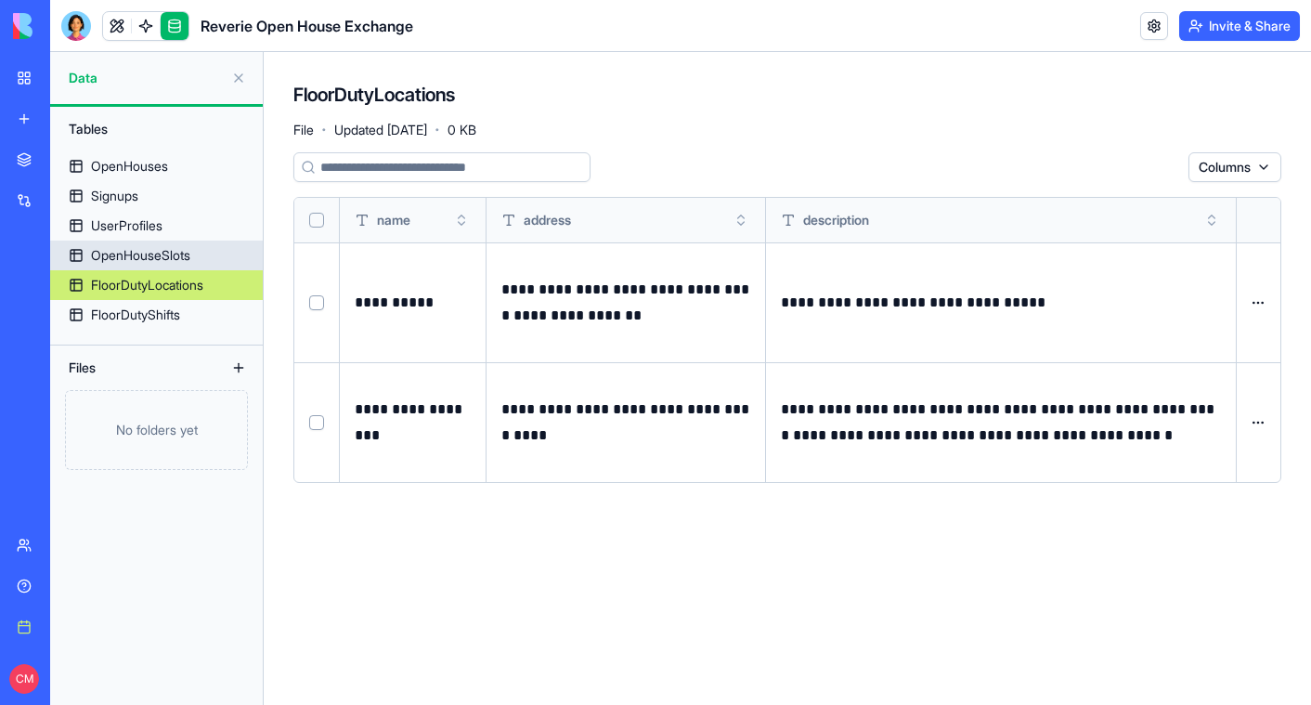
click at [171, 256] on div "OpenHouseSlots" at bounding box center [140, 255] width 99 height 19
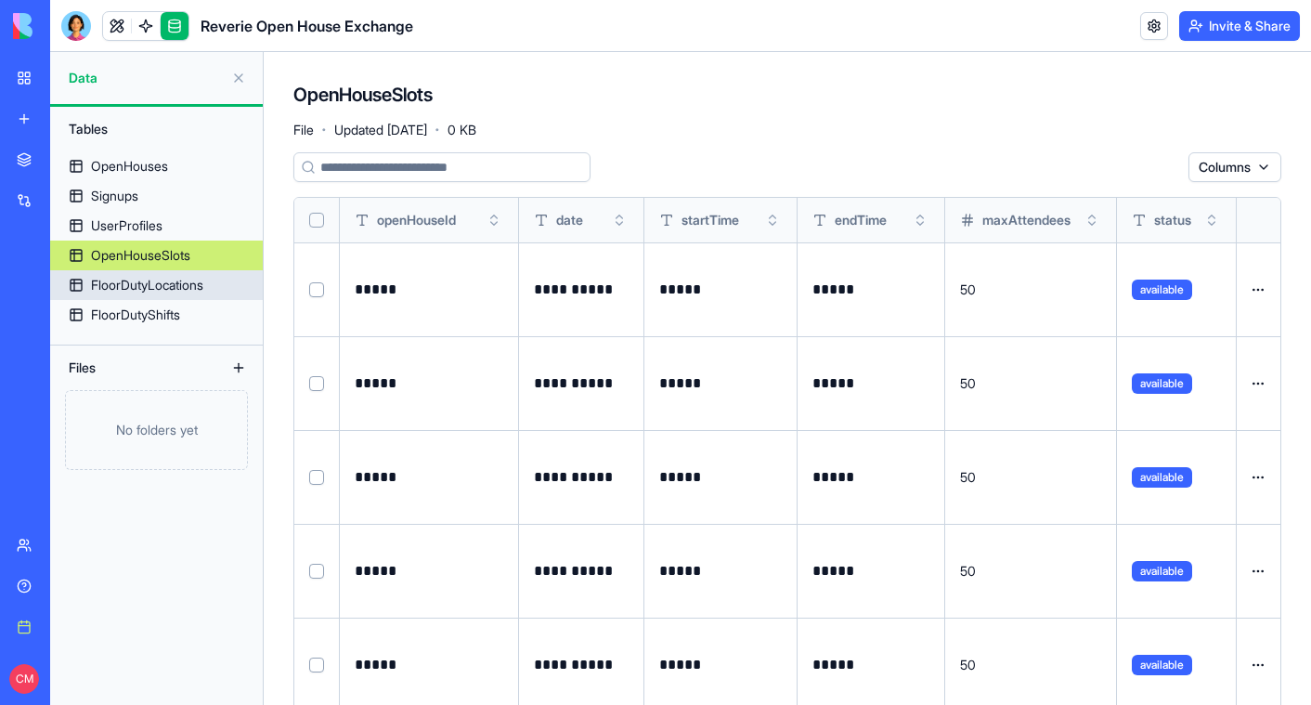
click at [146, 287] on div "FloorDutyLocations" at bounding box center [147, 285] width 112 height 19
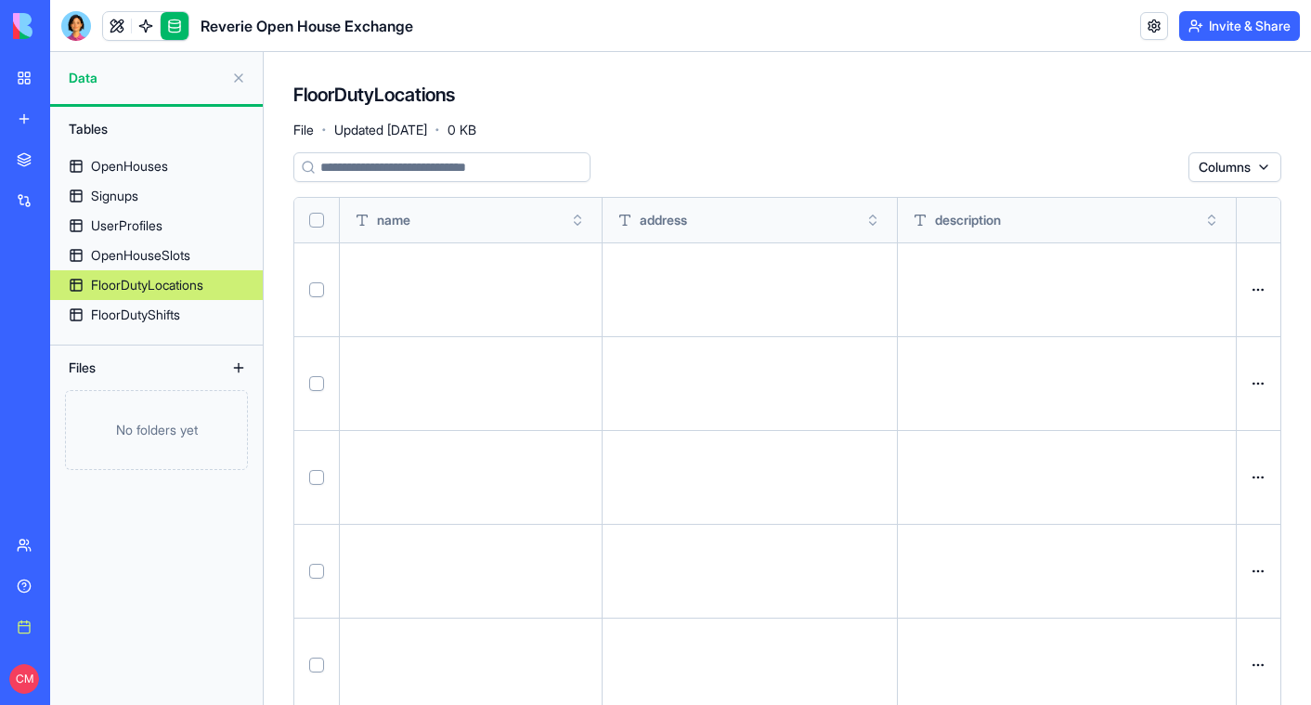
click at [146, 287] on div "FloorDutyLocations" at bounding box center [147, 285] width 112 height 19
click at [155, 301] on link "FloorDutyShifts" at bounding box center [156, 315] width 213 height 30
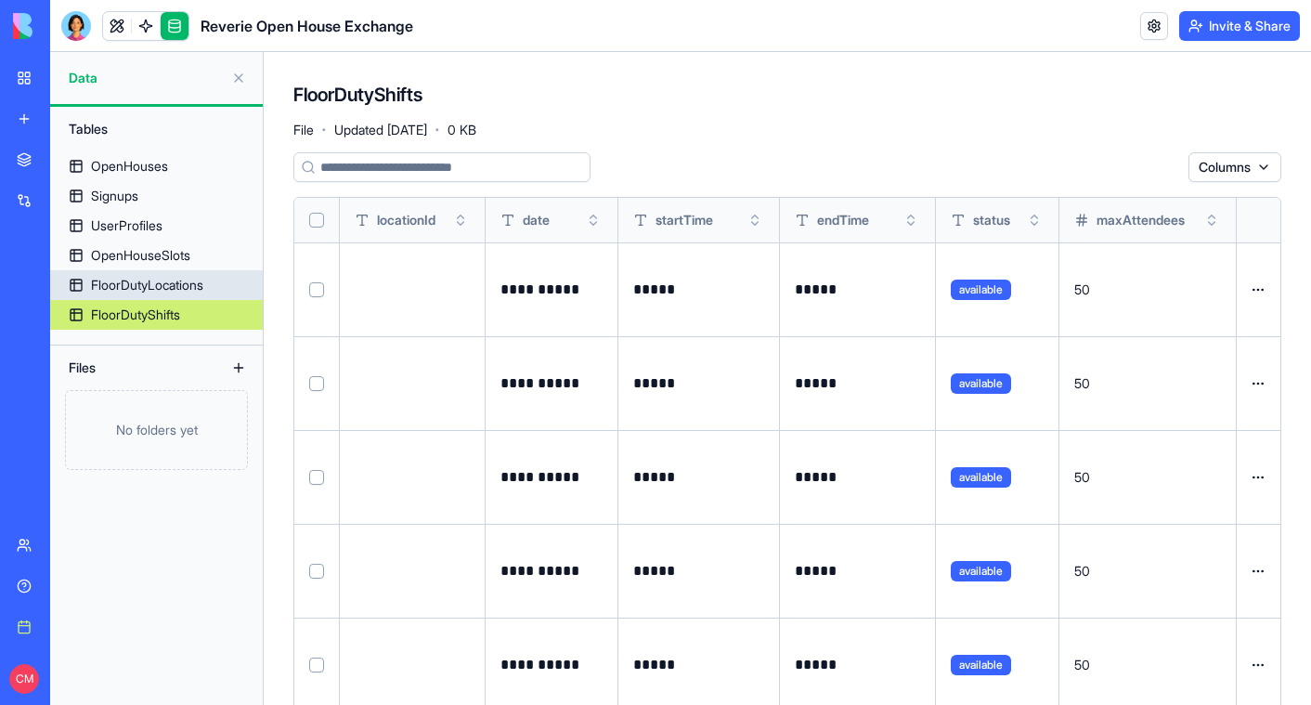
click at [156, 279] on div "FloorDutyLocations" at bounding box center [147, 285] width 112 height 19
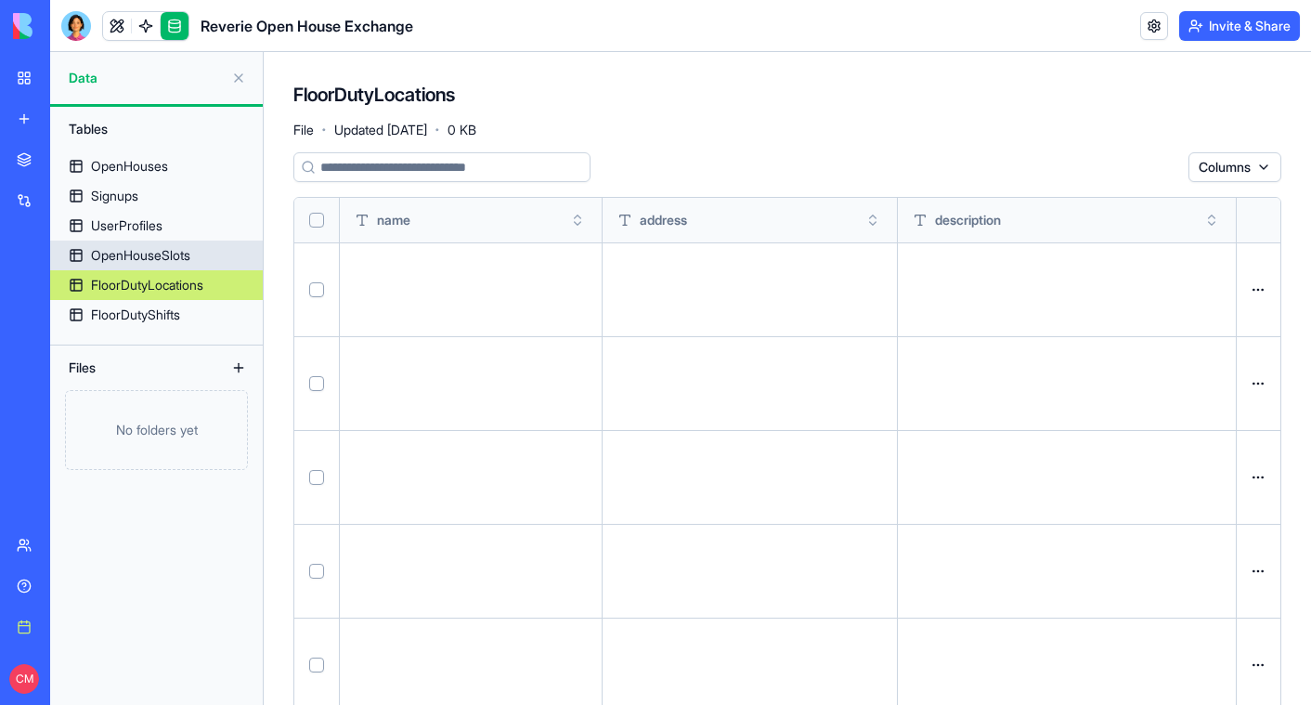
click at [154, 255] on div "OpenHouseSlots" at bounding box center [140, 255] width 99 height 19
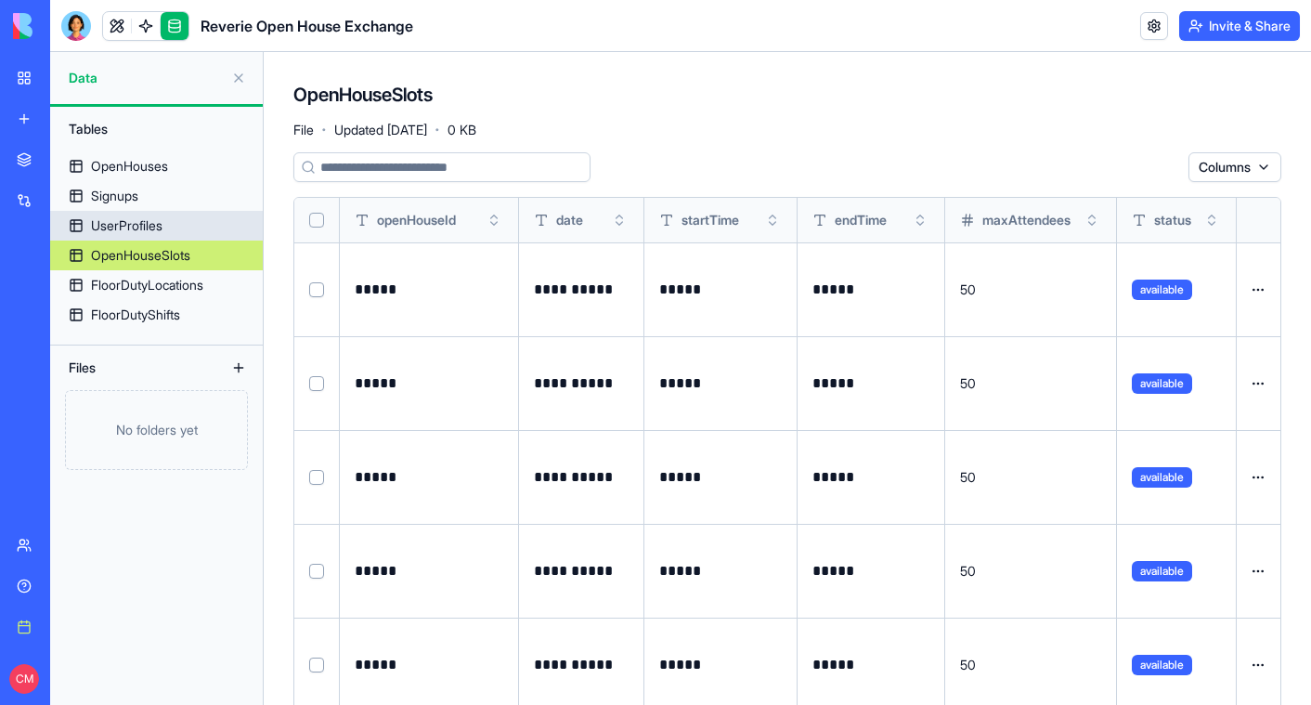
click at [204, 218] on link "UserProfiles" at bounding box center [156, 226] width 213 height 30
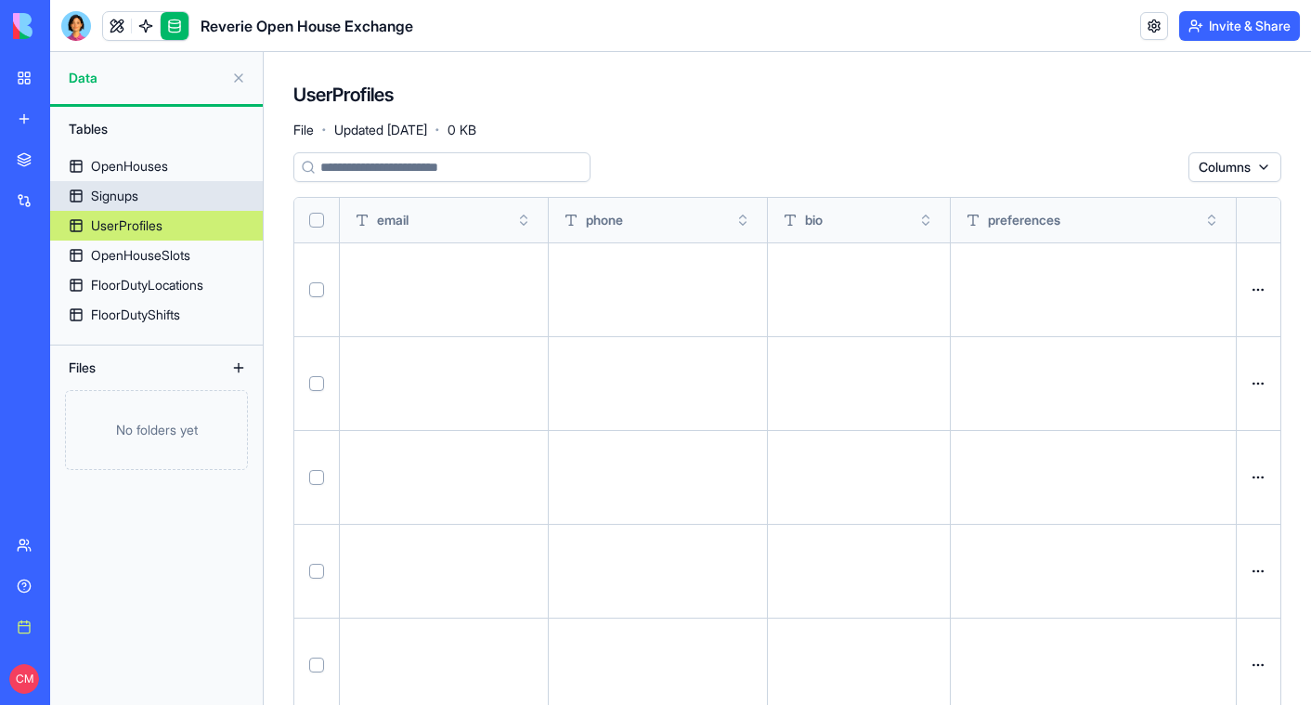
click at [125, 188] on div "Signups" at bounding box center [114, 196] width 47 height 19
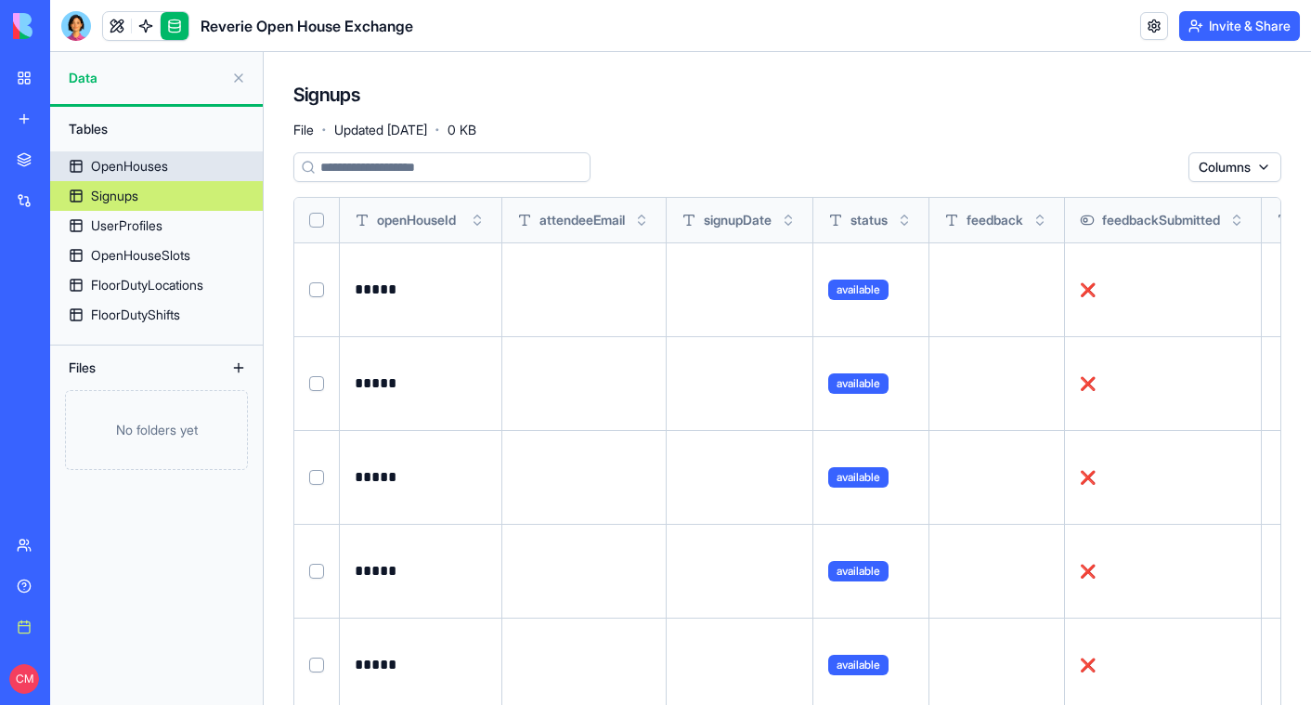
click at [138, 164] on div "OpenHouses" at bounding box center [129, 166] width 77 height 19
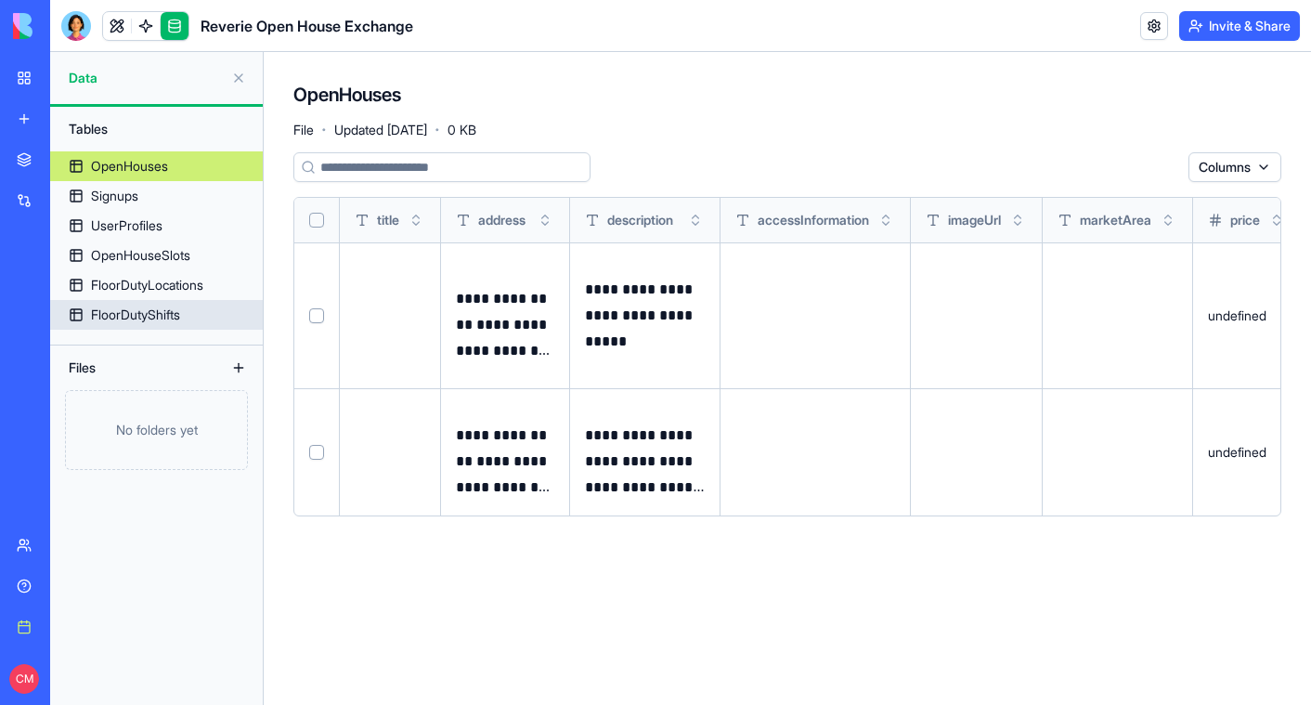
click at [175, 322] on div "FloorDutyShifts" at bounding box center [135, 314] width 89 height 19
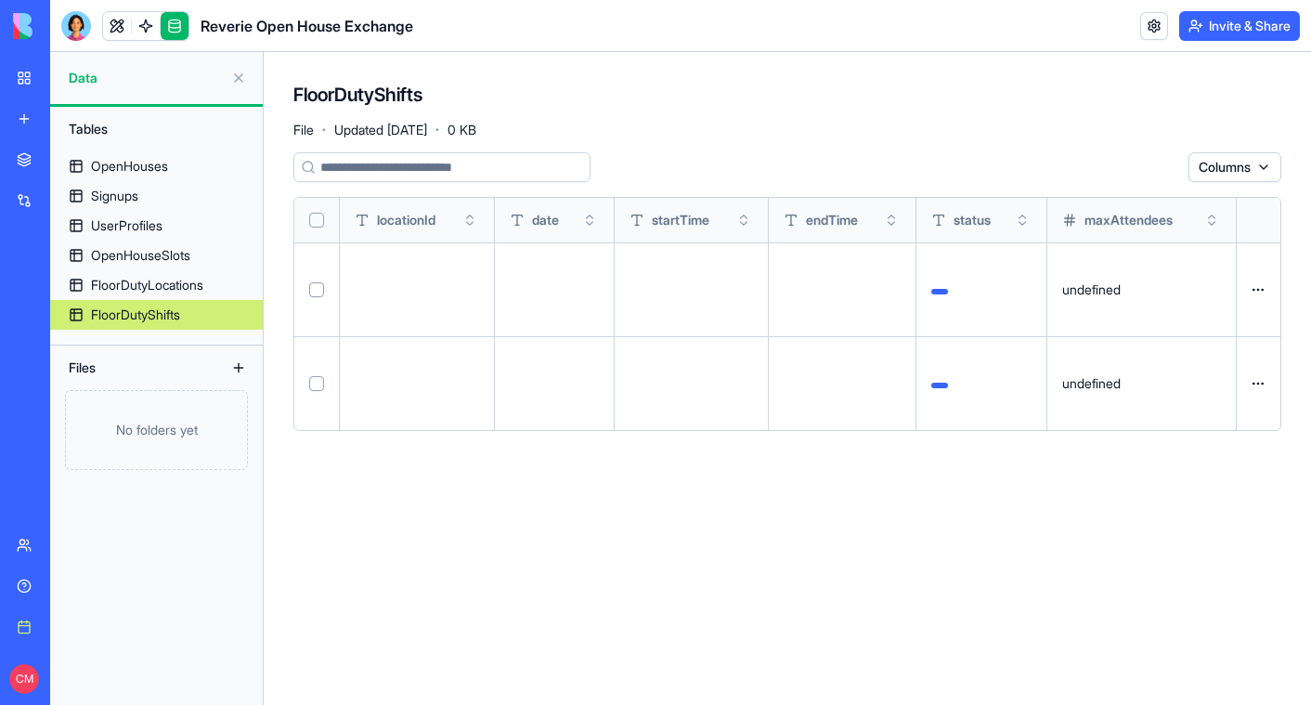
click at [170, 286] on div "FloorDutyLocations" at bounding box center [147, 285] width 112 height 19
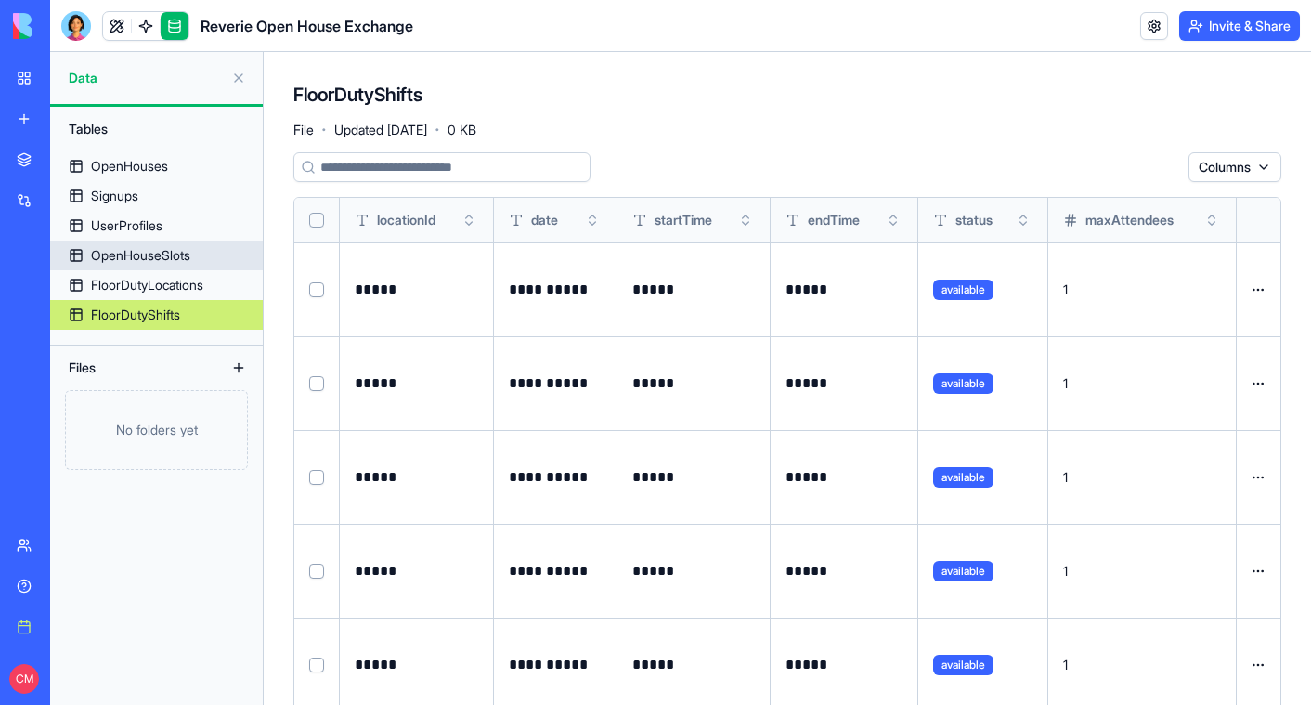
click at [168, 267] on link "OpenHouseSlots" at bounding box center [156, 255] width 213 height 30
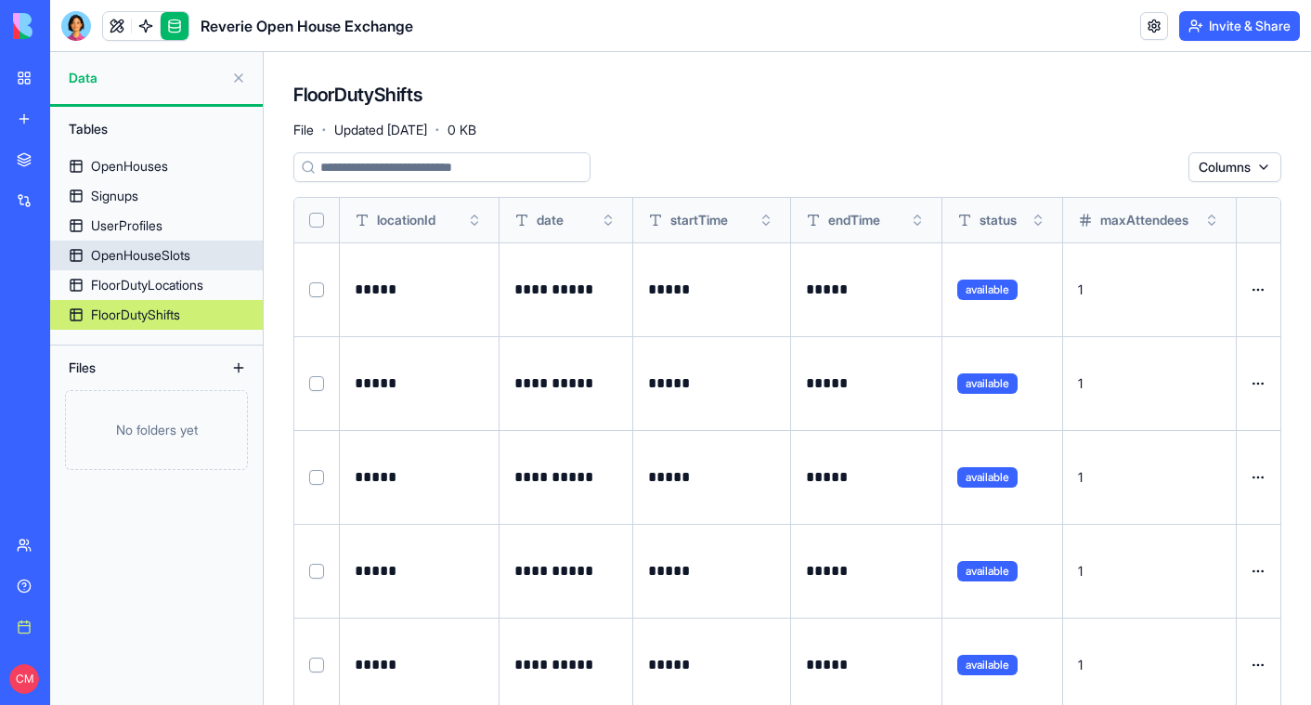
click at [164, 242] on link "OpenHouseSlots" at bounding box center [156, 255] width 213 height 30
click at [160, 219] on div "UserProfiles" at bounding box center [126, 225] width 71 height 19
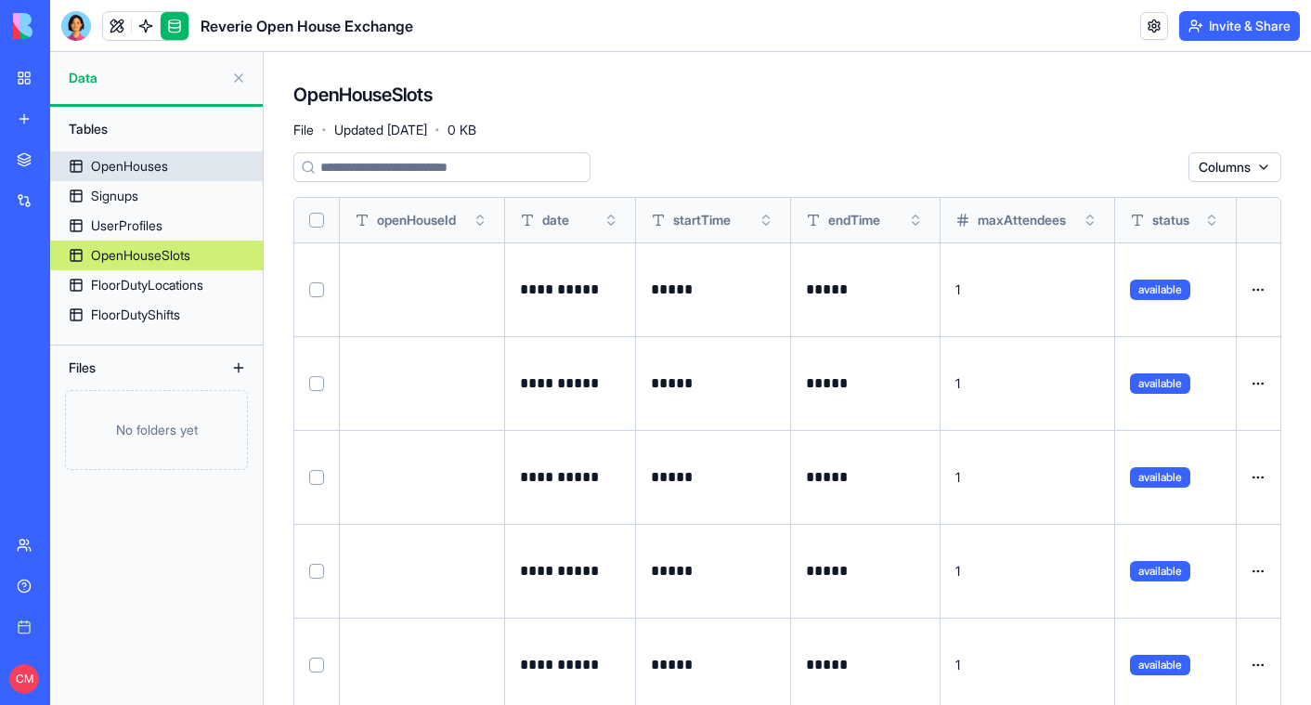
click at [147, 165] on div "OpenHouses" at bounding box center [129, 166] width 77 height 19
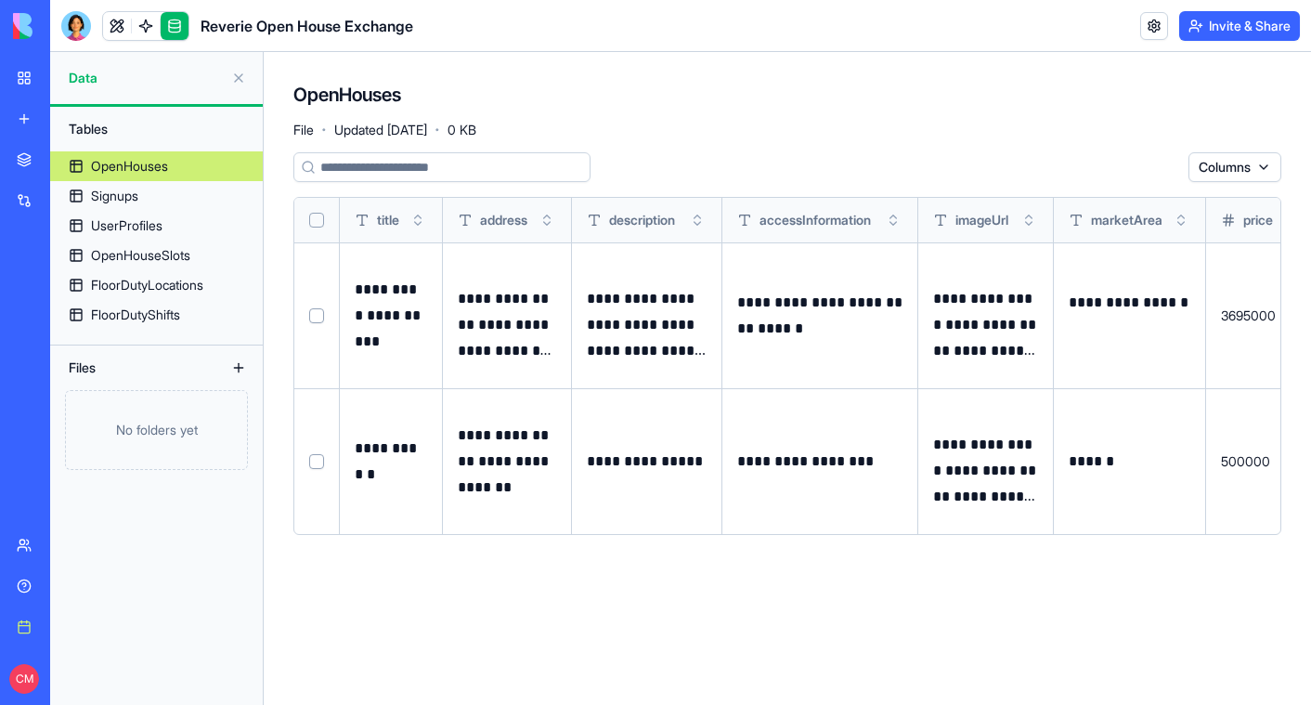
click at [19, 78] on link "My workspace" at bounding box center [43, 77] width 74 height 37
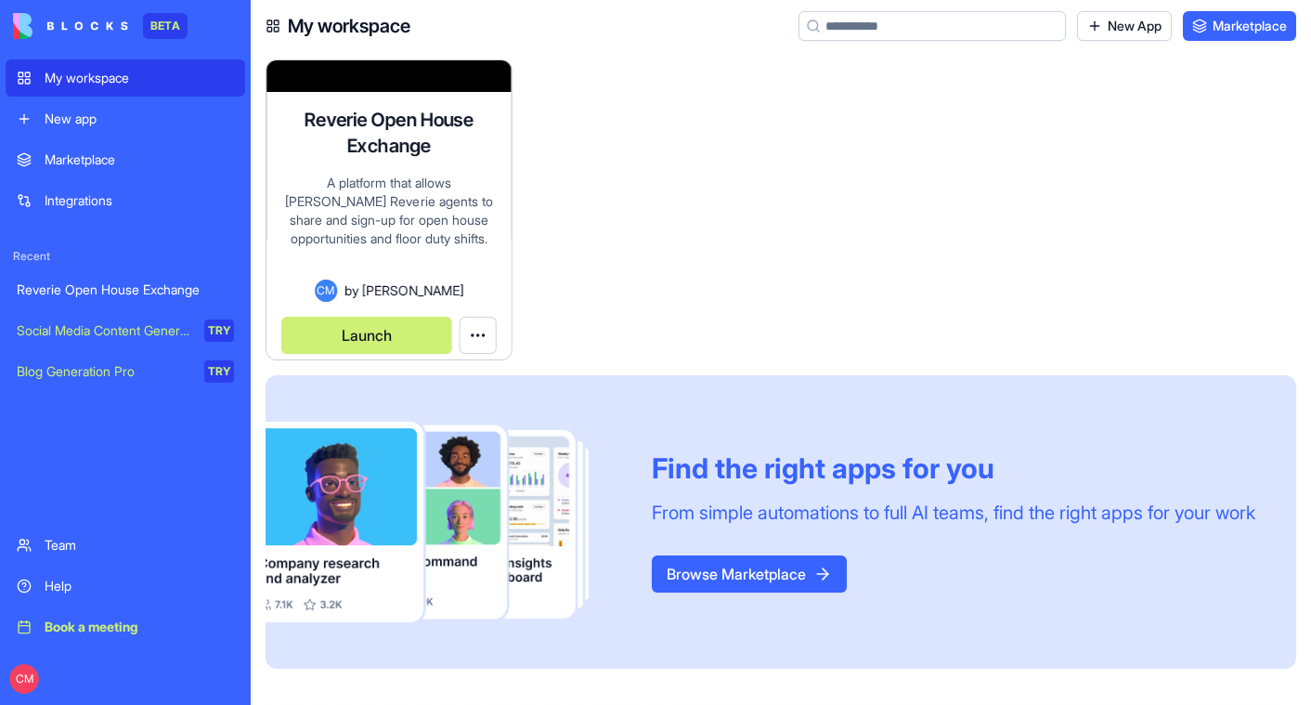
click at [368, 173] on div "Reverie Open House Exchange A platform that allows [PERSON_NAME] Reverie agents…" at bounding box center [389, 209] width 247 height 301
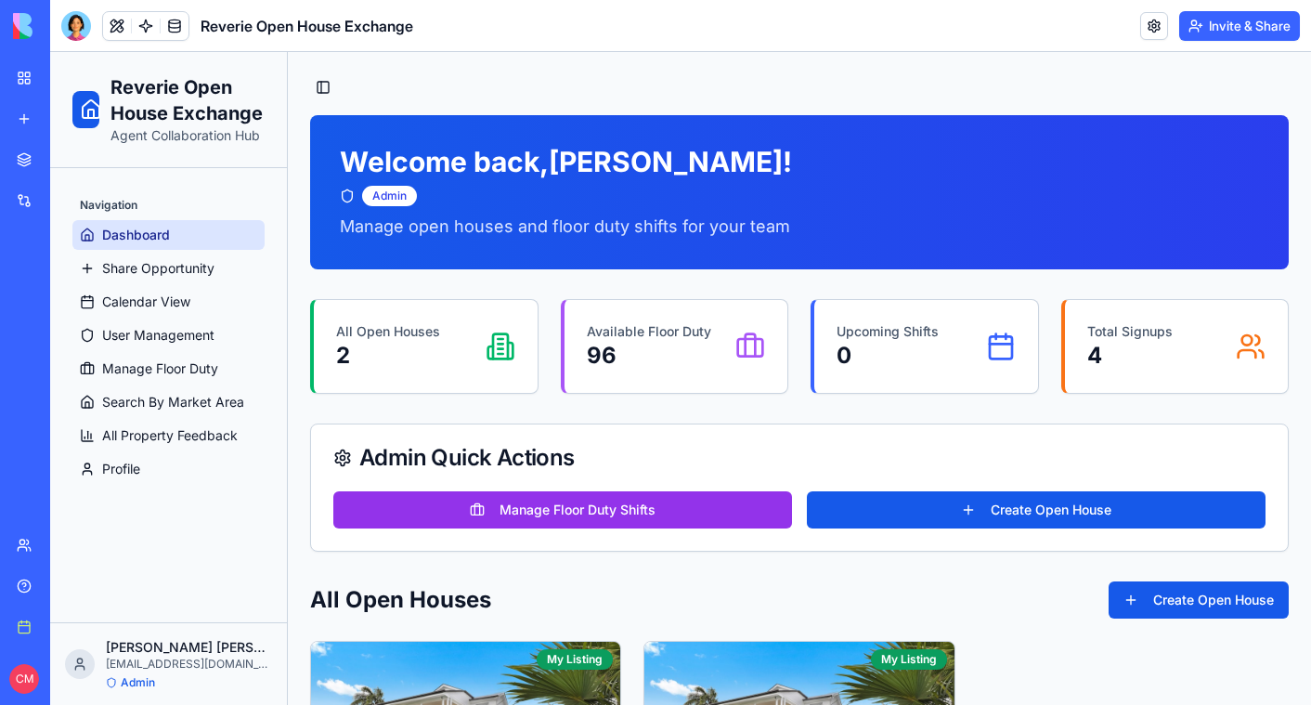
click at [30, 79] on link "My workspace" at bounding box center [43, 77] width 74 height 37
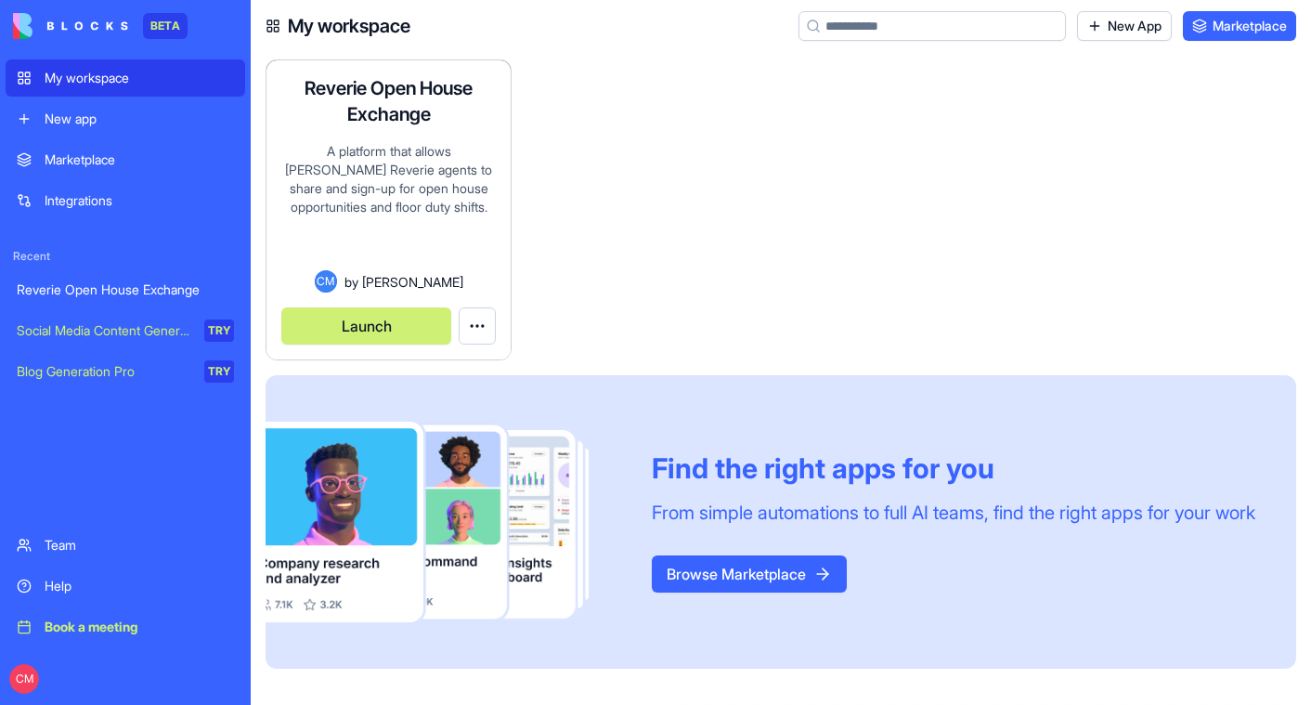
click at [370, 326] on button "Launch" at bounding box center [366, 325] width 170 height 37
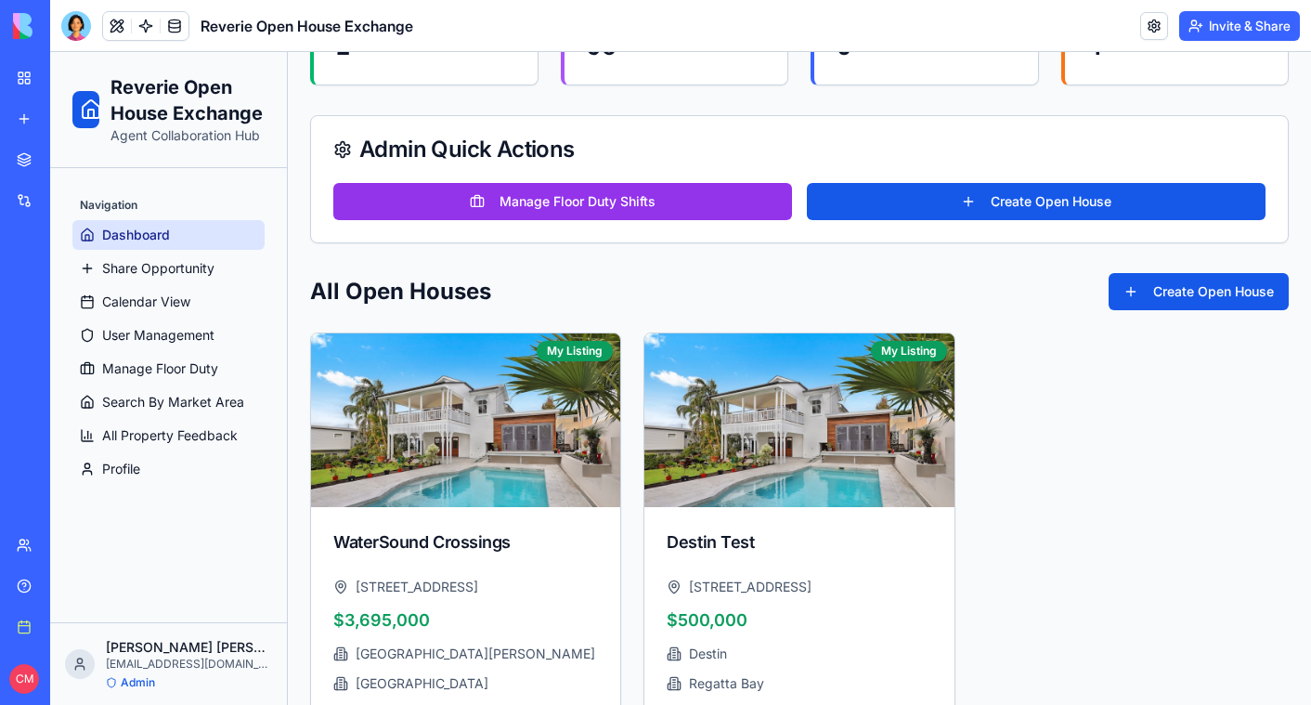
scroll to position [473, 0]
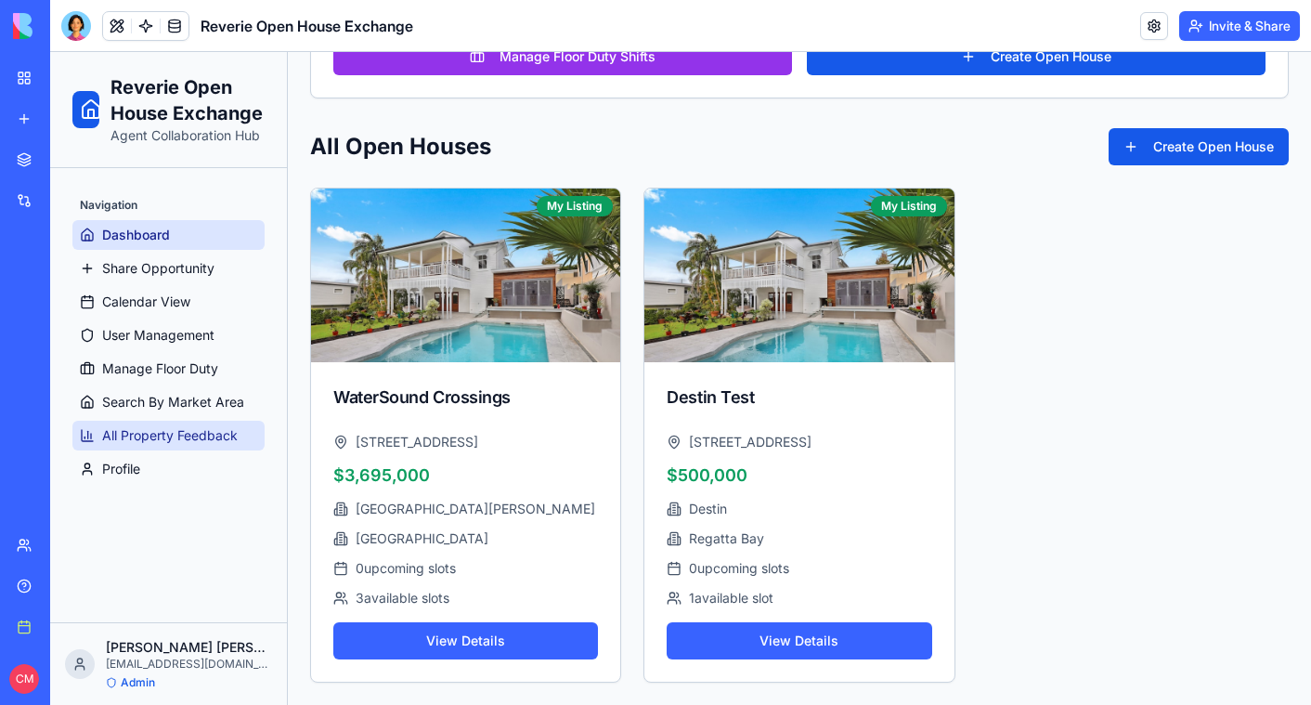
click at [224, 427] on span "All Property Feedback" at bounding box center [170, 435] width 136 height 19
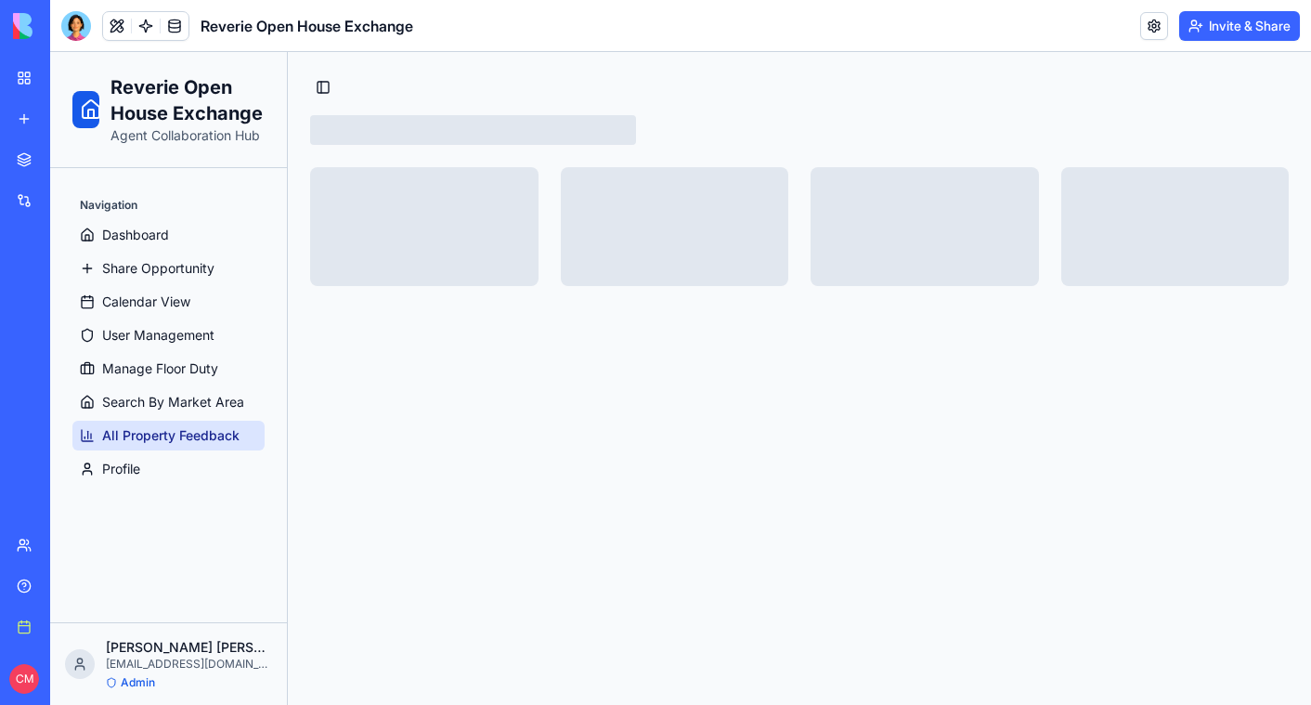
select select "**"
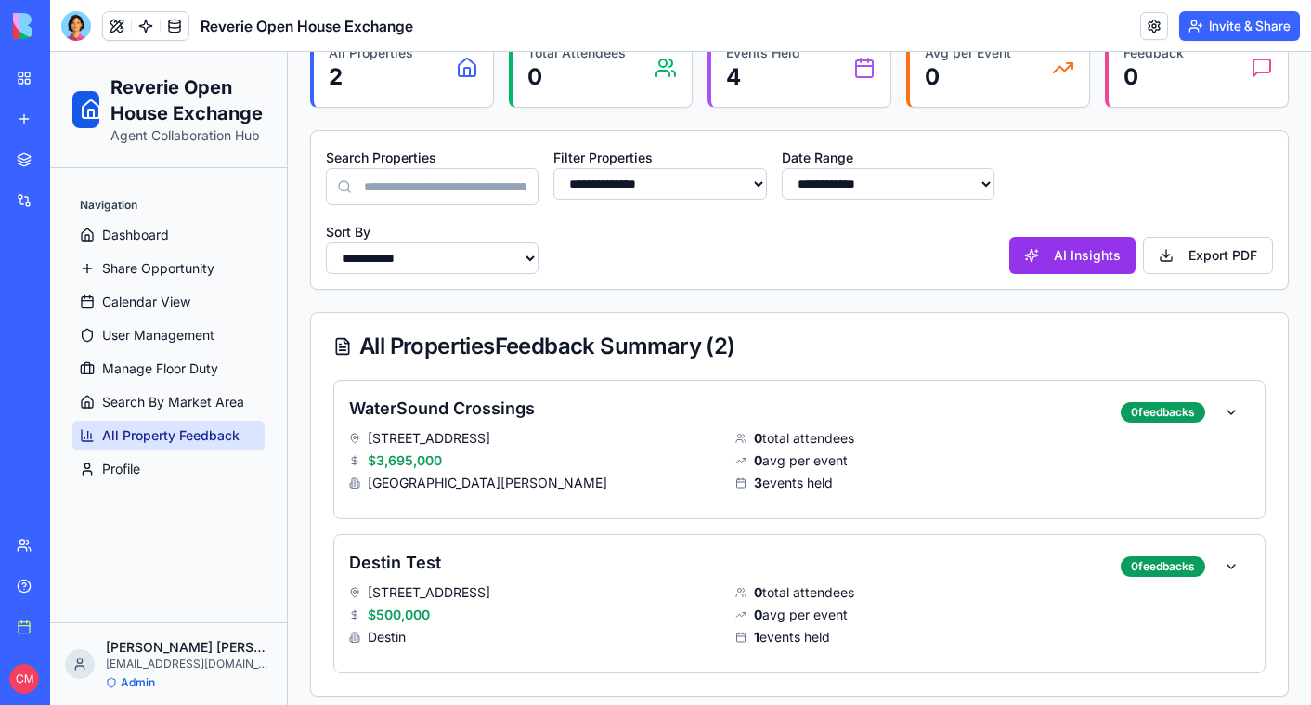
scroll to position [256, 0]
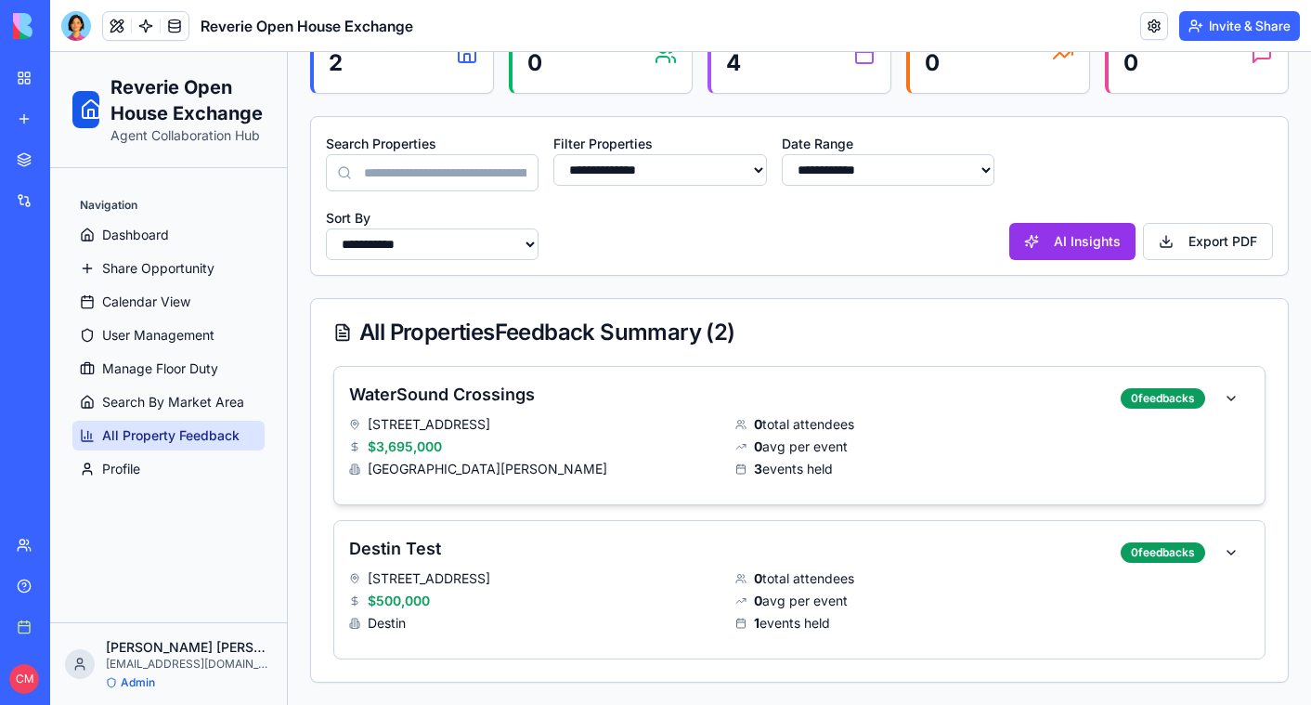
click at [570, 439] on div "$ 3,695,000" at bounding box center [534, 446] width 371 height 19
click at [1167, 396] on div "0 feedback s" at bounding box center [1163, 398] width 84 height 20
click at [214, 396] on span "Search By Market Area" at bounding box center [173, 402] width 142 height 19
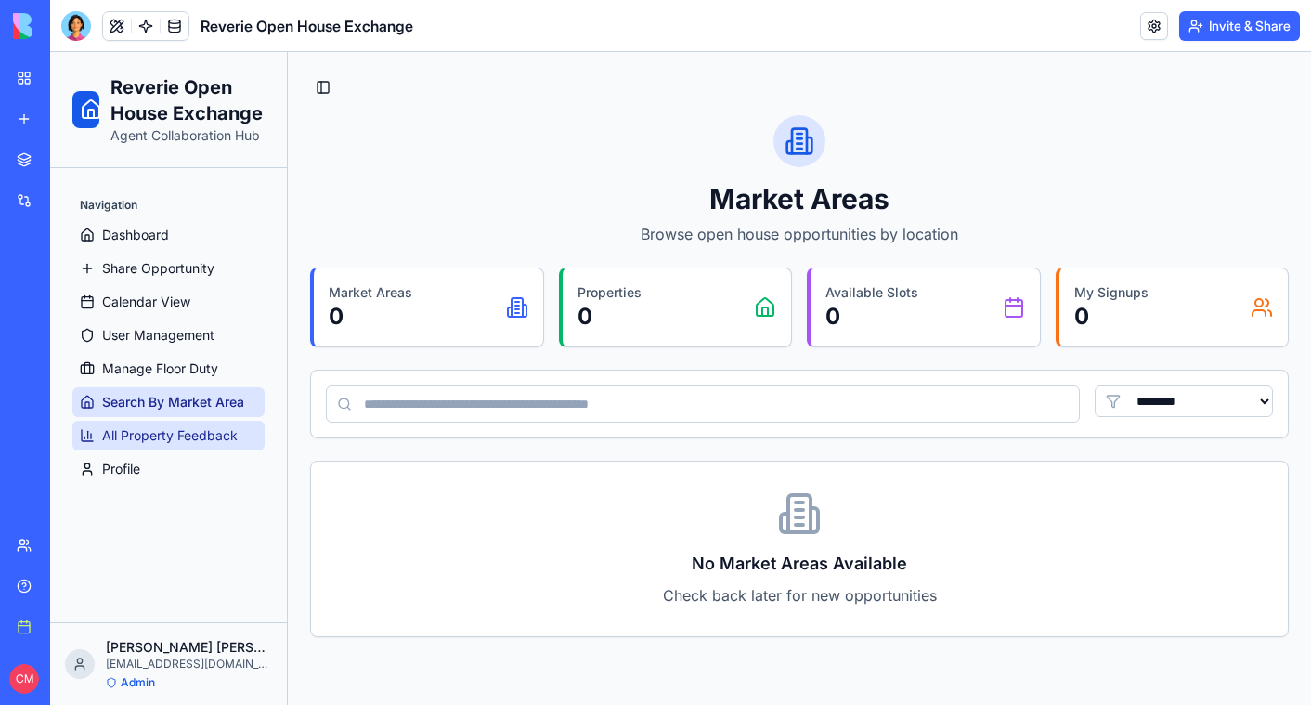
click at [176, 430] on span "All Property Feedback" at bounding box center [170, 435] width 136 height 19
select select "**"
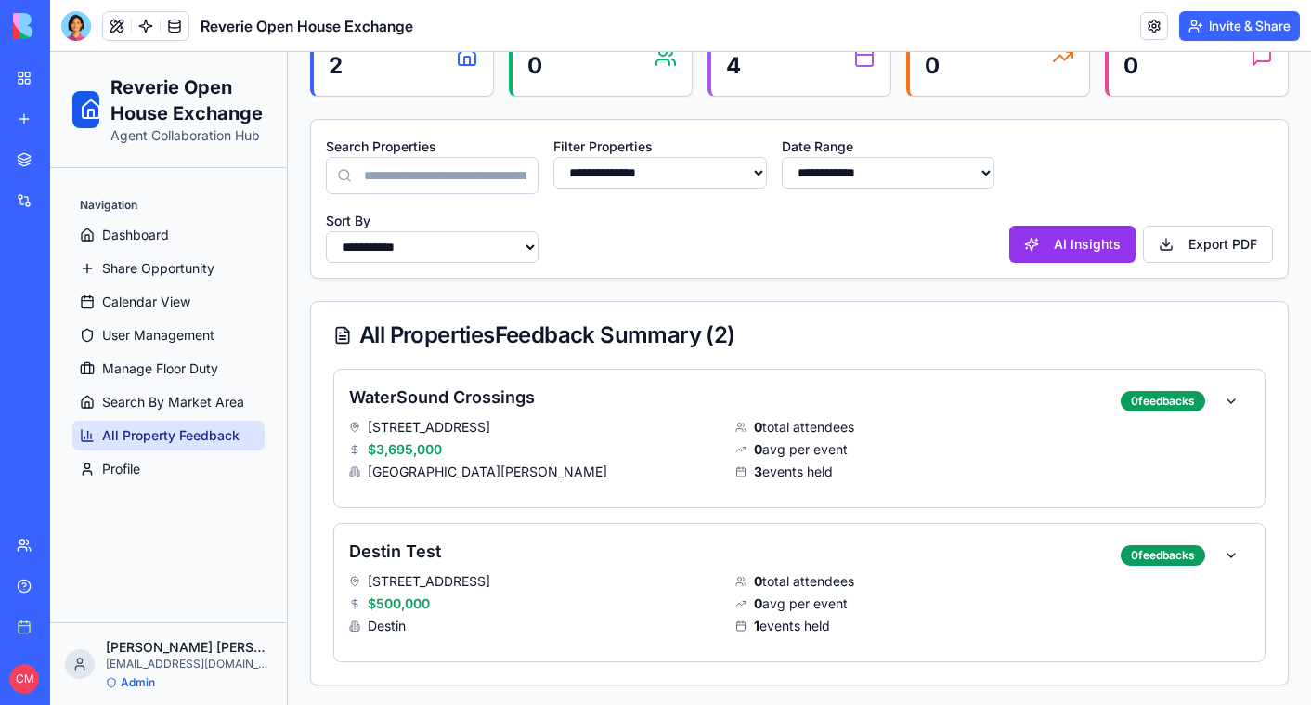
scroll to position [256, 0]
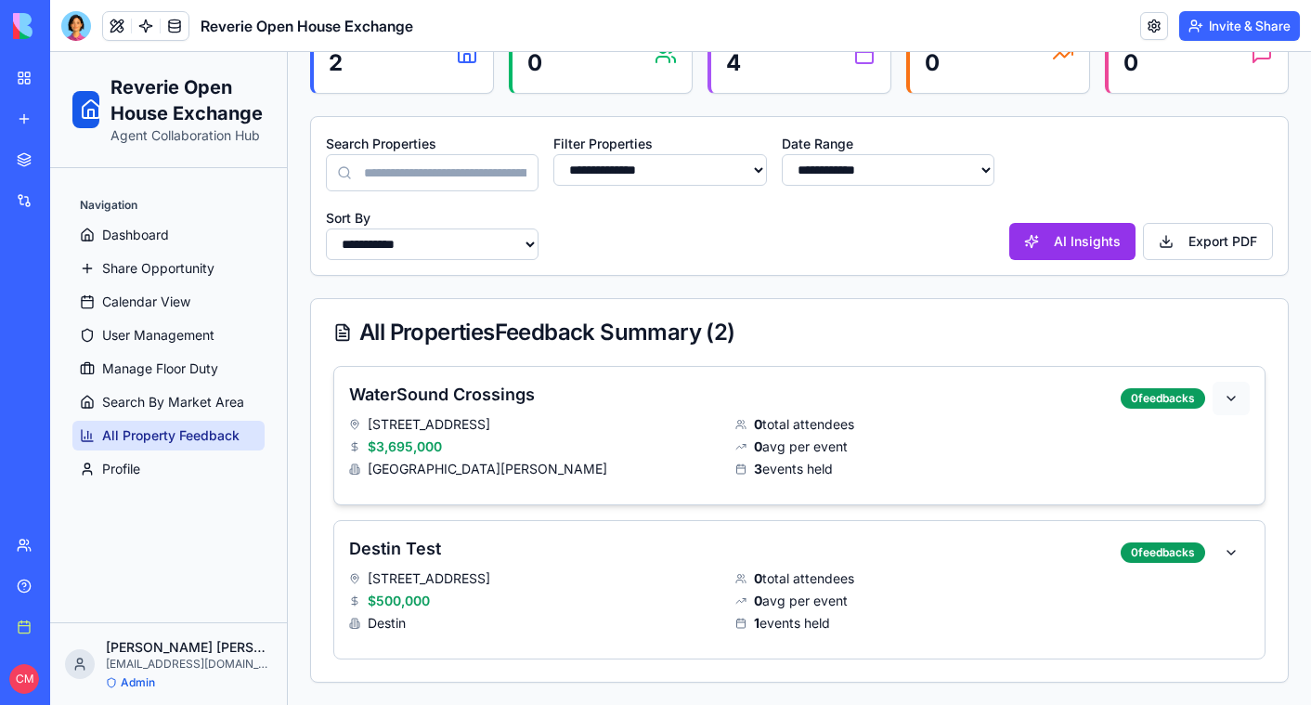
click at [1227, 398] on button at bounding box center [1231, 398] width 37 height 33
click at [514, 398] on h4 "WaterSound Crossings" at bounding box center [727, 395] width 757 height 26
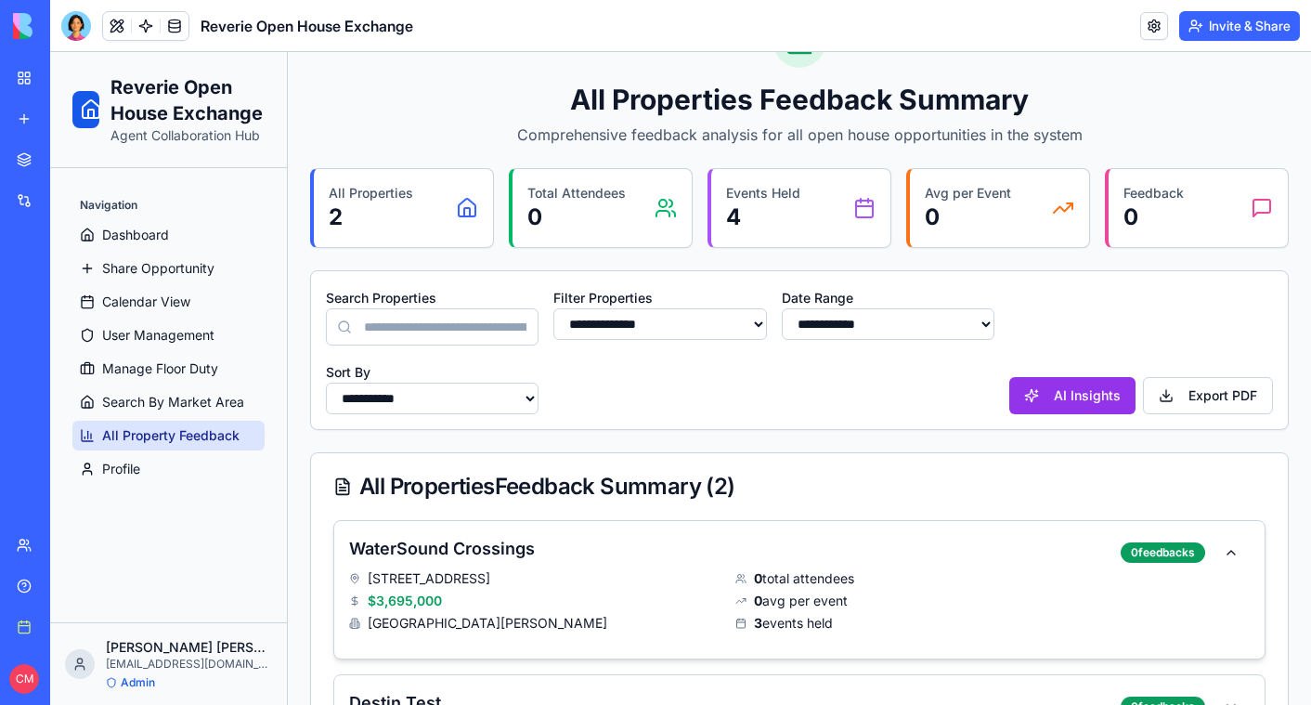
scroll to position [0, 0]
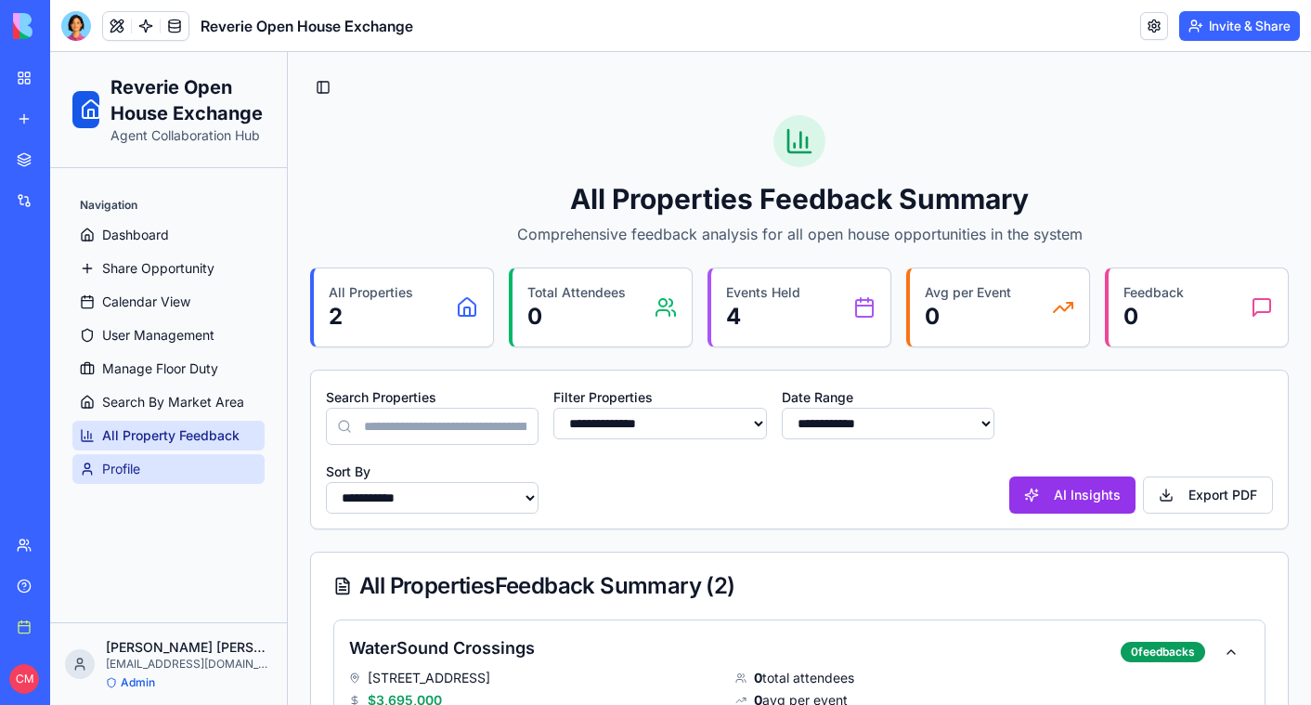
click at [148, 460] on link "Profile" at bounding box center [168, 469] width 192 height 30
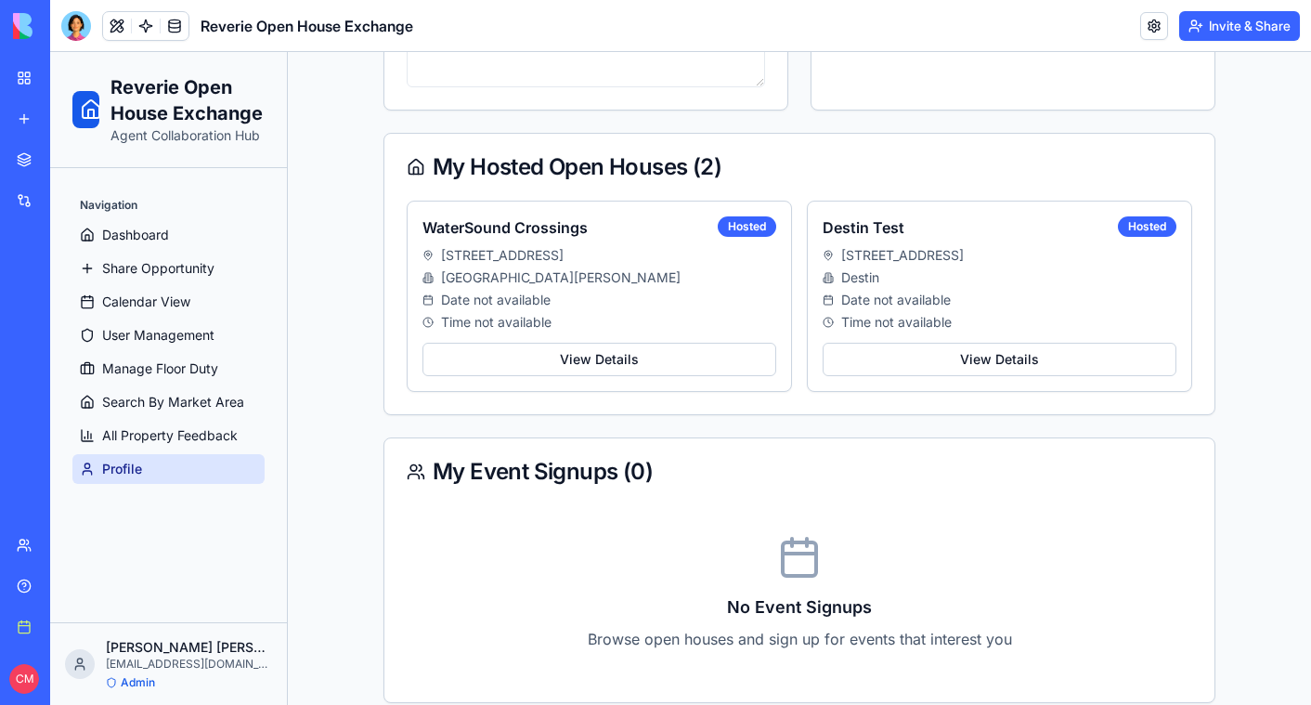
scroll to position [666, 0]
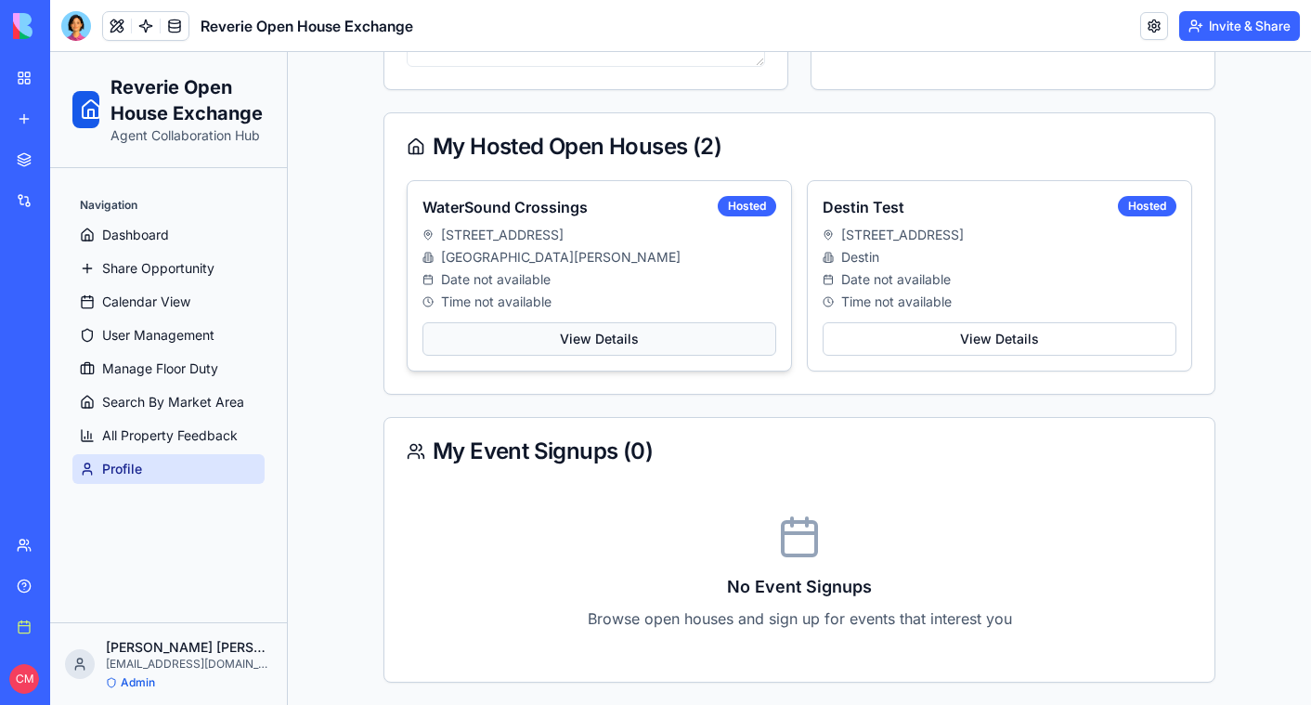
click at [552, 349] on button "View Details" at bounding box center [599, 338] width 354 height 33
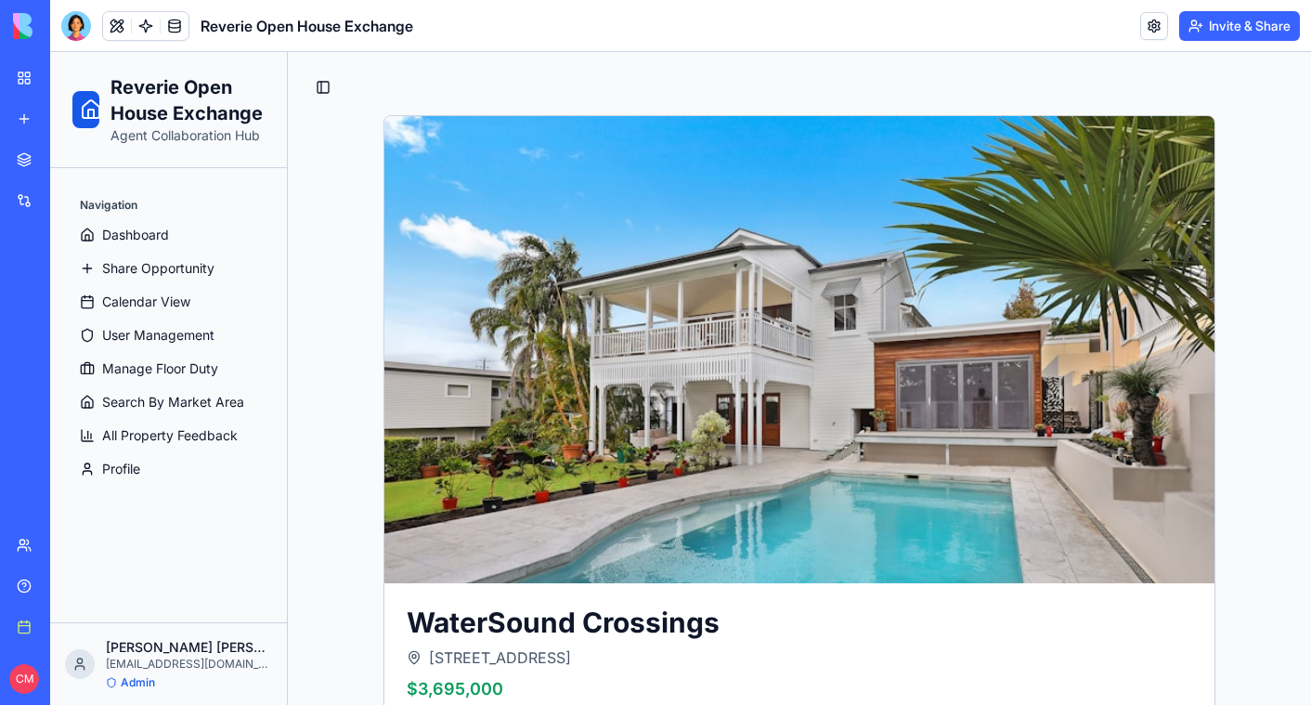
click at [592, 479] on img at bounding box center [799, 349] width 830 height 467
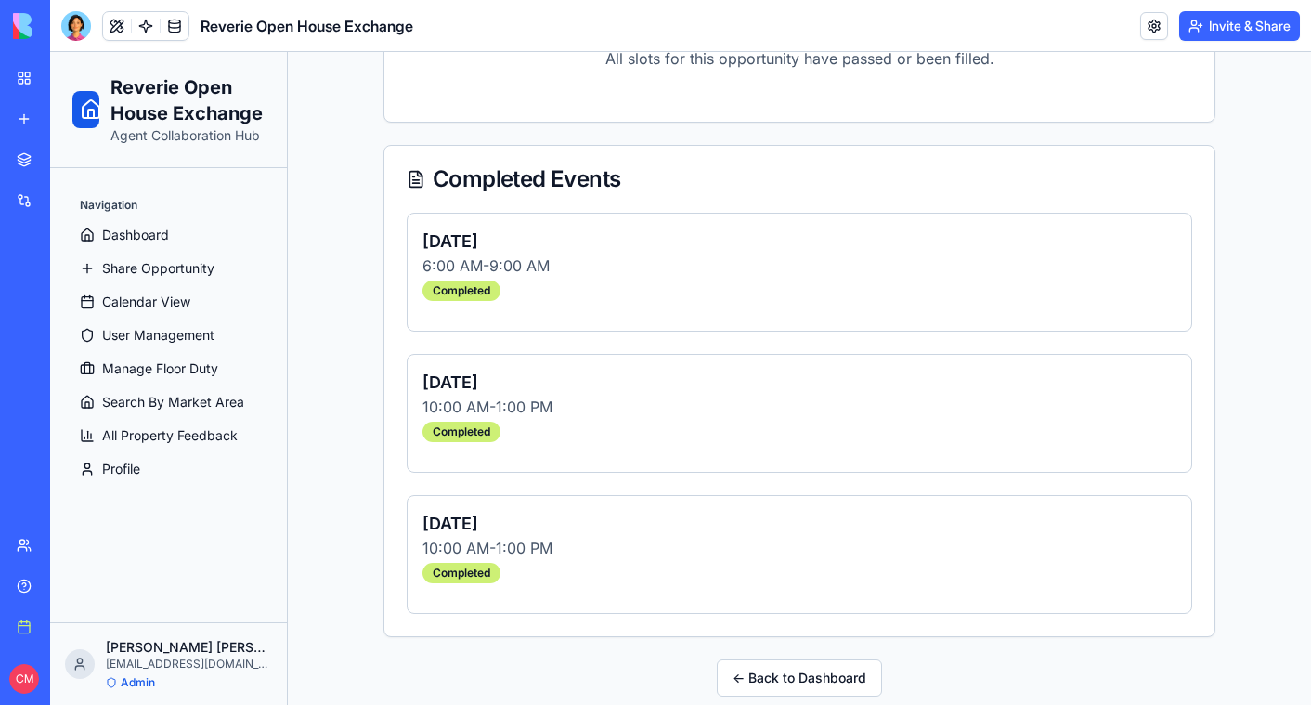
scroll to position [1205, 0]
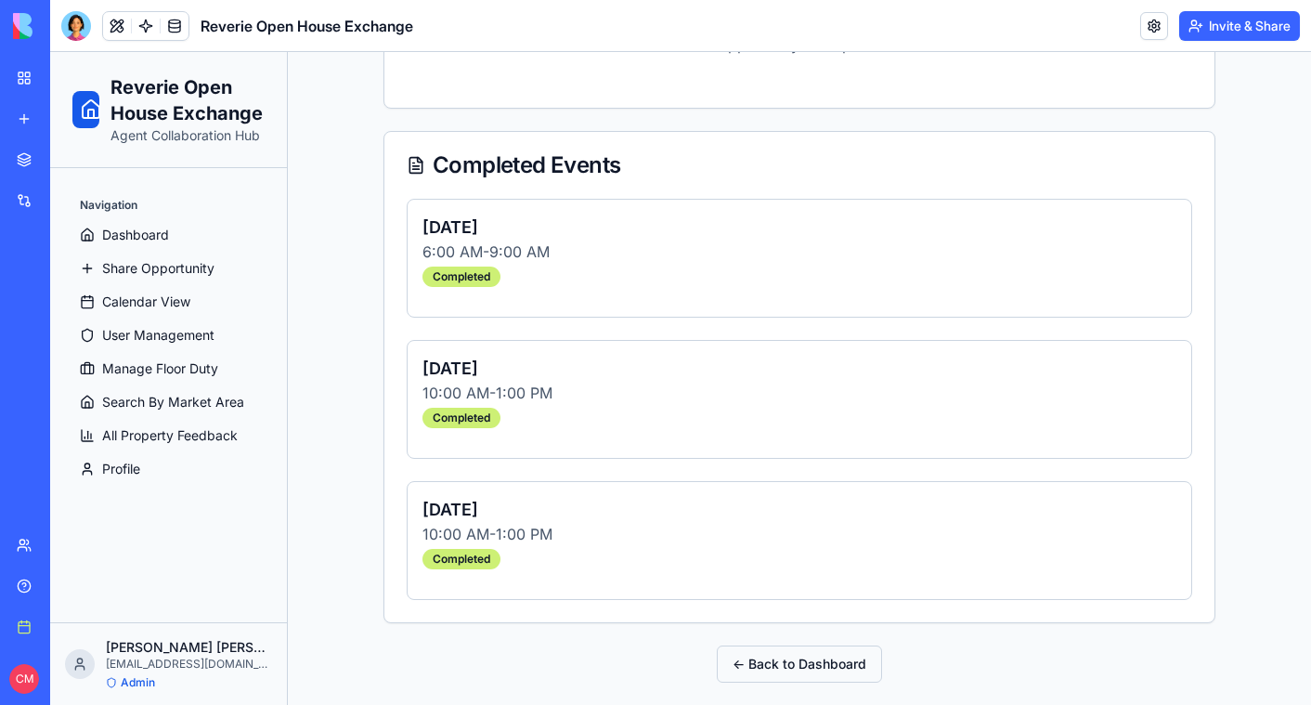
click at [761, 659] on button "← Back to Dashboard" at bounding box center [799, 663] width 165 height 37
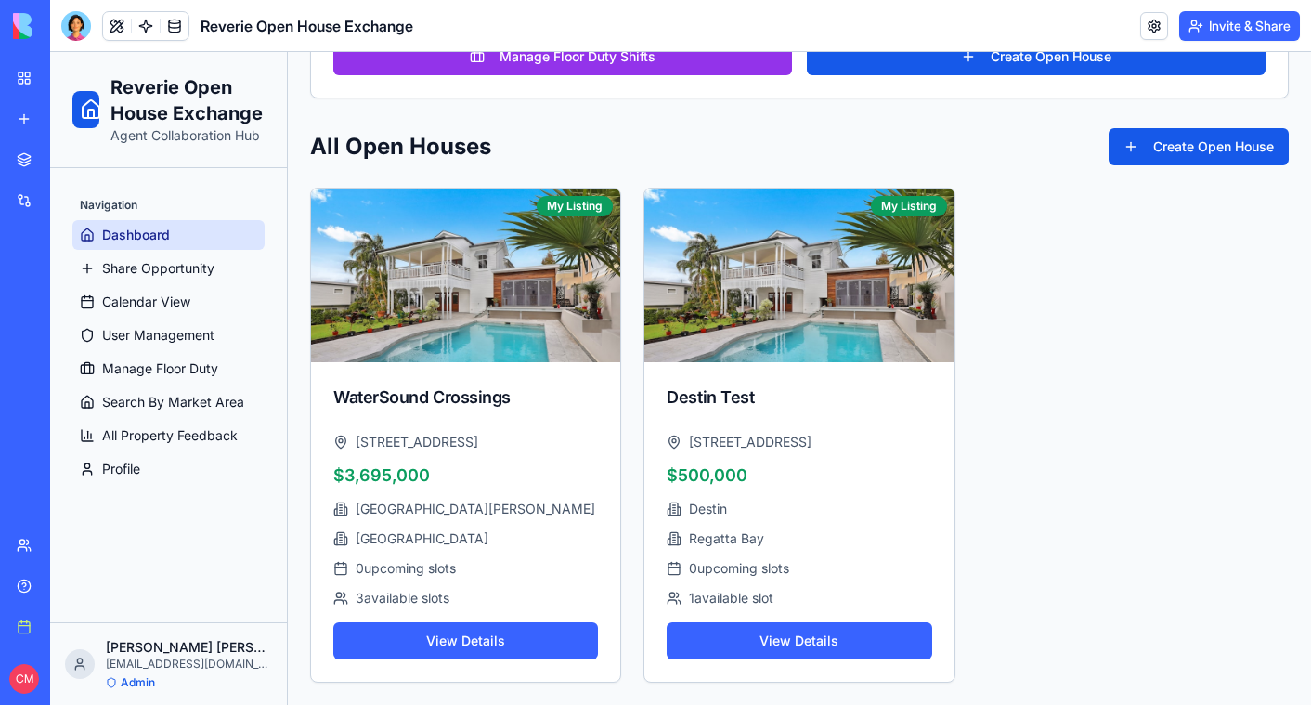
scroll to position [473, 0]
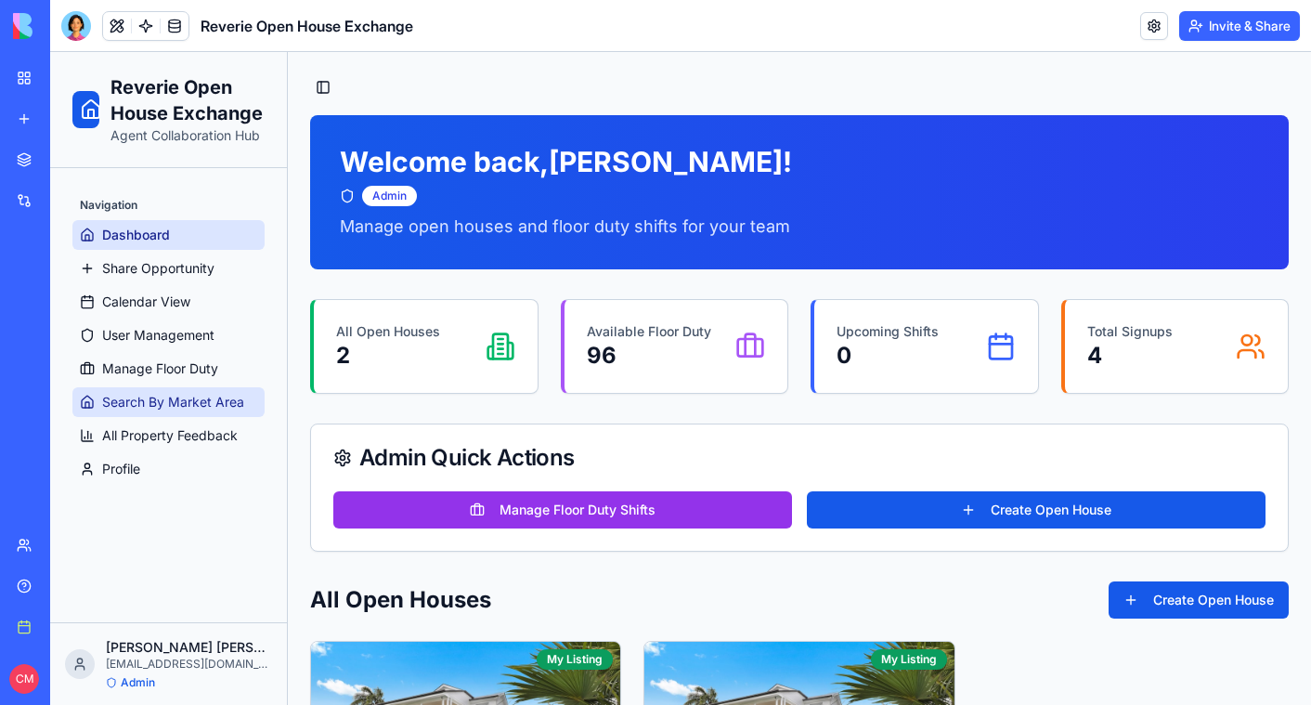
click at [138, 400] on span "Search By Market Area" at bounding box center [173, 402] width 142 height 19
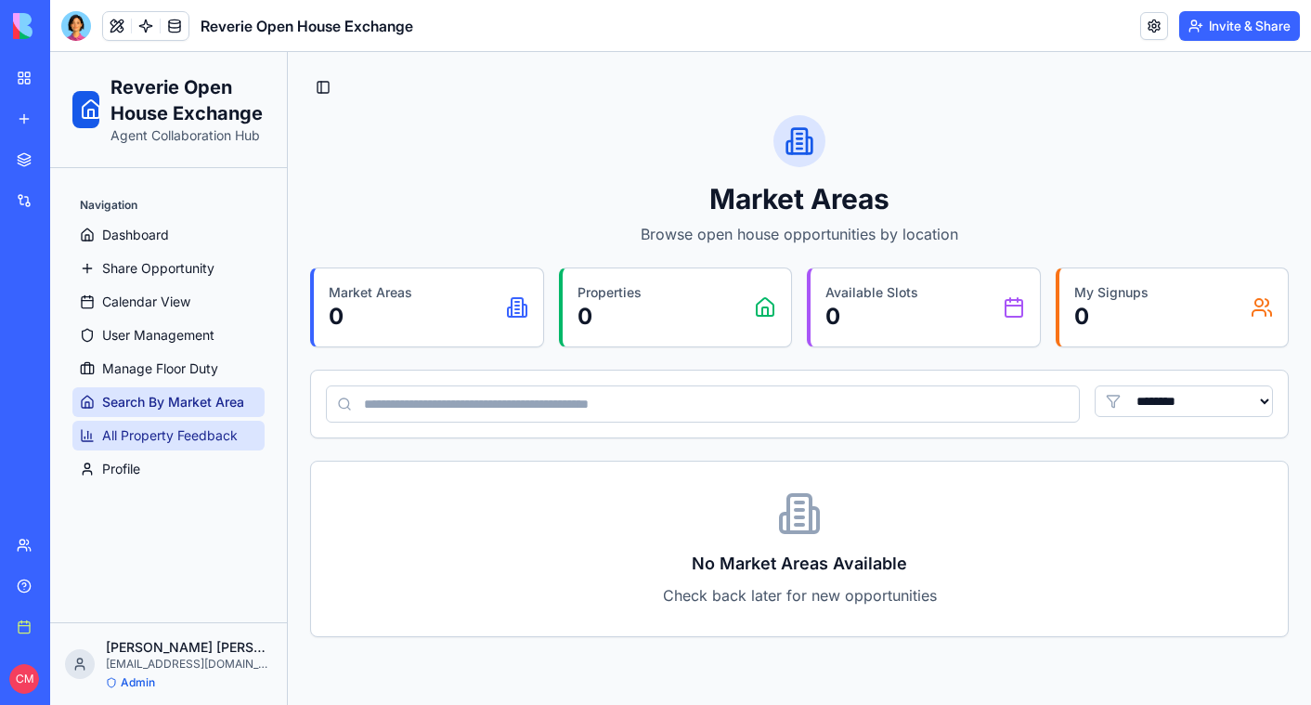
click at [152, 443] on span "All Property Feedback" at bounding box center [170, 435] width 136 height 19
select select "**"
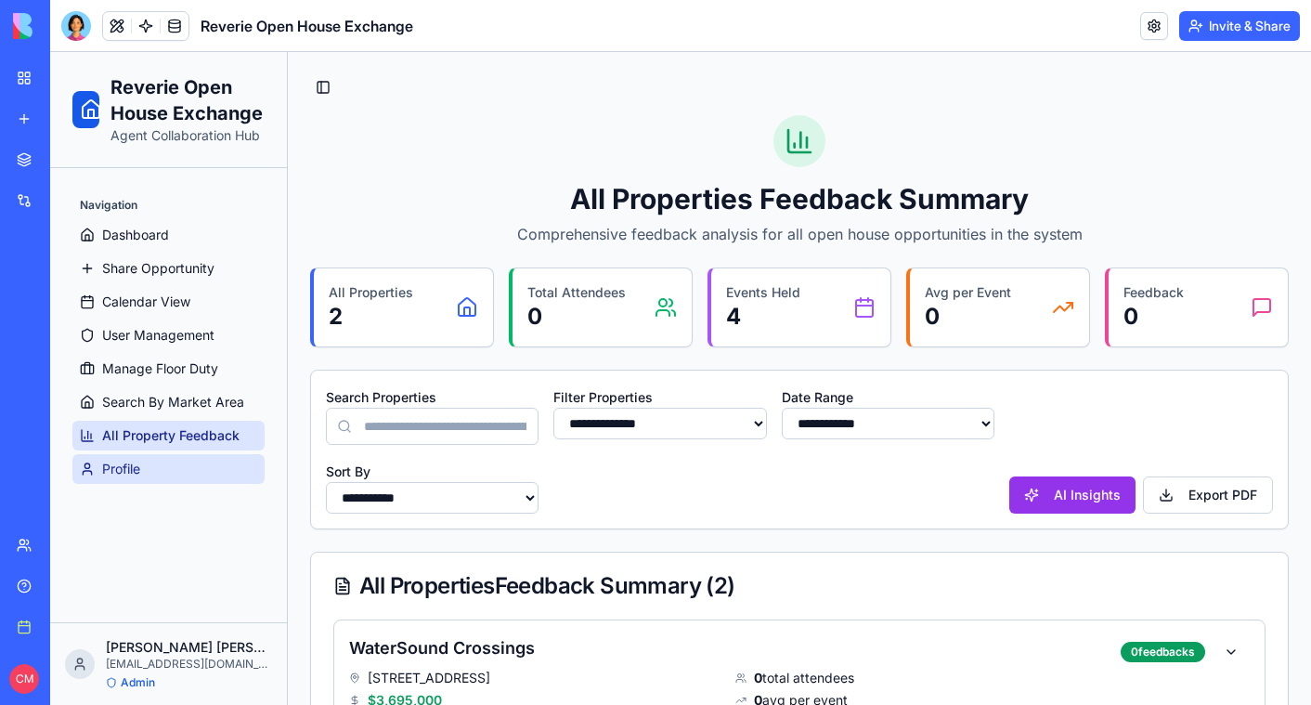
click at [179, 465] on link "Profile" at bounding box center [168, 469] width 192 height 30
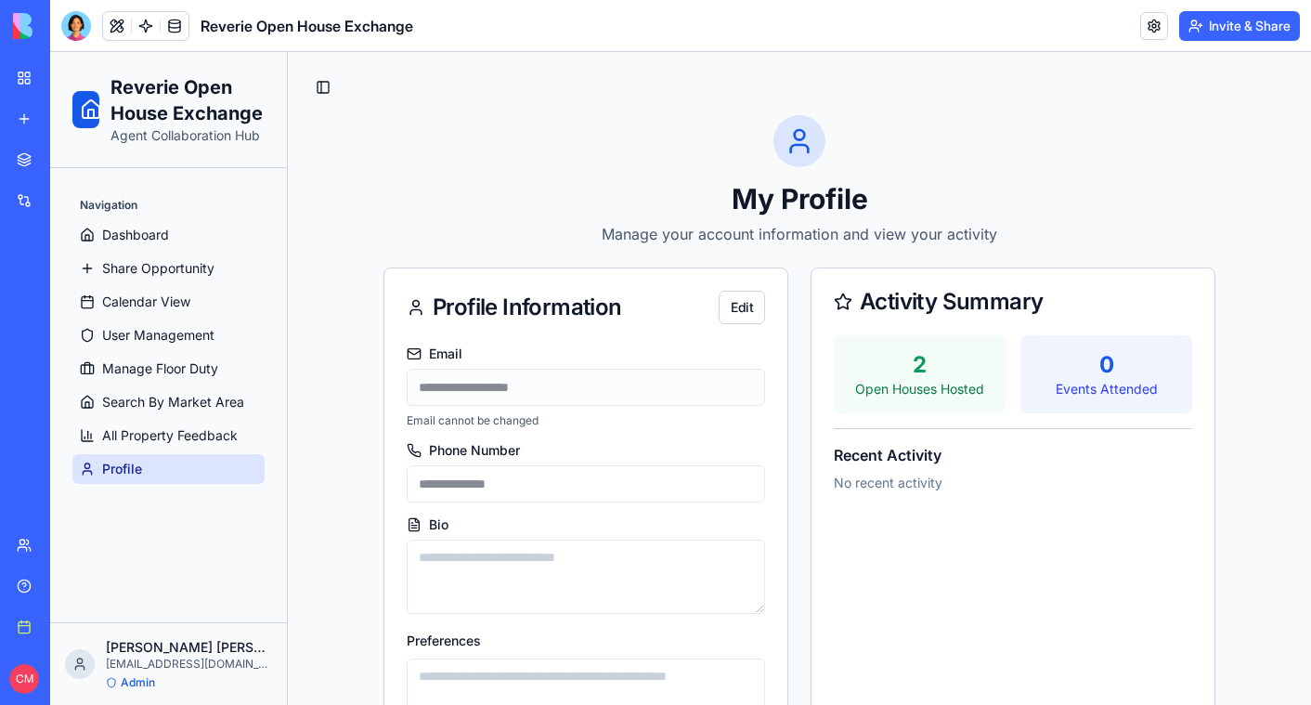
scroll to position [666, 0]
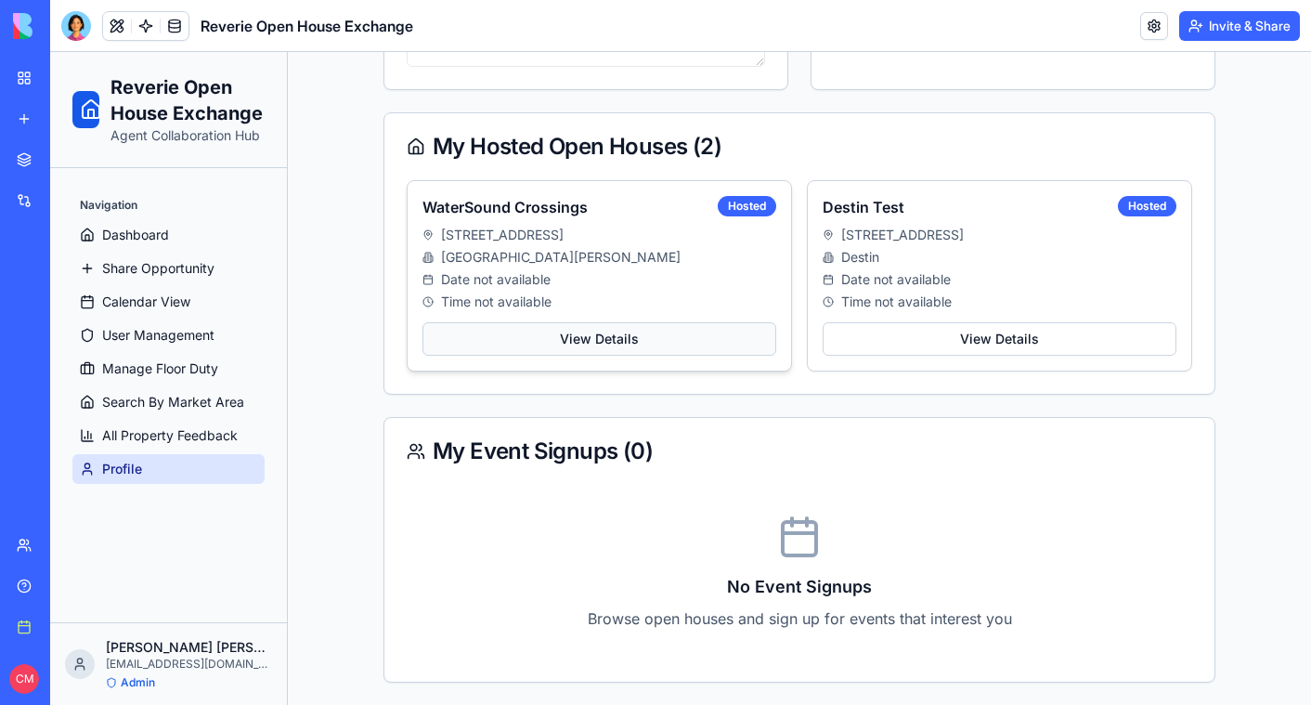
click at [580, 332] on button "View Details" at bounding box center [599, 338] width 354 height 33
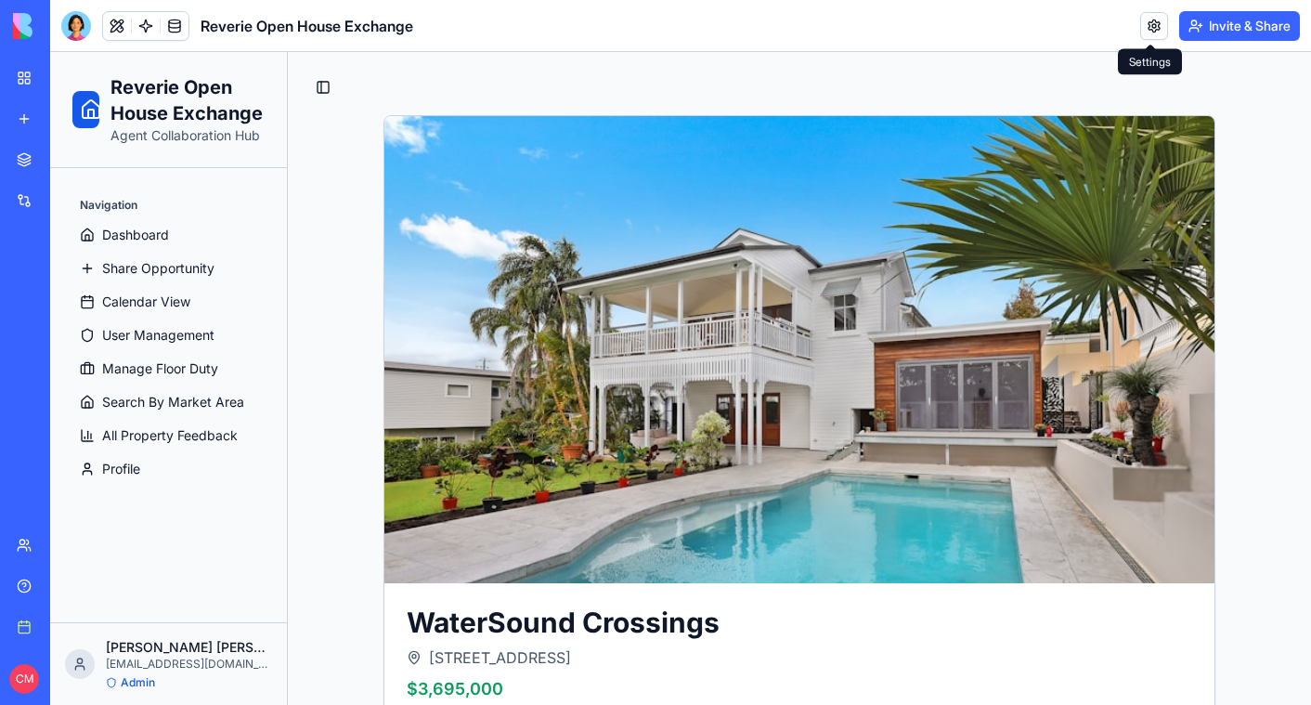
click at [1151, 27] on link at bounding box center [1154, 26] width 28 height 28
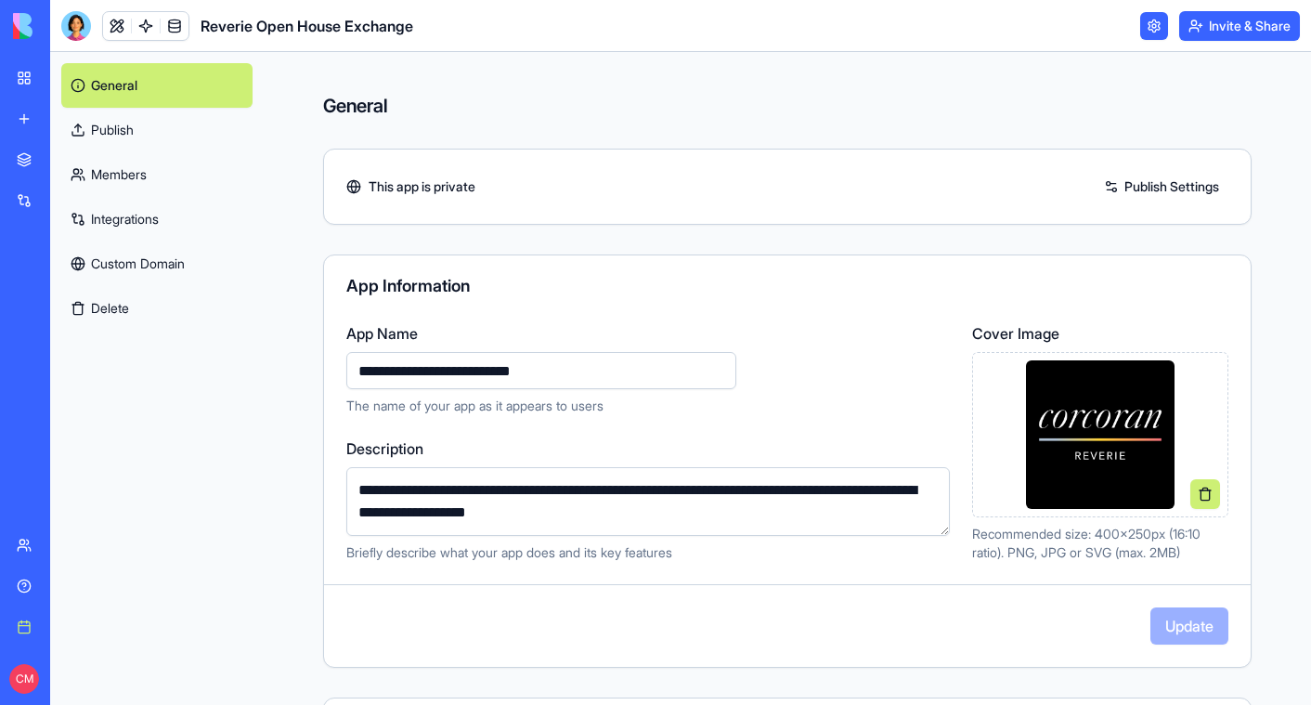
click at [194, 162] on link "Members" at bounding box center [156, 174] width 191 height 45
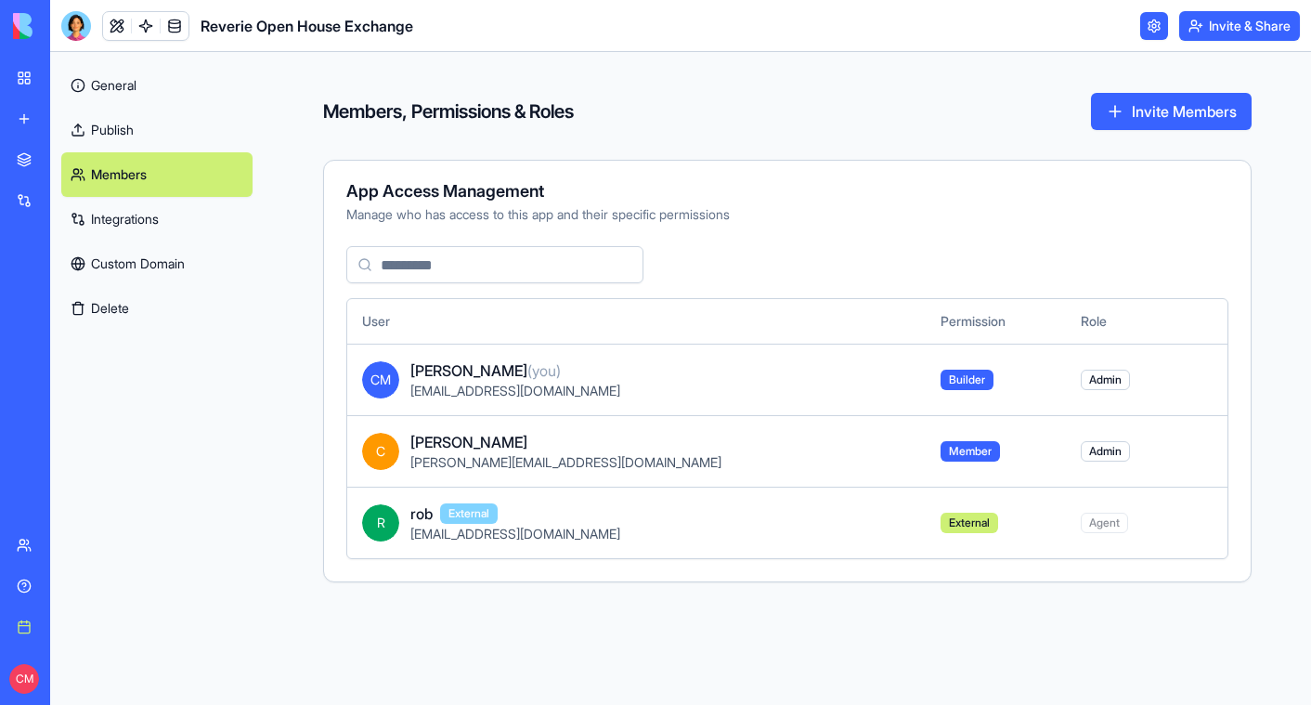
click at [172, 217] on link "Integrations" at bounding box center [156, 219] width 191 height 45
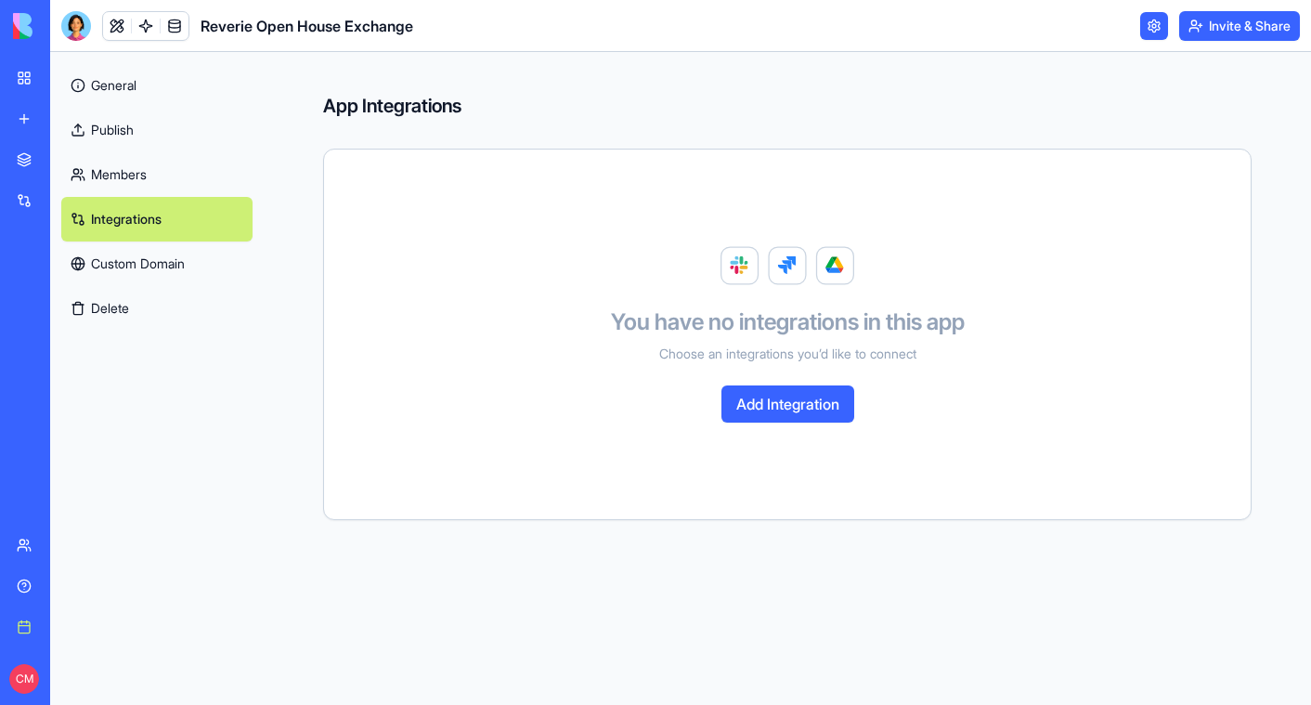
click at [771, 386] on button "Add Integration" at bounding box center [787, 403] width 133 height 37
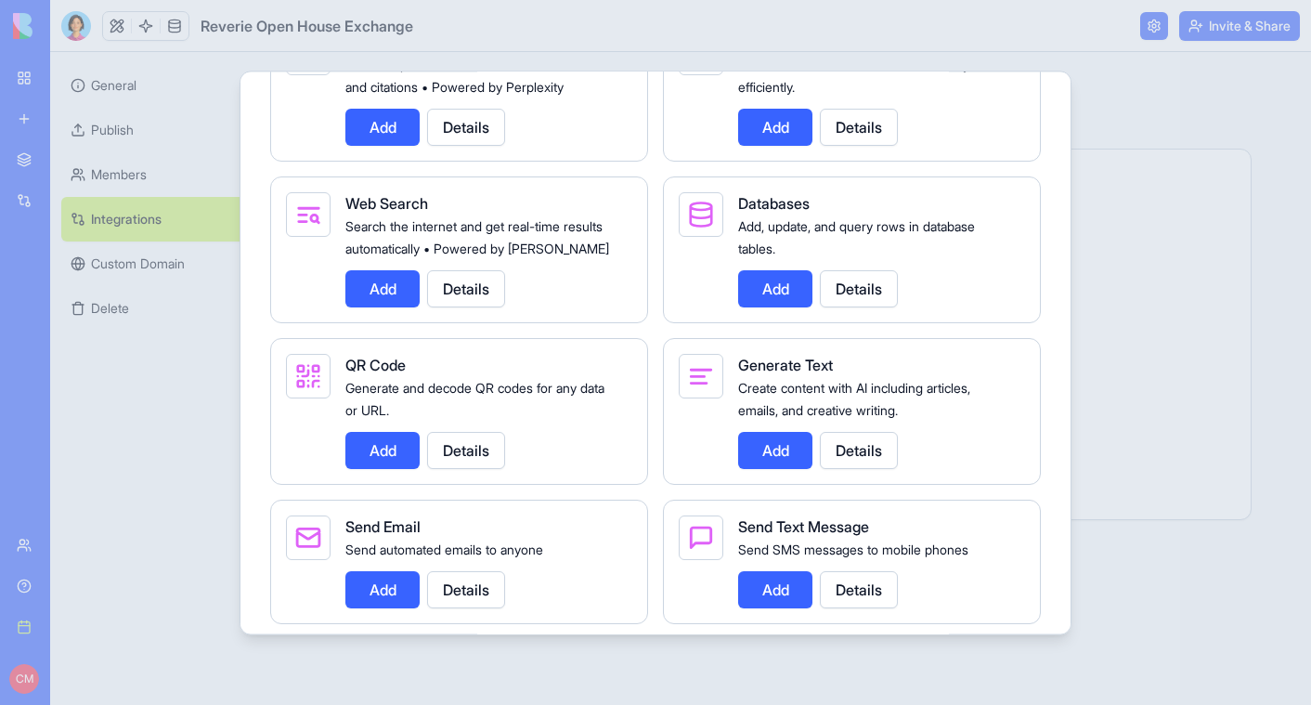
scroll to position [2514, 0]
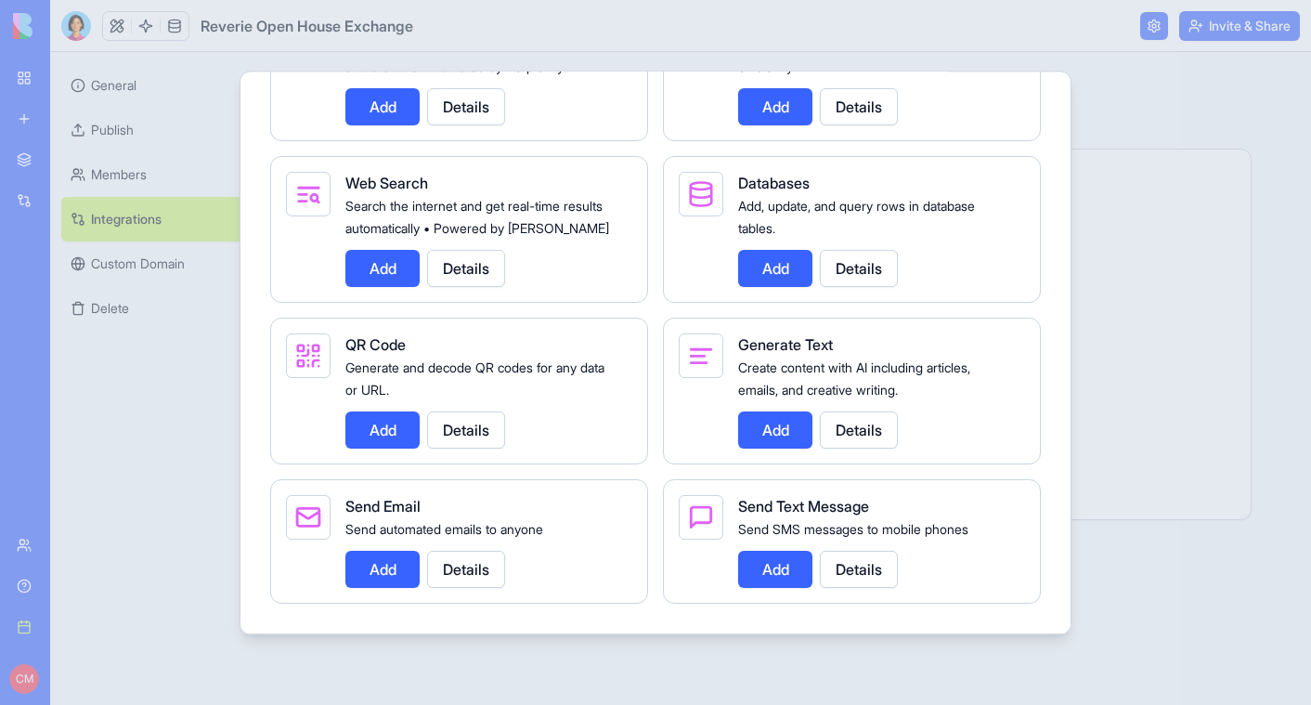
click at [774, 574] on button "Add" at bounding box center [775, 569] width 74 height 37
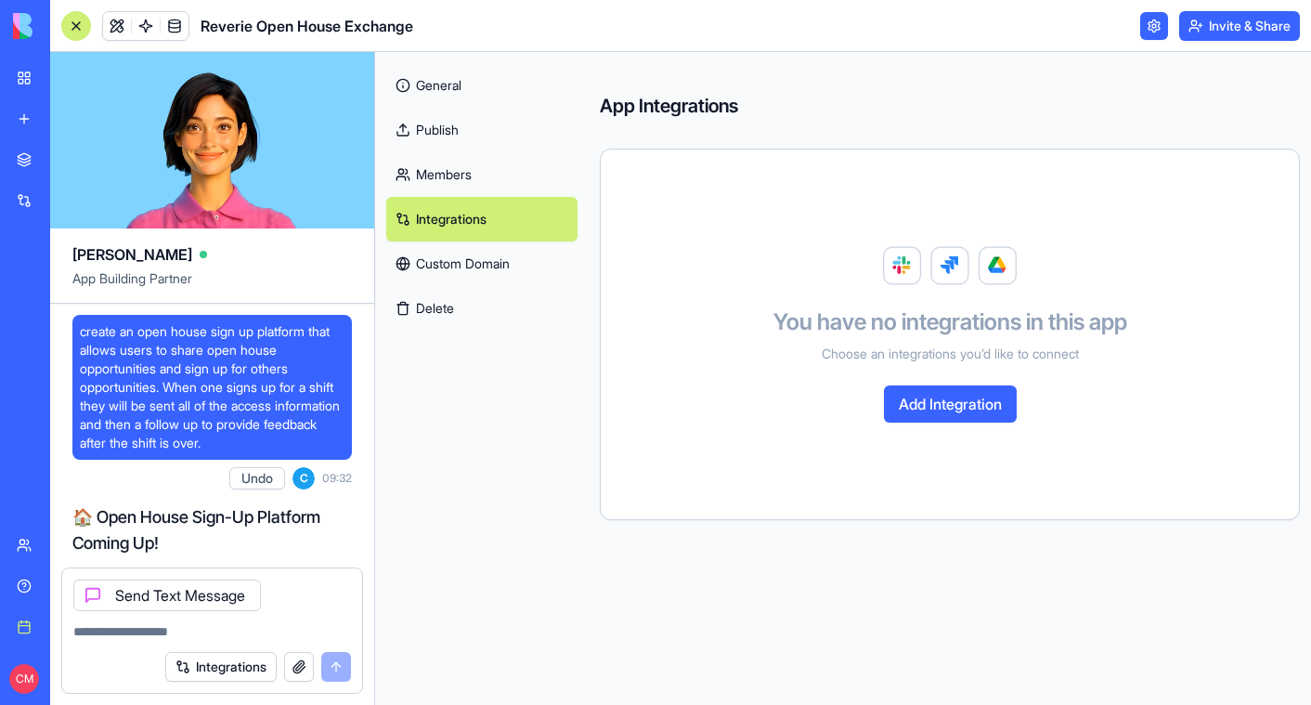
scroll to position [39603, 0]
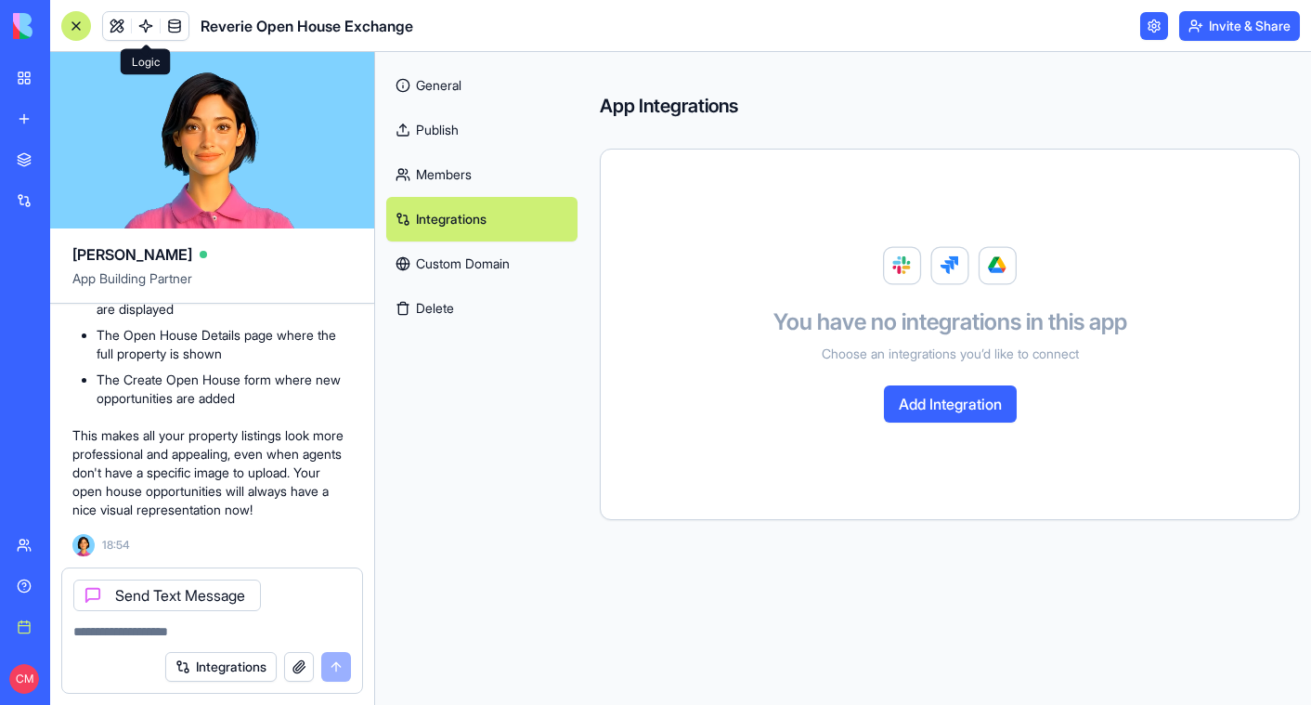
click at [146, 23] on link at bounding box center [146, 26] width 28 height 28
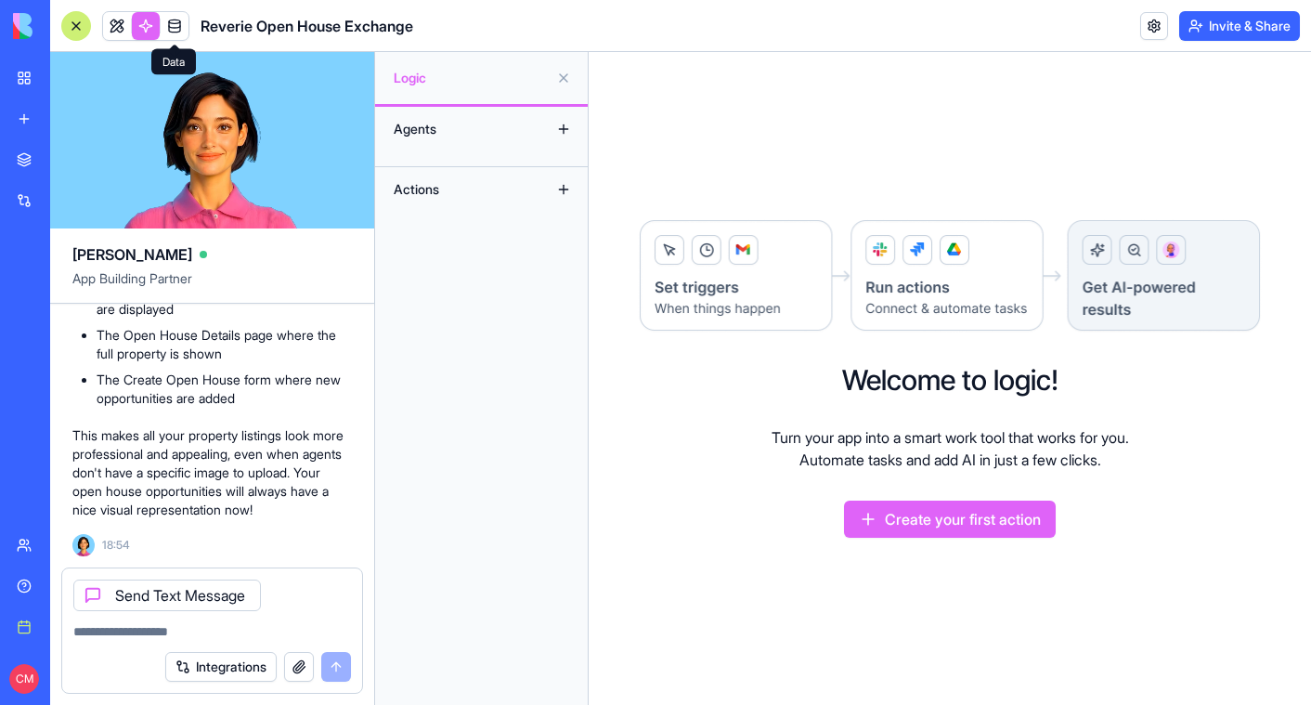
click at [177, 27] on link at bounding box center [175, 26] width 28 height 28
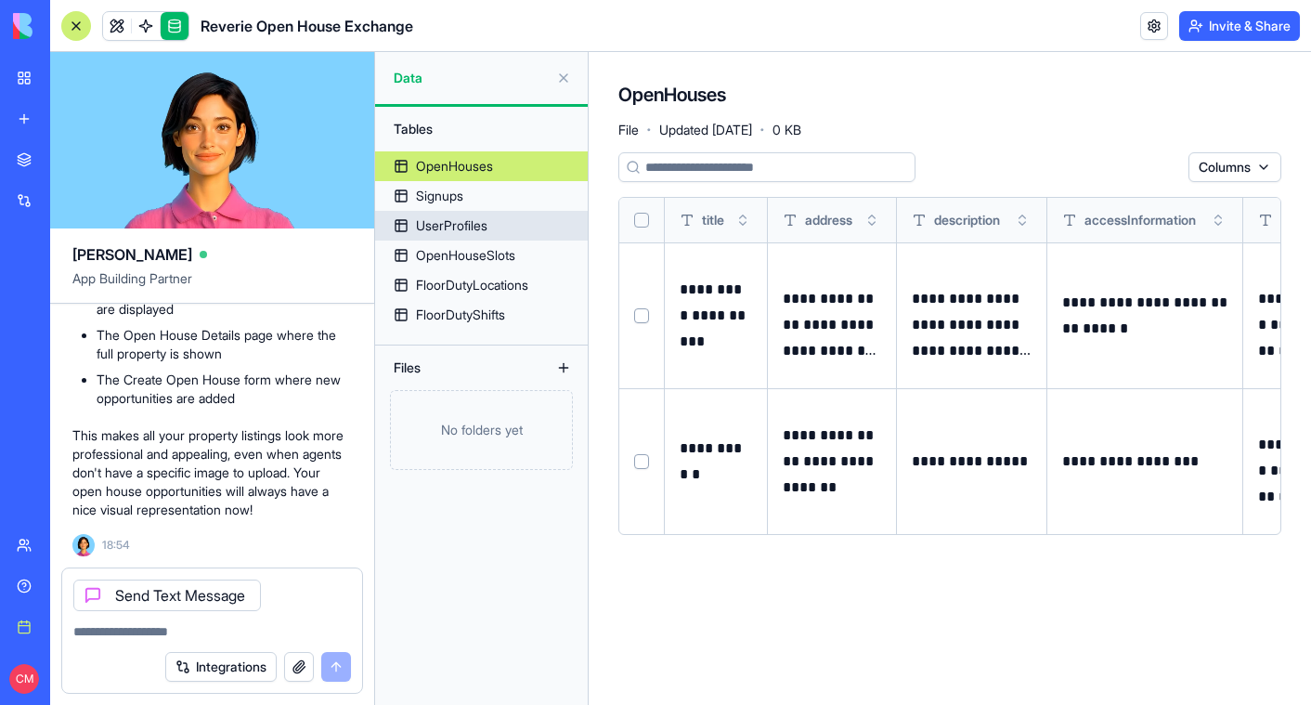
click at [487, 224] on div "UserProfiles" at bounding box center [451, 225] width 71 height 19
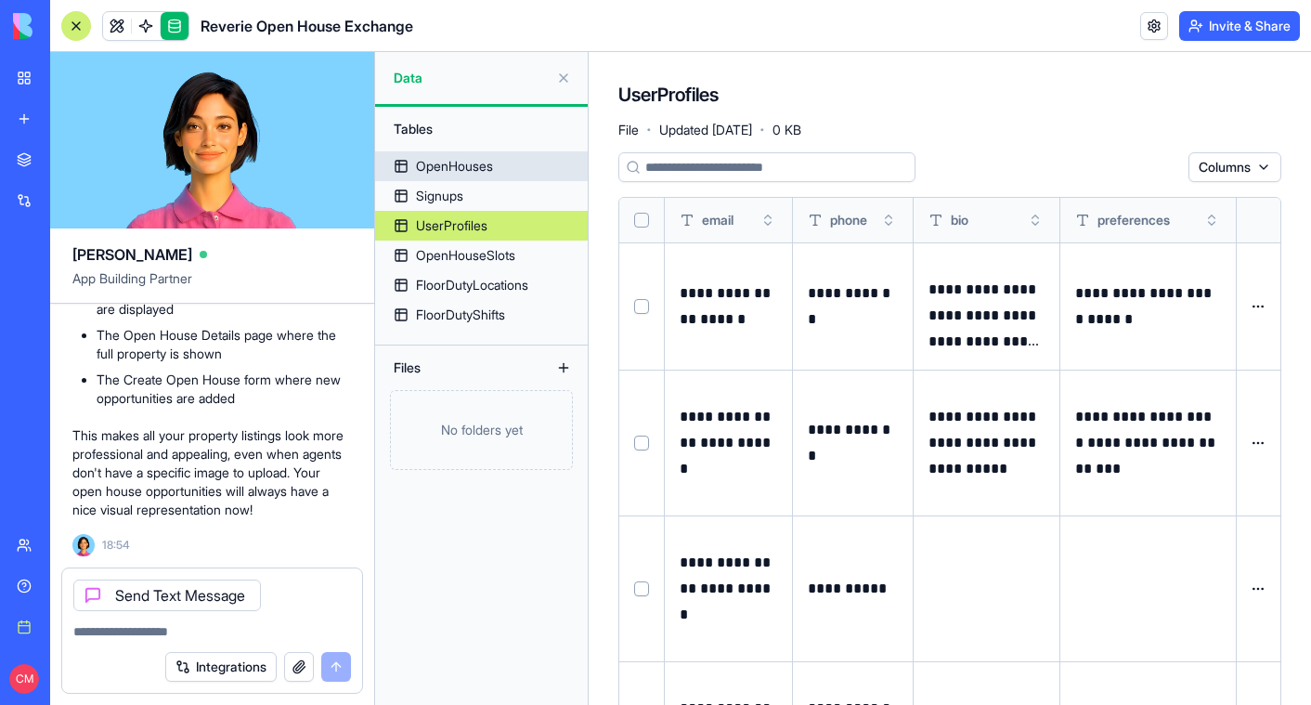
click at [481, 170] on div "OpenHouses" at bounding box center [454, 166] width 77 height 19
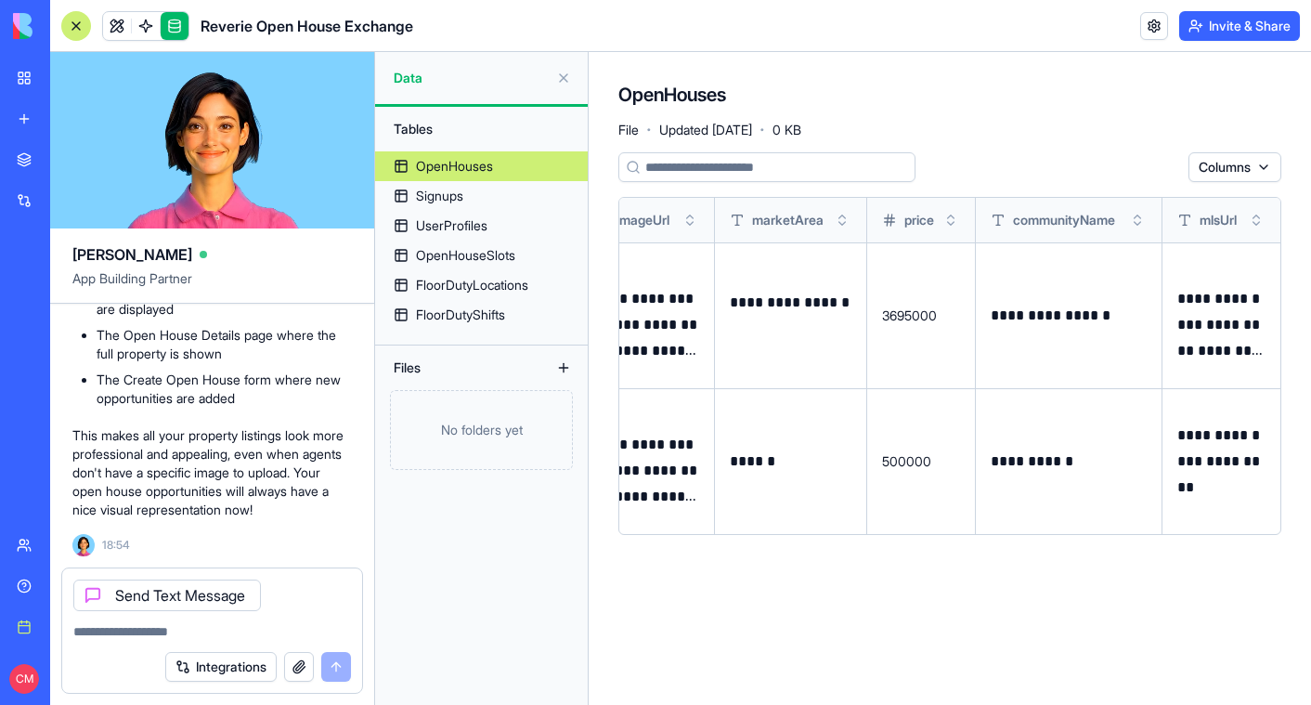
scroll to position [0, 665]
click at [472, 180] on link "OpenHouses" at bounding box center [481, 166] width 213 height 30
click at [479, 195] on link "Signups" at bounding box center [481, 196] width 213 height 30
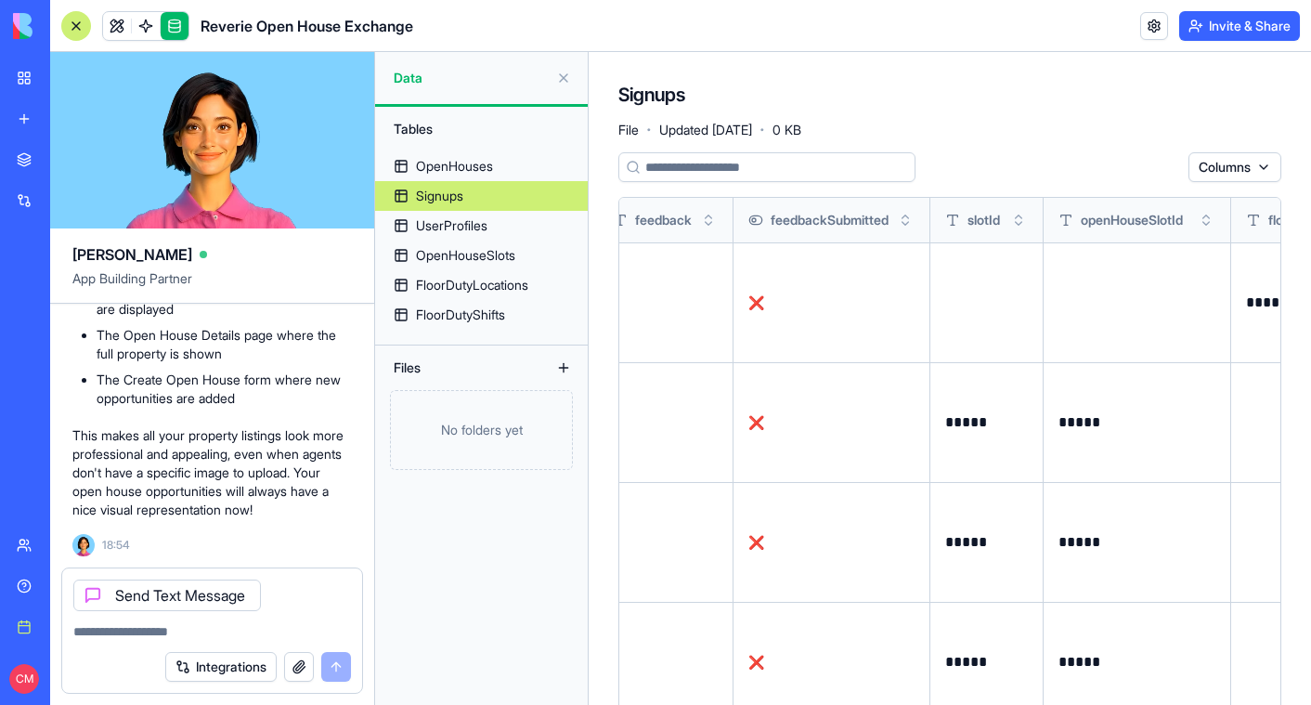
click at [474, 201] on link "Signups" at bounding box center [481, 196] width 213 height 30
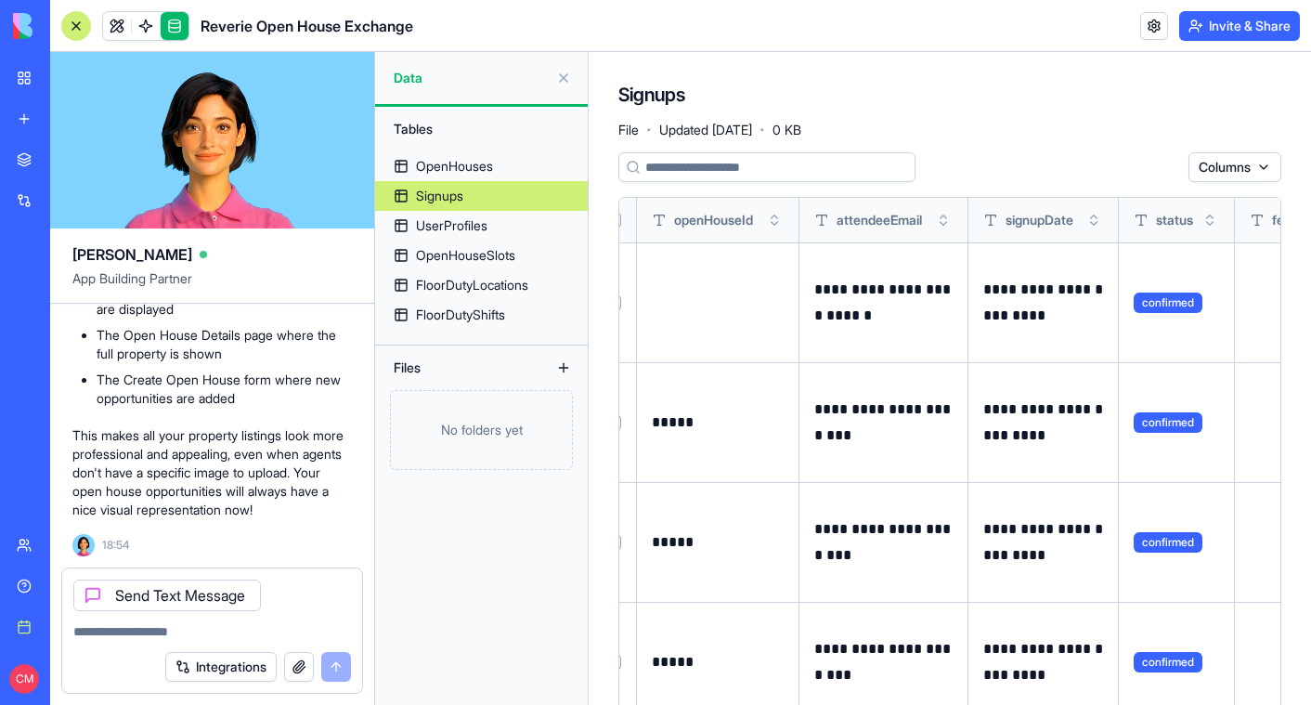
scroll to position [0, 41]
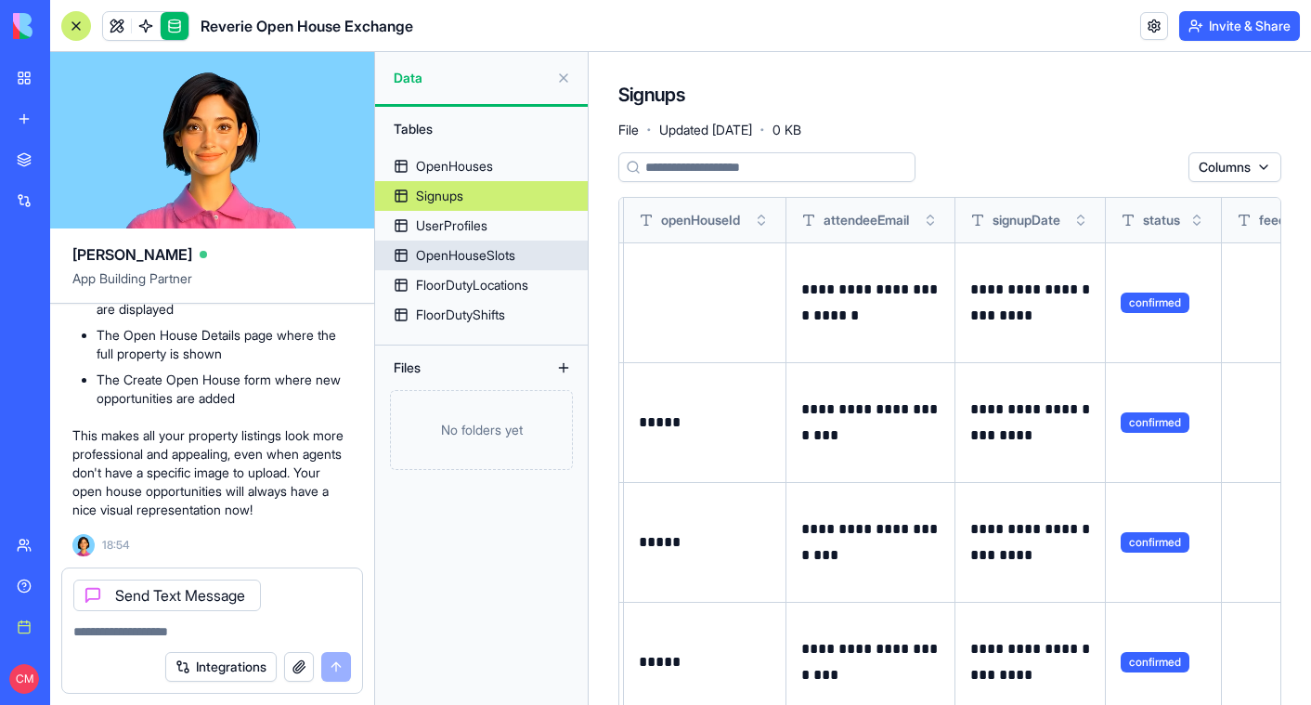
click at [463, 247] on div "OpenHouseSlots" at bounding box center [465, 255] width 99 height 19
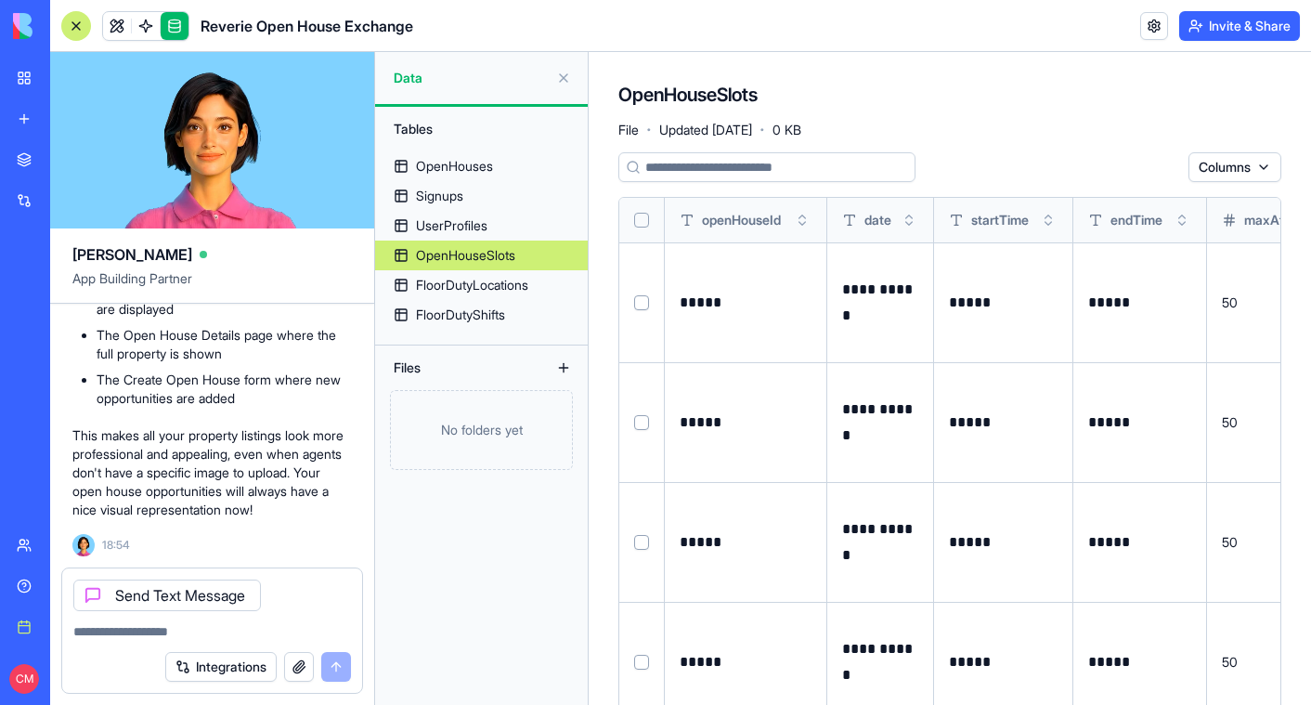
click at [901, 426] on p "**********" at bounding box center [880, 422] width 76 height 52
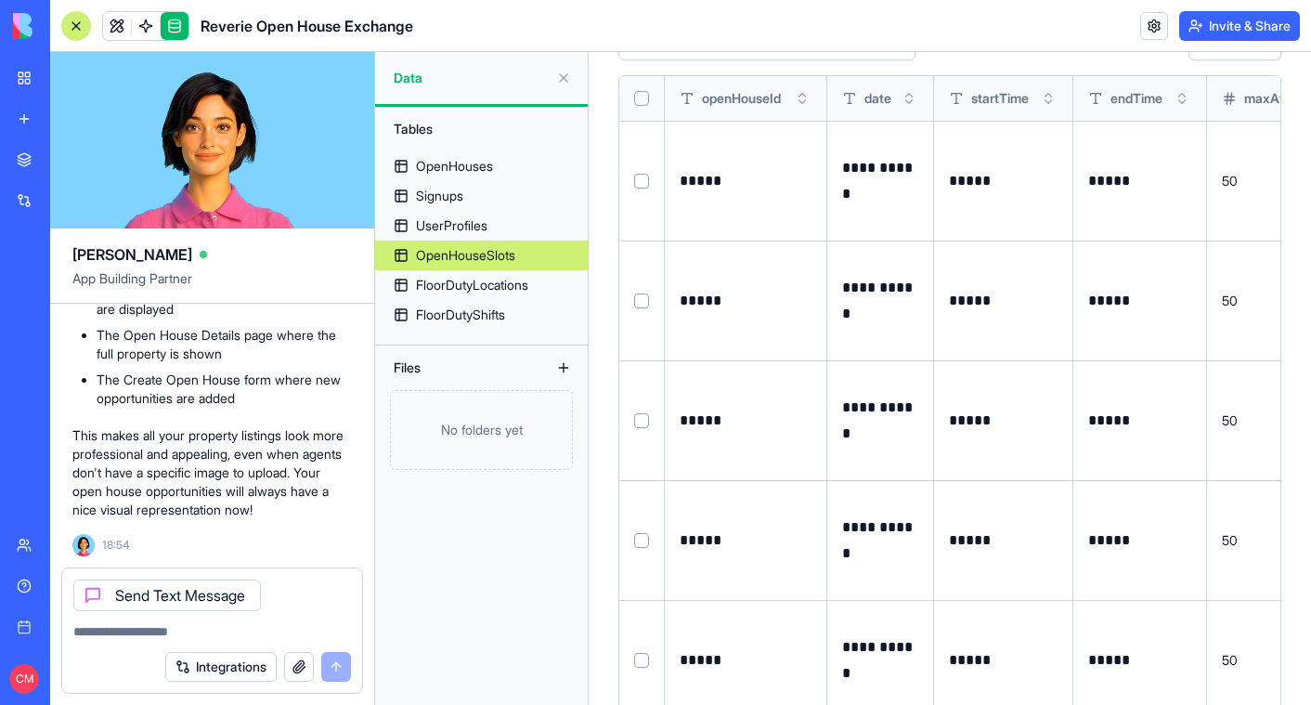
scroll to position [135, 0]
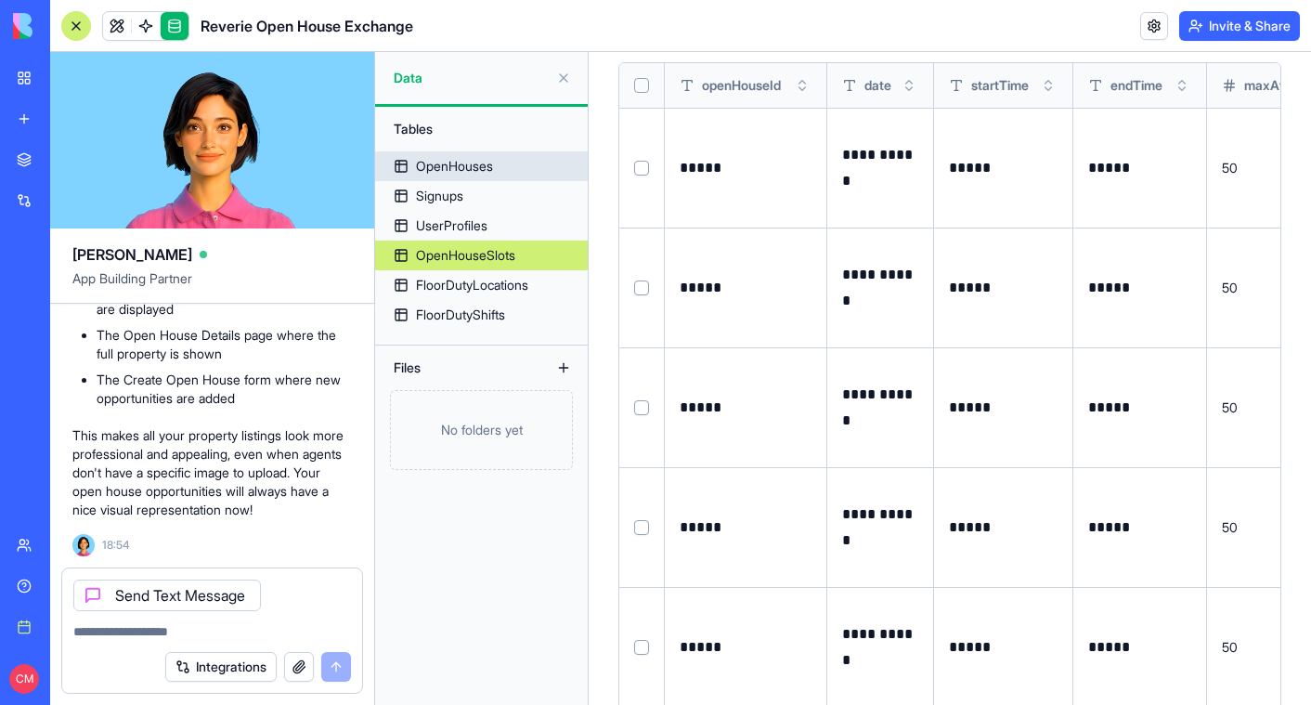
click at [478, 171] on div "OpenHouses" at bounding box center [454, 166] width 77 height 19
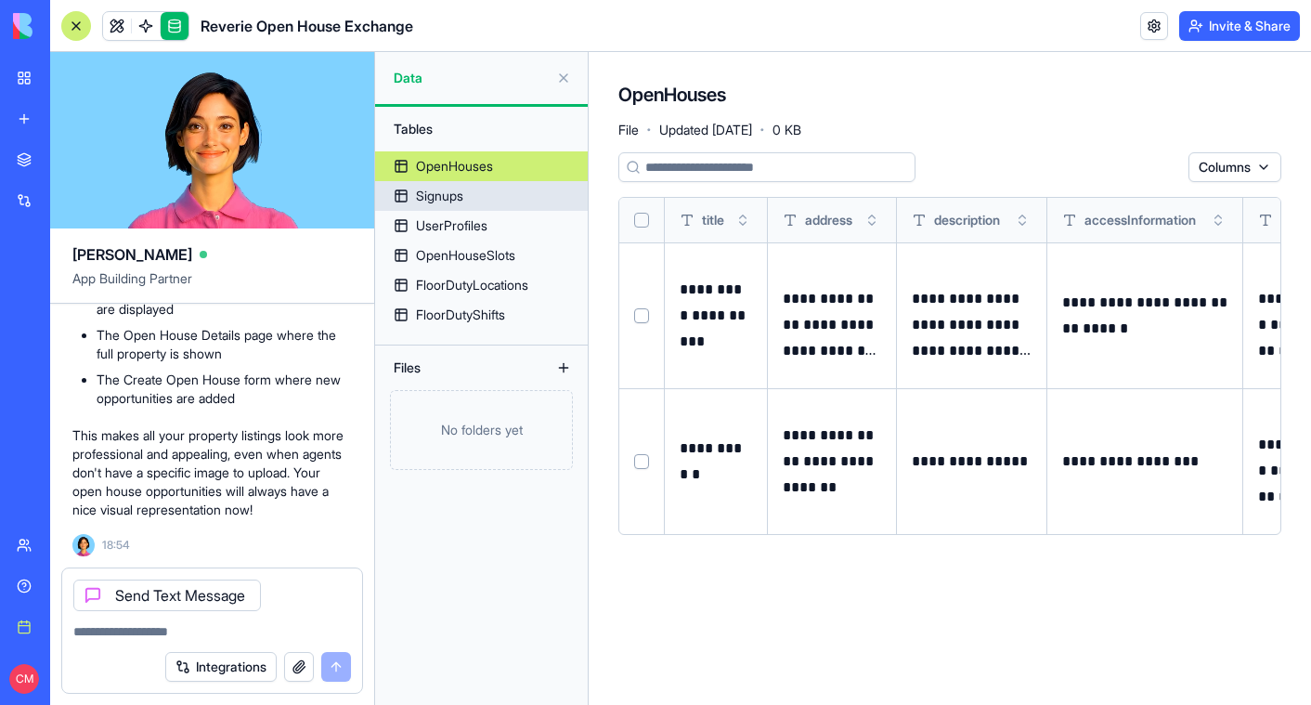
click at [470, 188] on link "Signups" at bounding box center [481, 196] width 213 height 30
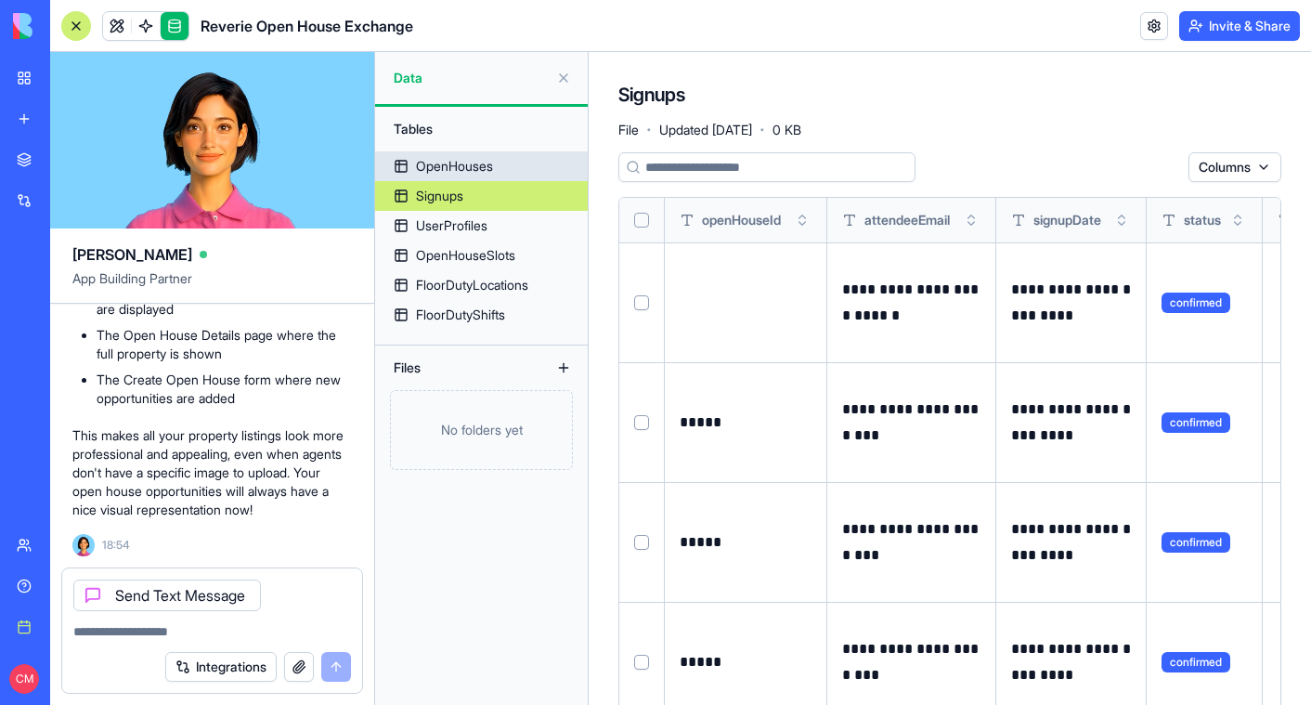
click at [457, 162] on div "OpenHouses" at bounding box center [454, 166] width 77 height 19
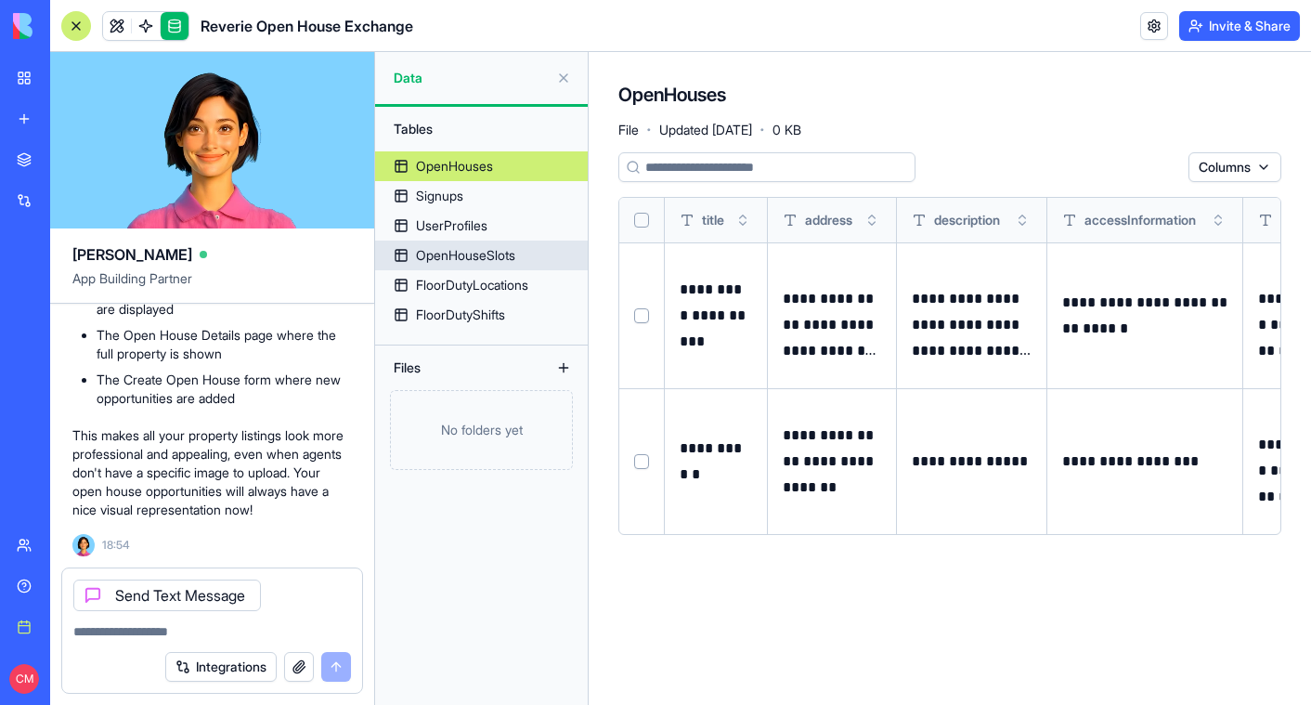
click at [488, 249] on div "OpenHouseSlots" at bounding box center [465, 255] width 99 height 19
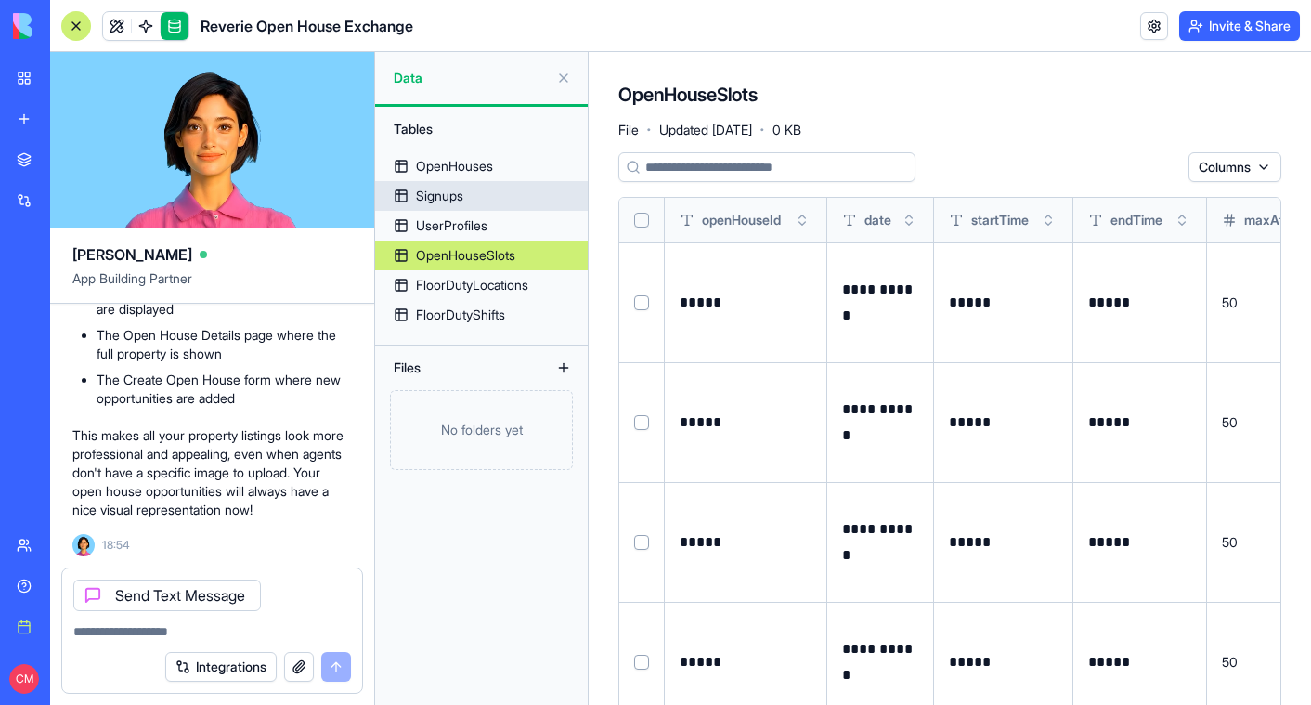
click at [474, 170] on div "OpenHouses" at bounding box center [454, 166] width 77 height 19
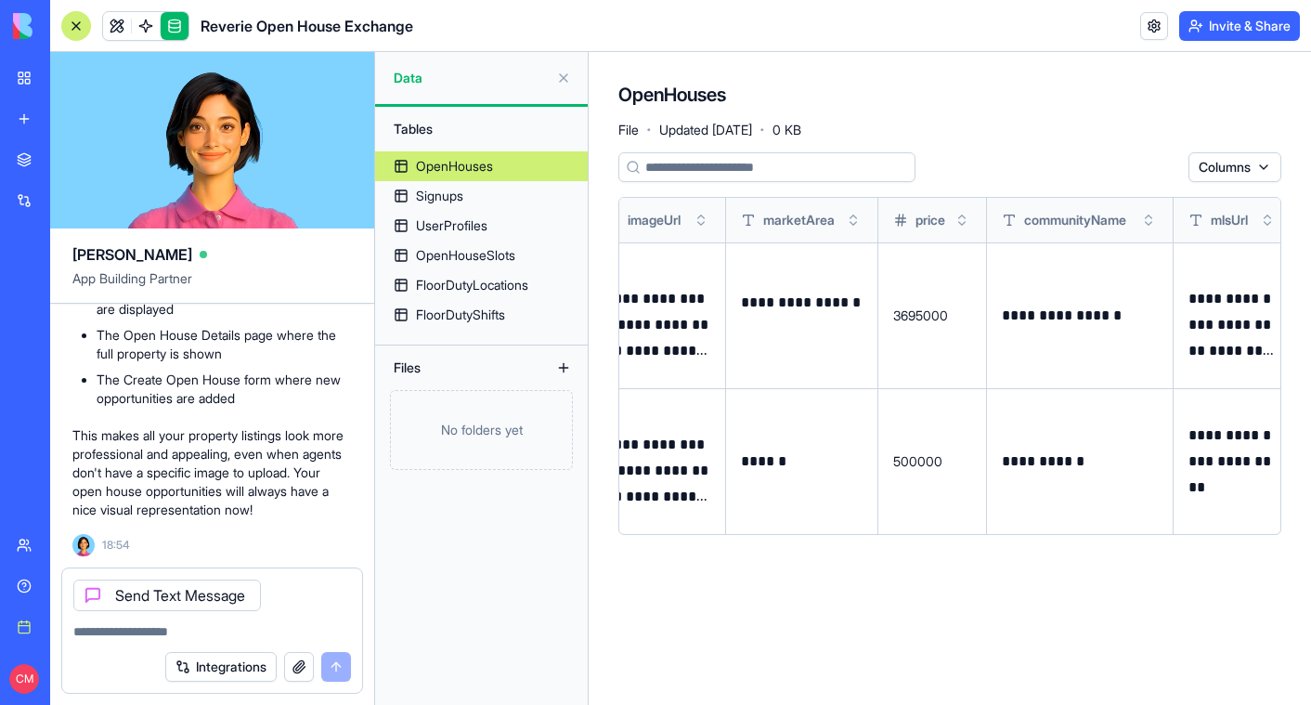
scroll to position [0, 697]
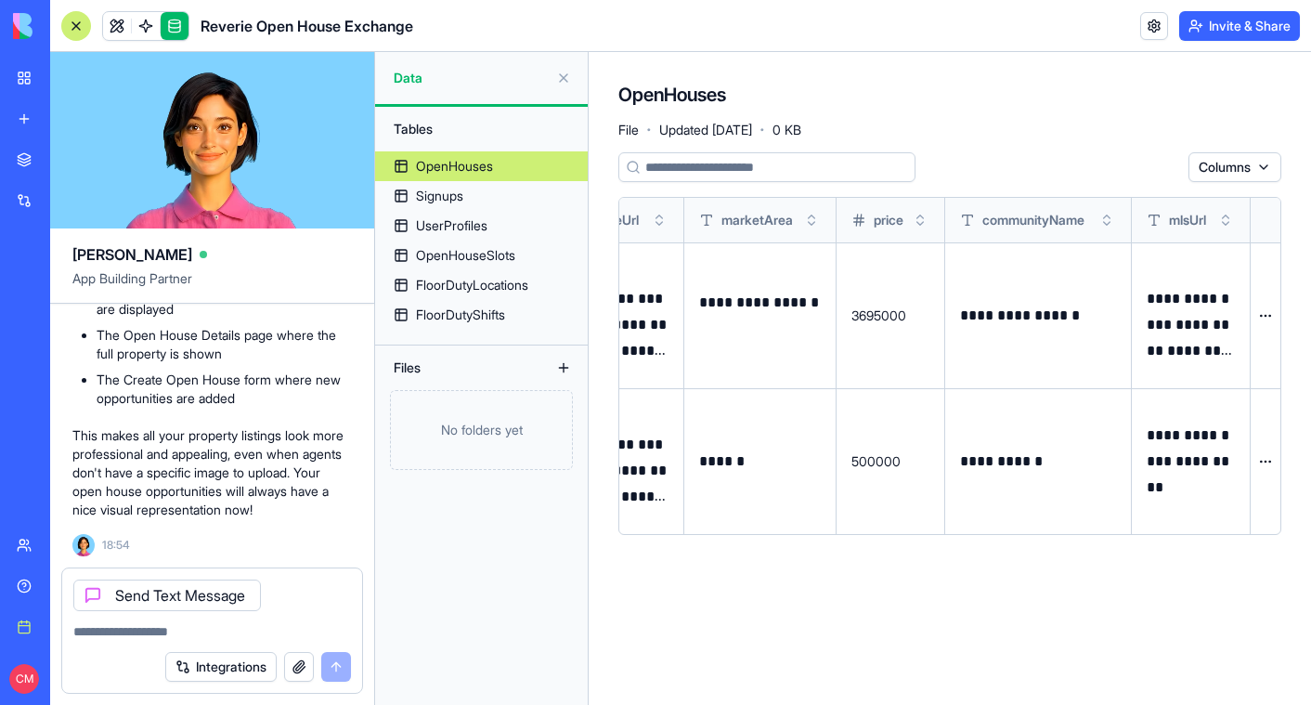
click at [1267, 330] on body "BETA My workspace New app Marketplace Integrations Recent Reverie Open House Ex…" at bounding box center [655, 352] width 1311 height 705
click at [1267, 316] on html "BETA My workspace New app Marketplace Integrations Recent Reverie Open House Ex…" at bounding box center [655, 352] width 1311 height 705
